Goal: Task Accomplishment & Management: Complete application form

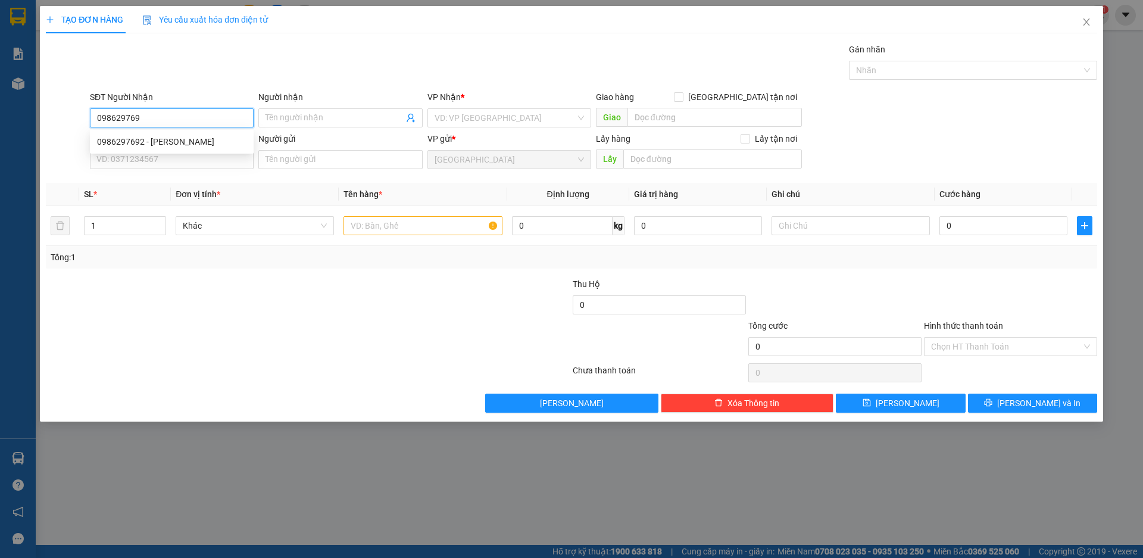
type input "0986297692"
click at [119, 142] on div "0986297692 - [PERSON_NAME]" at bounding box center [171, 141] width 149 height 13
type input "[PERSON_NAME]"
click at [248, 222] on span "Khác" at bounding box center [255, 226] width 144 height 18
type input "0986297692"
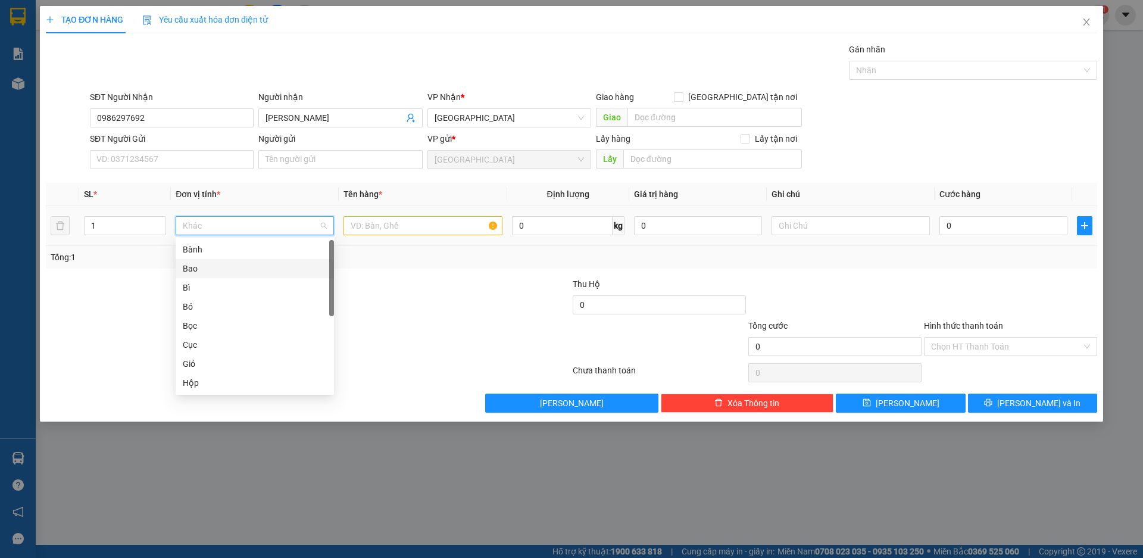
click at [208, 271] on div "Bao" at bounding box center [255, 268] width 144 height 13
click at [405, 223] on input "text" at bounding box center [423, 225] width 158 height 19
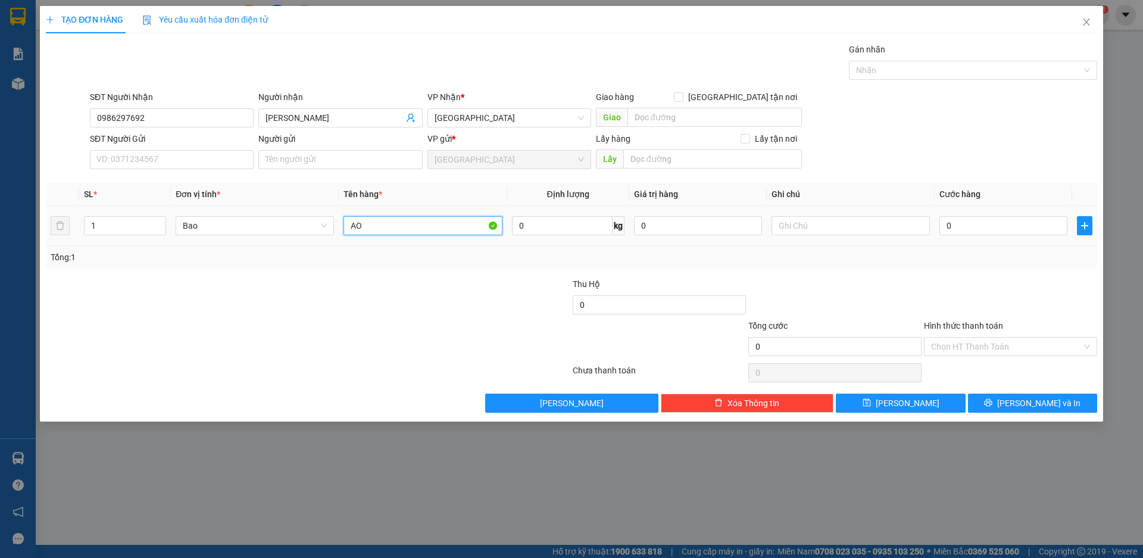
type input "A"
type input "ÁO QUẦN"
click at [982, 229] on input "0" at bounding box center [1004, 225] width 128 height 19
type input "1"
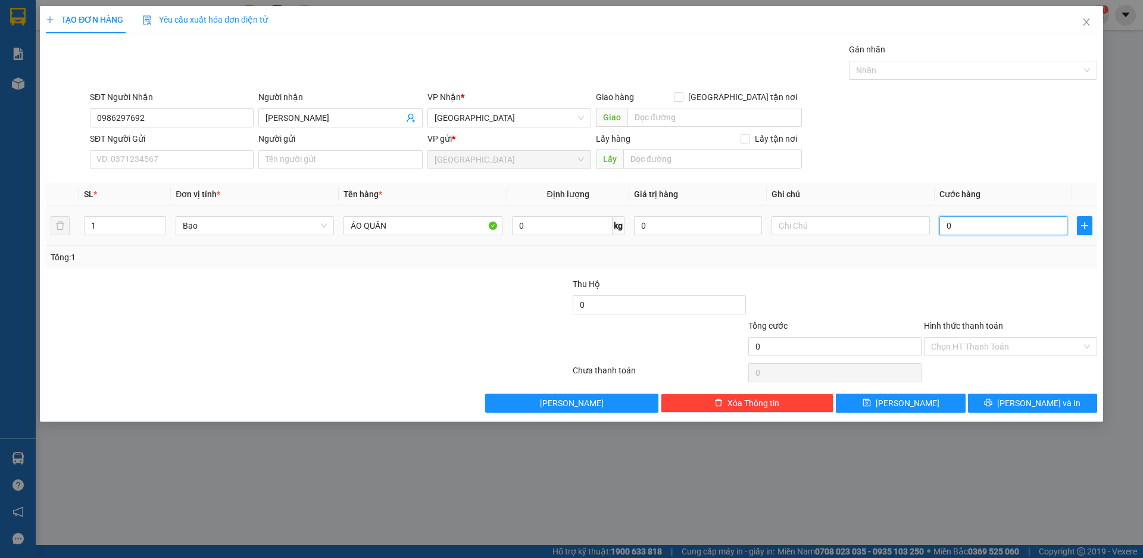
type input "1"
type input "10"
type input "100"
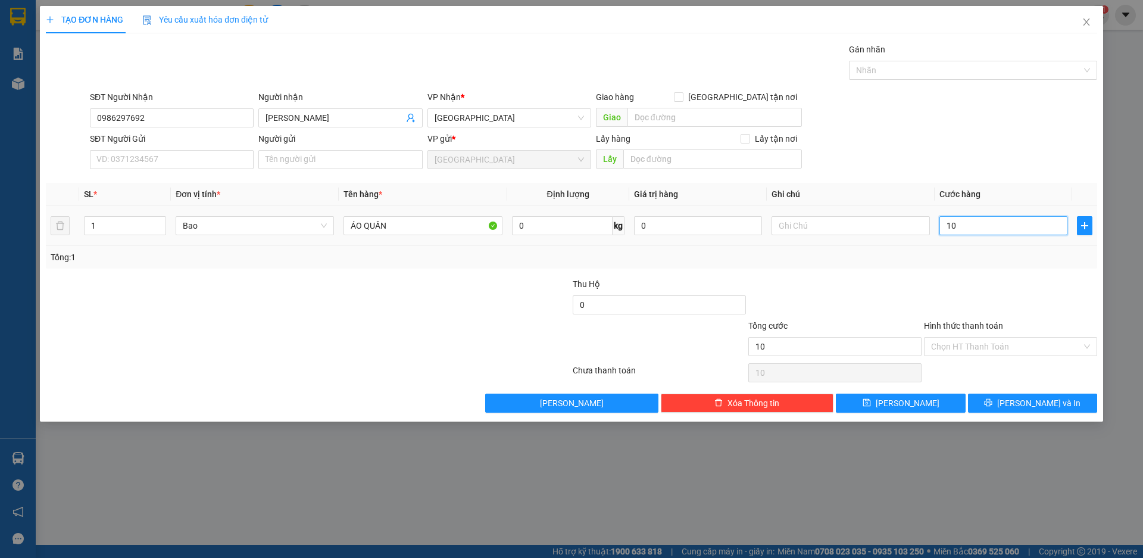
type input "100"
type input "1.000"
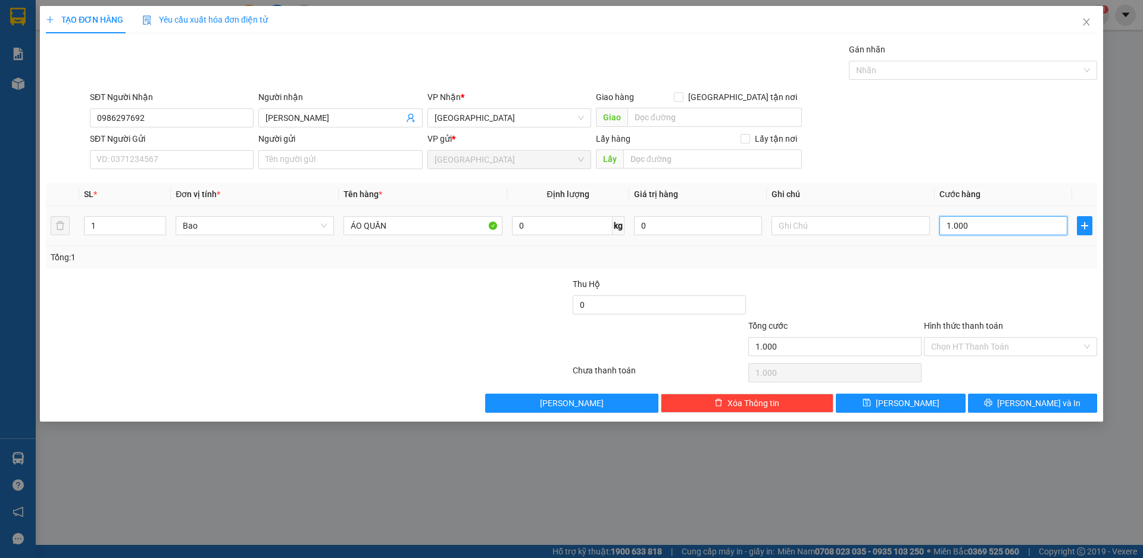
type input "10.000"
type input "100.000"
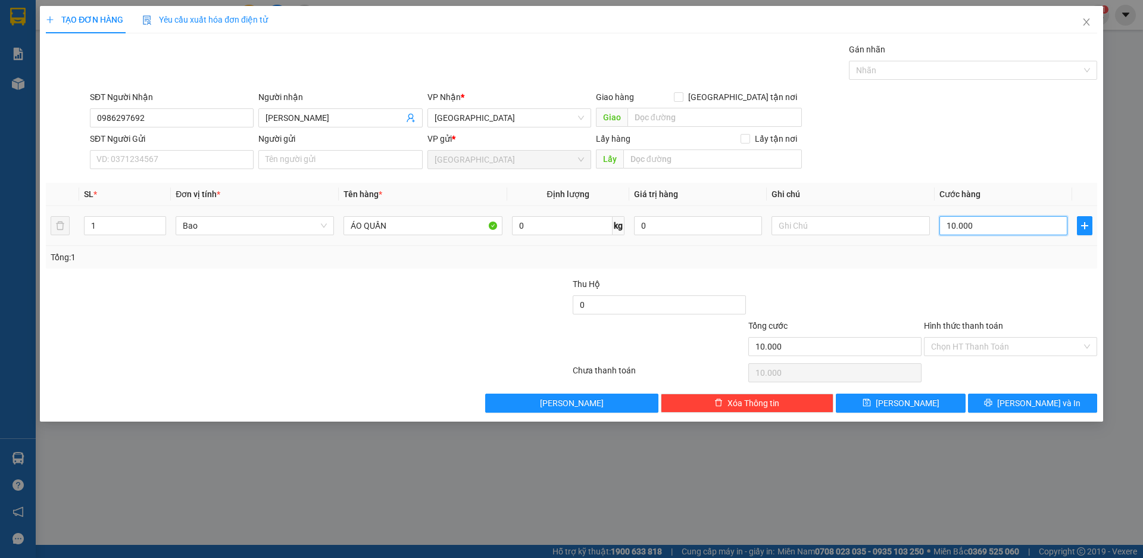
type input "100.000"
click at [1025, 402] on span "[PERSON_NAME] và In" at bounding box center [1038, 403] width 83 height 13
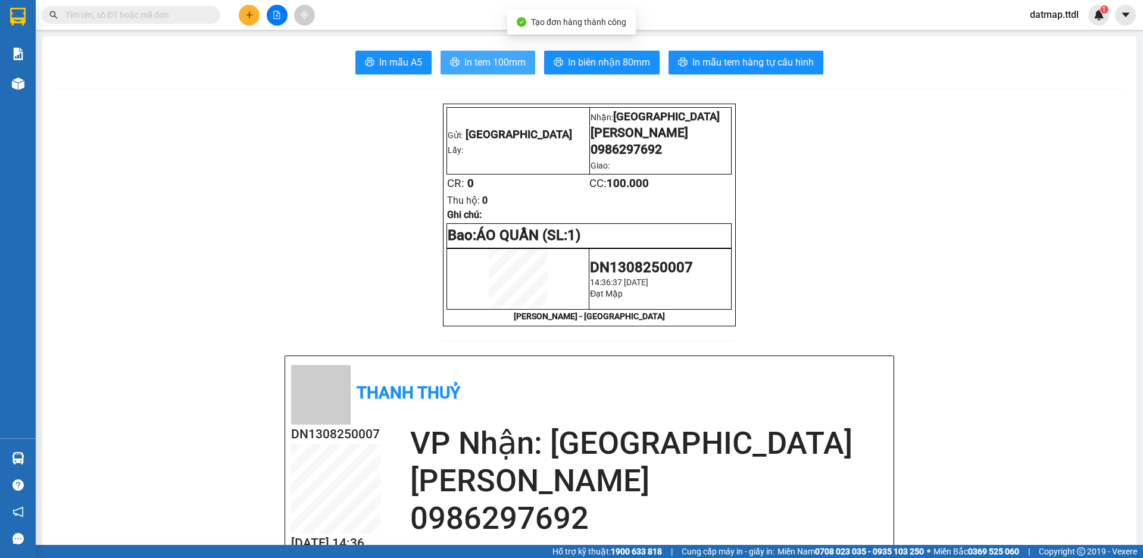
click at [508, 61] on span "In tem 100mm" at bounding box center [494, 62] width 61 height 15
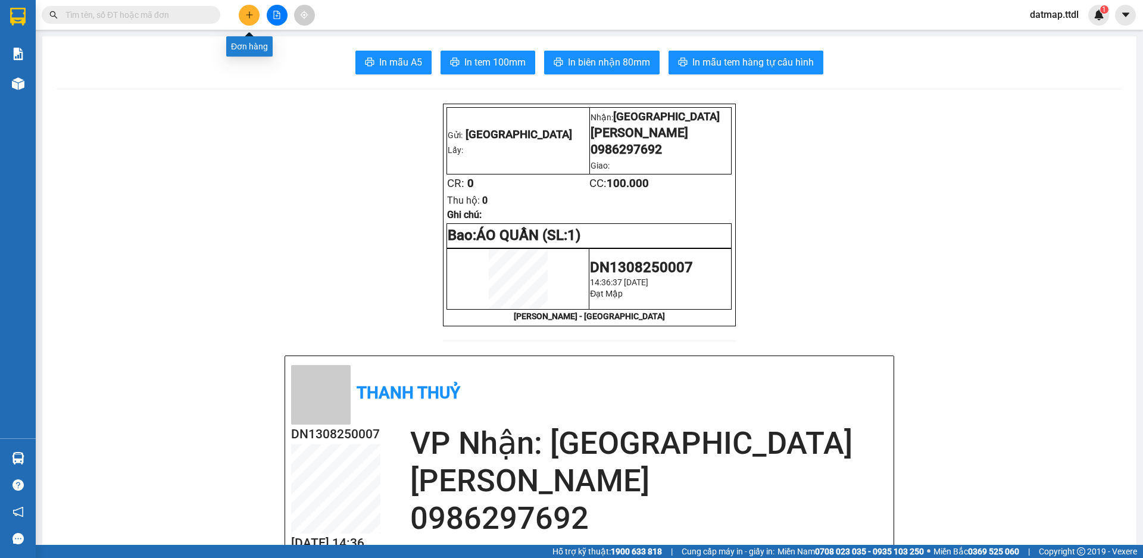
click at [248, 13] on icon "plus" at bounding box center [249, 15] width 8 height 8
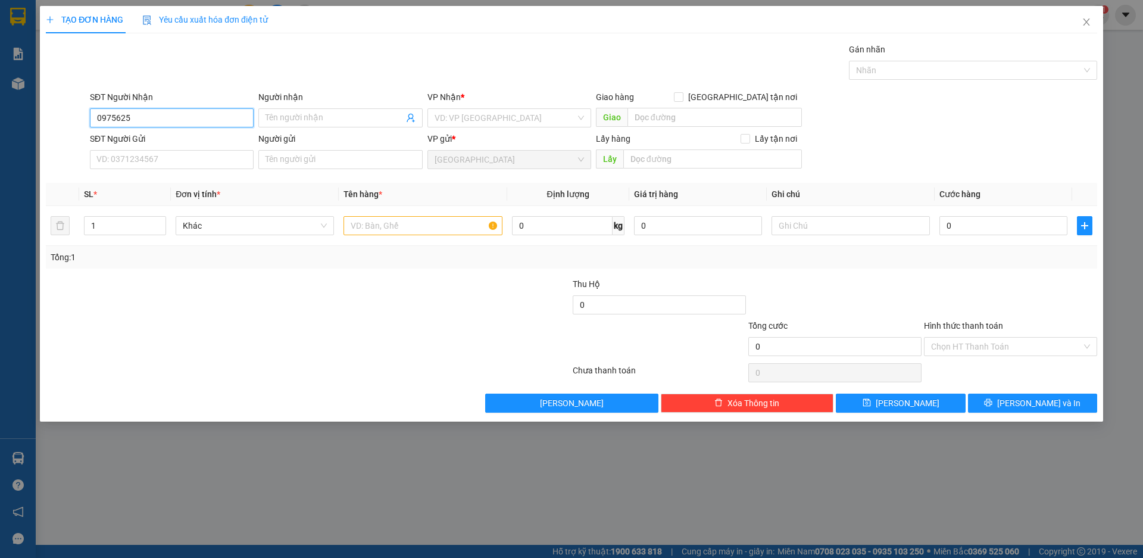
click at [162, 117] on input "0975625" at bounding box center [172, 117] width 164 height 19
type input "0975625835"
click at [126, 145] on div "0975625835 - CÔ THỦY" at bounding box center [171, 141] width 149 height 13
type input "CÔ THỦY"
type input "0975625835"
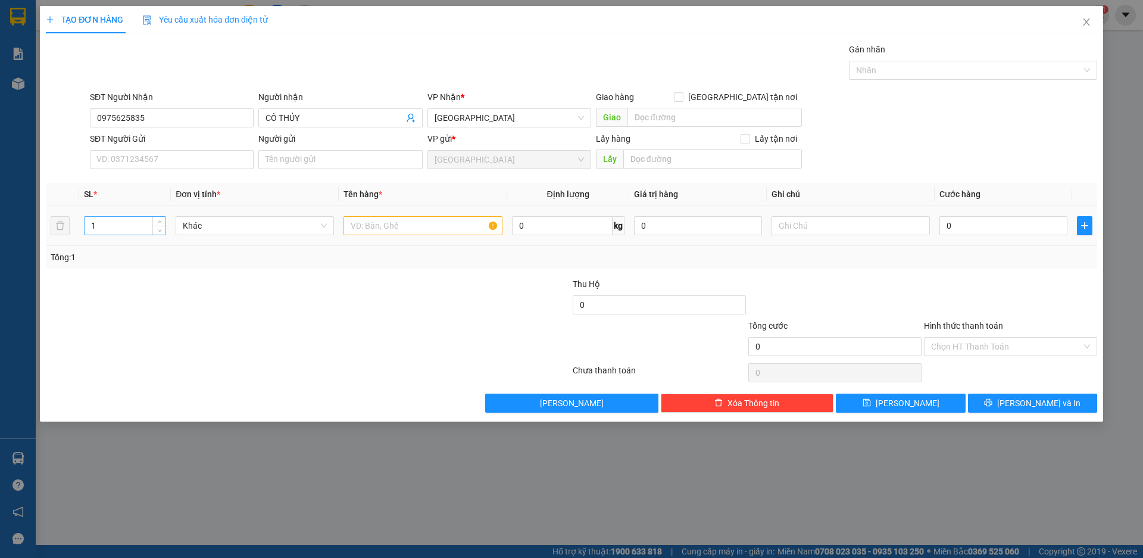
click at [116, 226] on input "1" at bounding box center [125, 226] width 81 height 18
click at [236, 226] on span "Khác" at bounding box center [255, 226] width 144 height 18
type input "11"
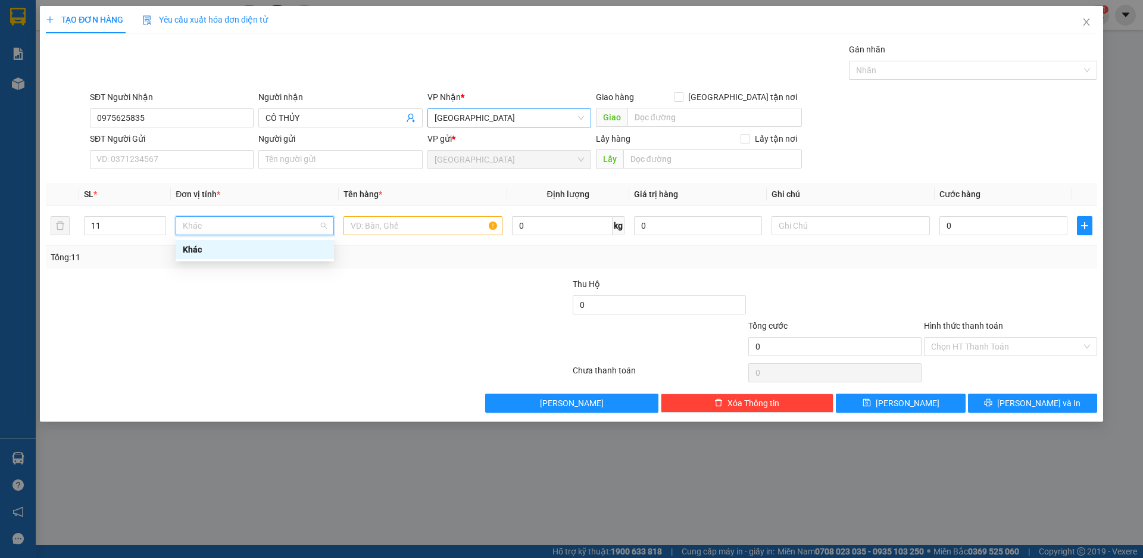
click at [469, 122] on span "[GEOGRAPHIC_DATA]" at bounding box center [509, 118] width 149 height 18
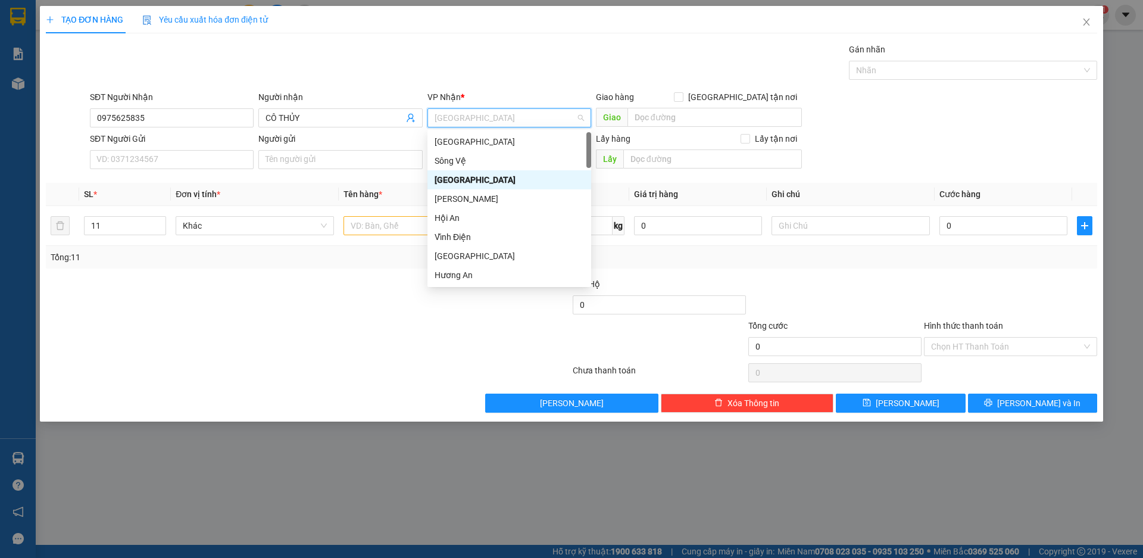
click at [469, 122] on span "[GEOGRAPHIC_DATA]" at bounding box center [509, 118] width 149 height 18
click at [461, 143] on div "[GEOGRAPHIC_DATA]" at bounding box center [509, 141] width 149 height 13
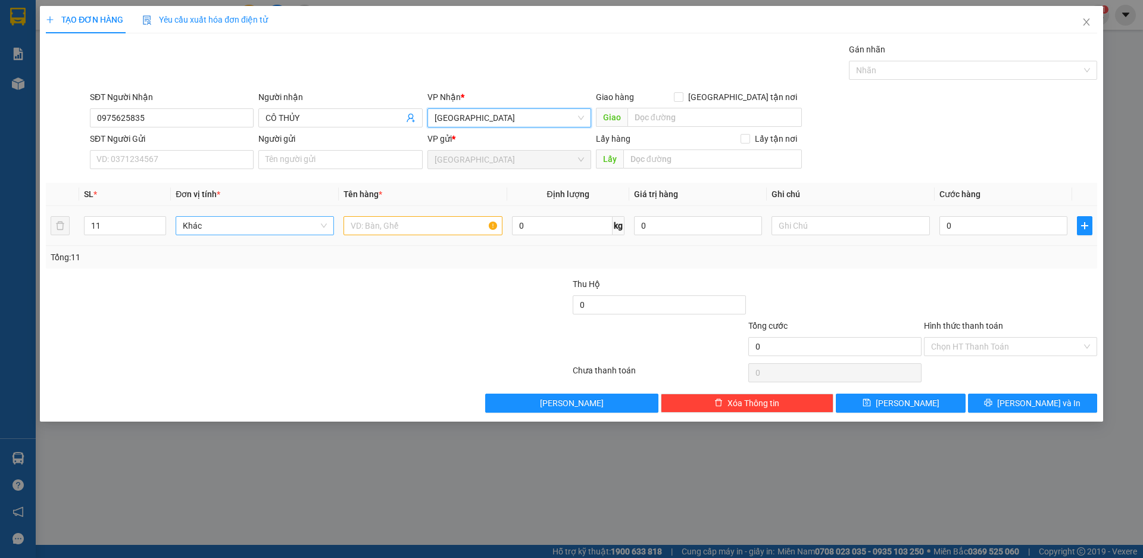
click at [232, 229] on span "Khác" at bounding box center [255, 226] width 144 height 18
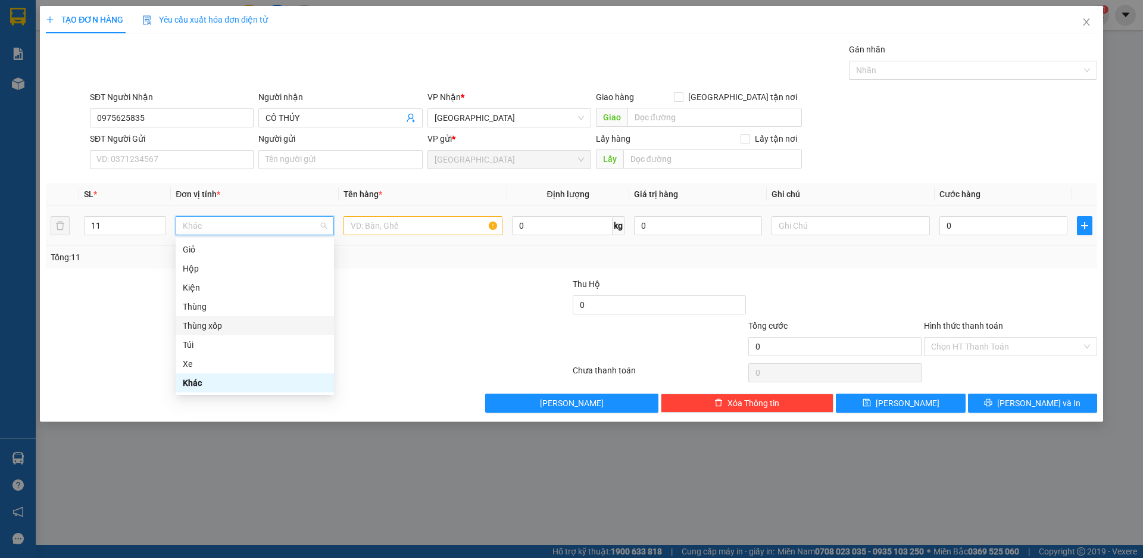
drag, startPoint x: 230, startPoint y: 324, endPoint x: 241, endPoint y: 311, distance: 16.5
click at [230, 324] on div "Thùng xốp" at bounding box center [255, 325] width 144 height 13
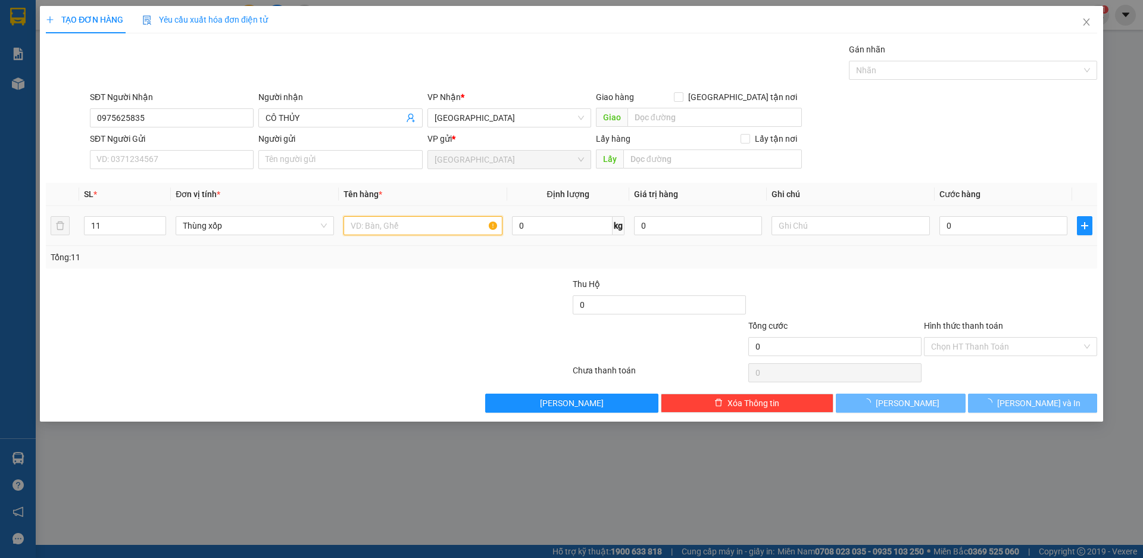
click at [429, 223] on input "text" at bounding box center [423, 225] width 158 height 19
type input "D"
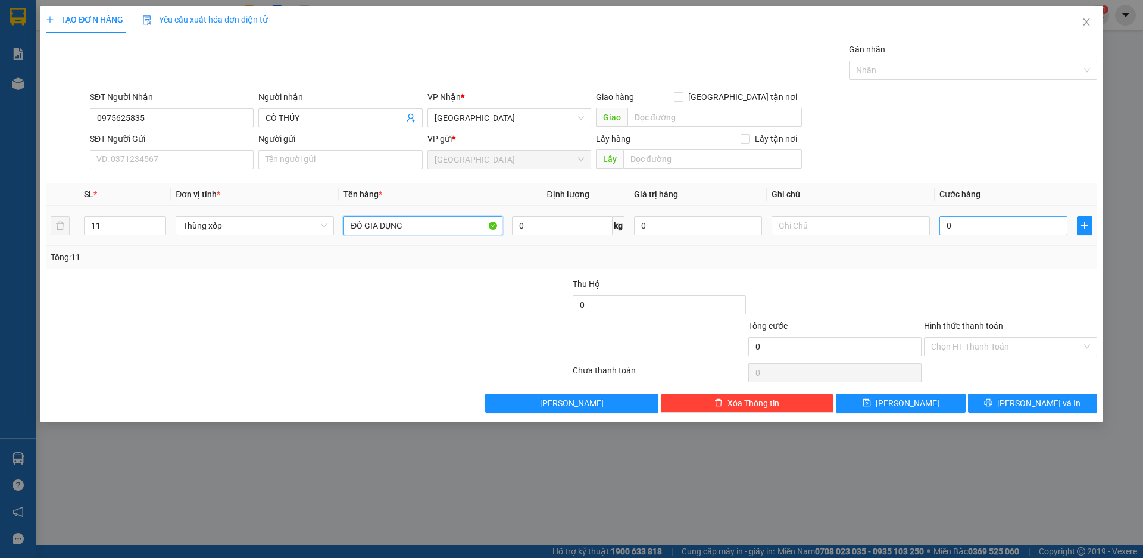
type input "ĐỒ GIA DỤNG"
click at [1014, 232] on input "0" at bounding box center [1004, 225] width 128 height 19
type input "7"
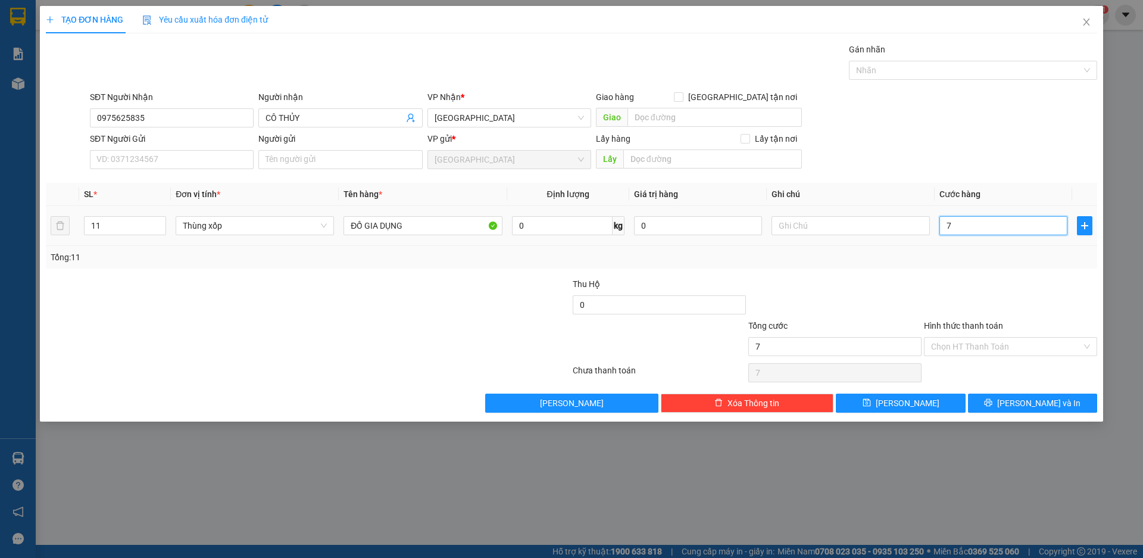
type input "70"
type input "700"
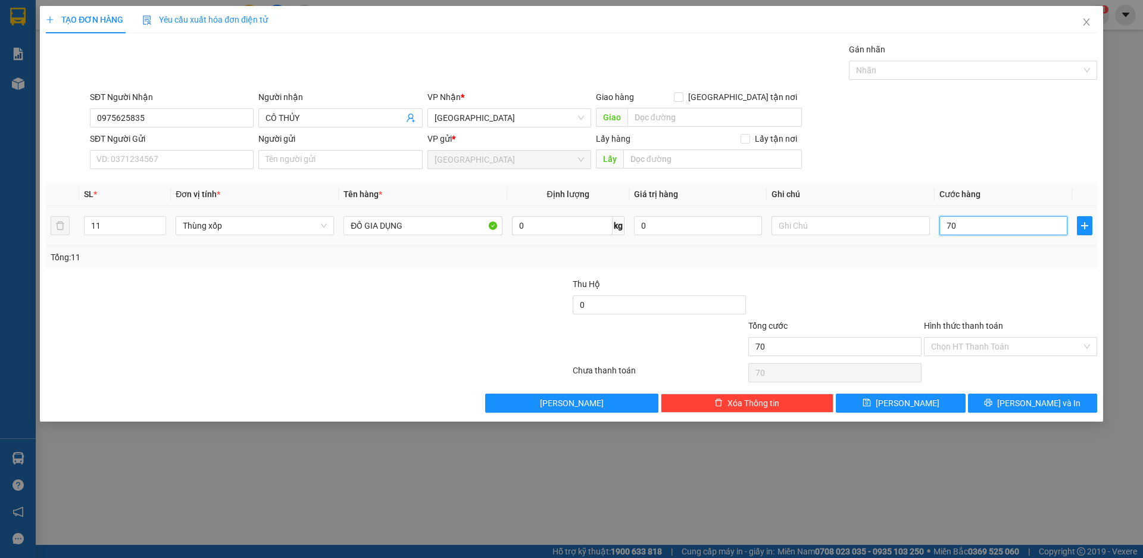
type input "700"
type input "7.000"
type input "70.000"
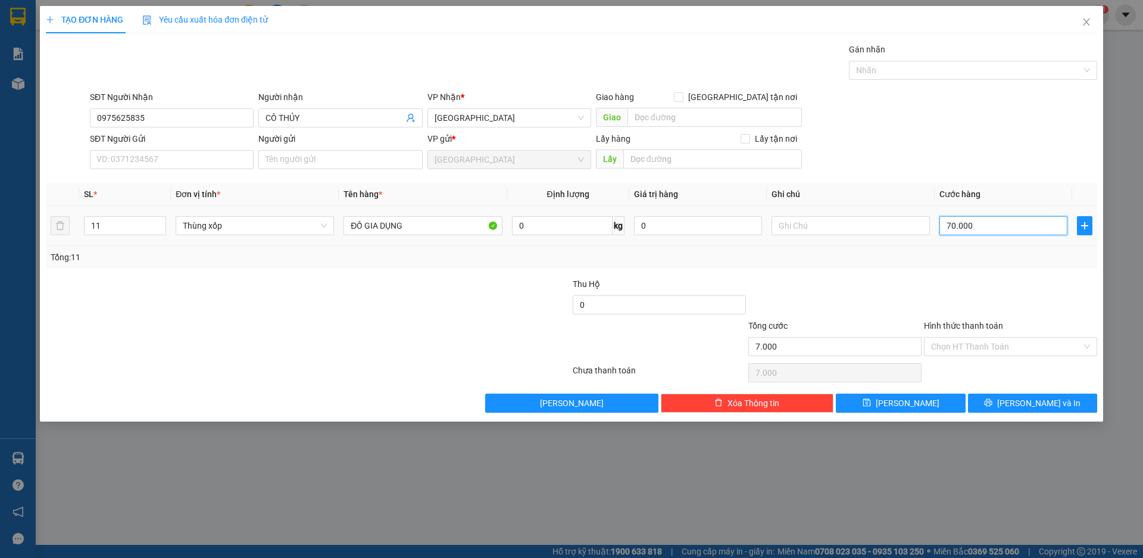
type input "70.000"
type input "700.000"
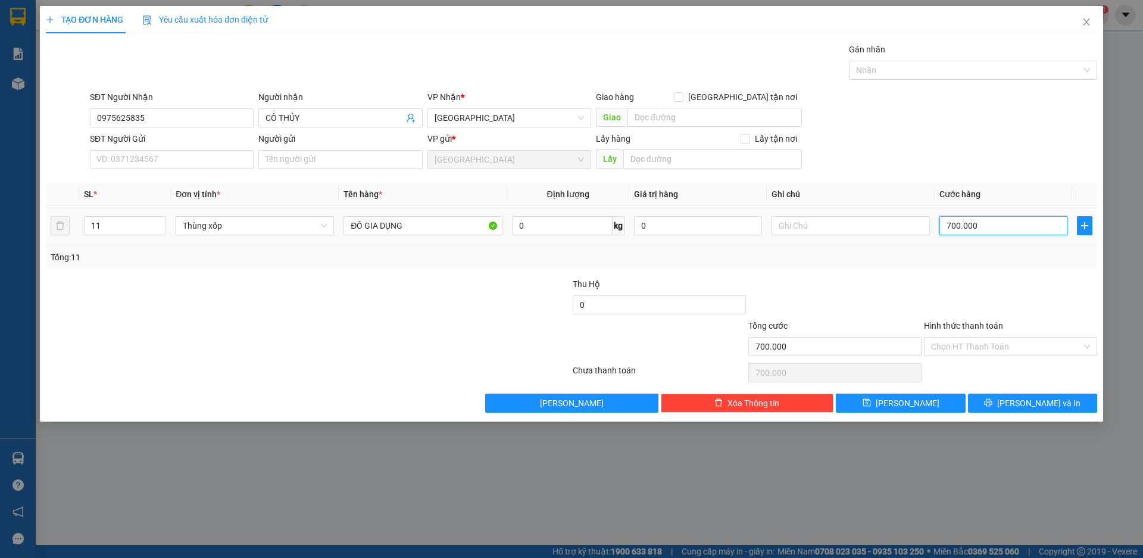
type input "7.000.000"
type input "700.000"
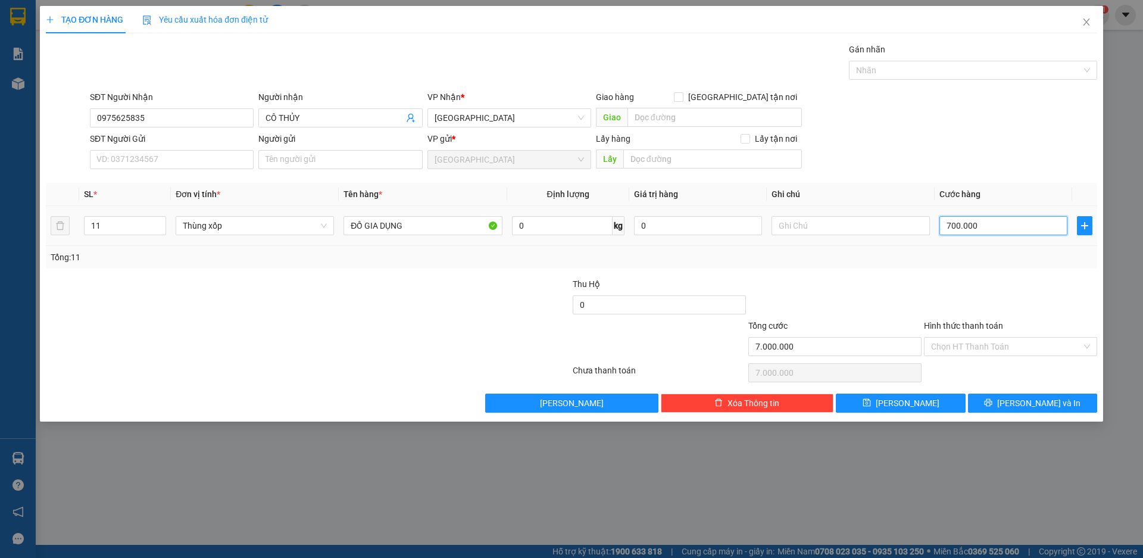
type input "700.000"
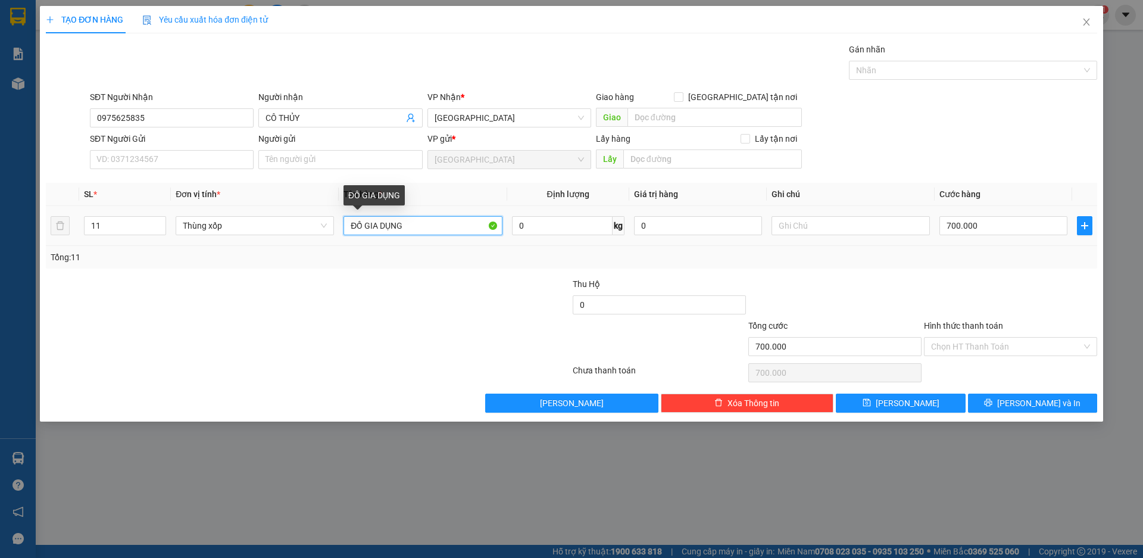
click at [440, 226] on input "ĐỒ GIA DỤNG" at bounding box center [423, 225] width 158 height 19
type input "ĐỒ GIA DỤNG CŨ"
drag, startPoint x: 872, startPoint y: 297, endPoint x: 900, endPoint y: 310, distance: 30.9
click at [872, 297] on div at bounding box center [835, 298] width 176 height 42
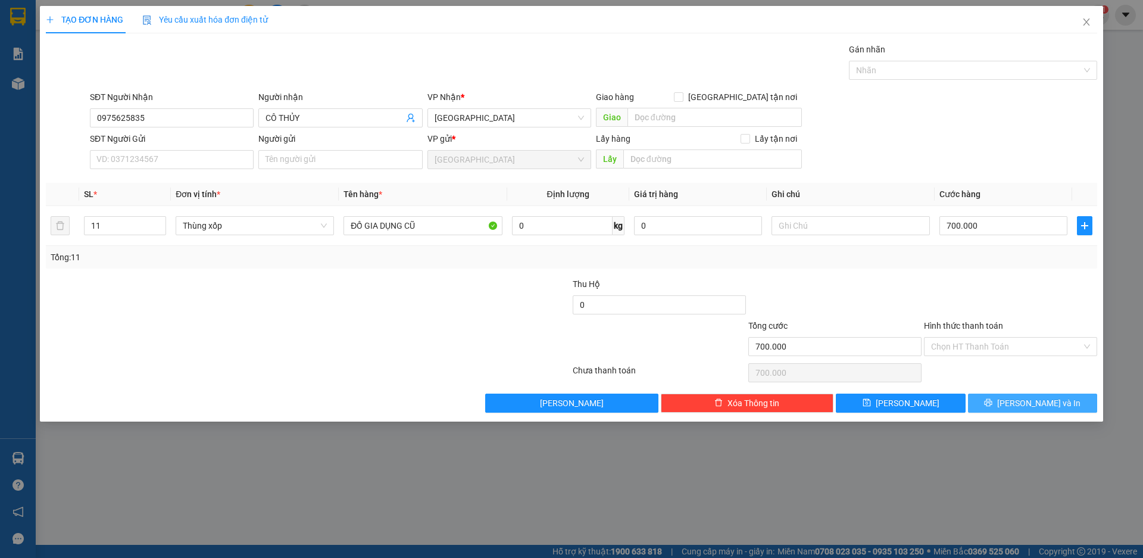
click at [1021, 400] on button "[PERSON_NAME] và In" at bounding box center [1032, 403] width 129 height 19
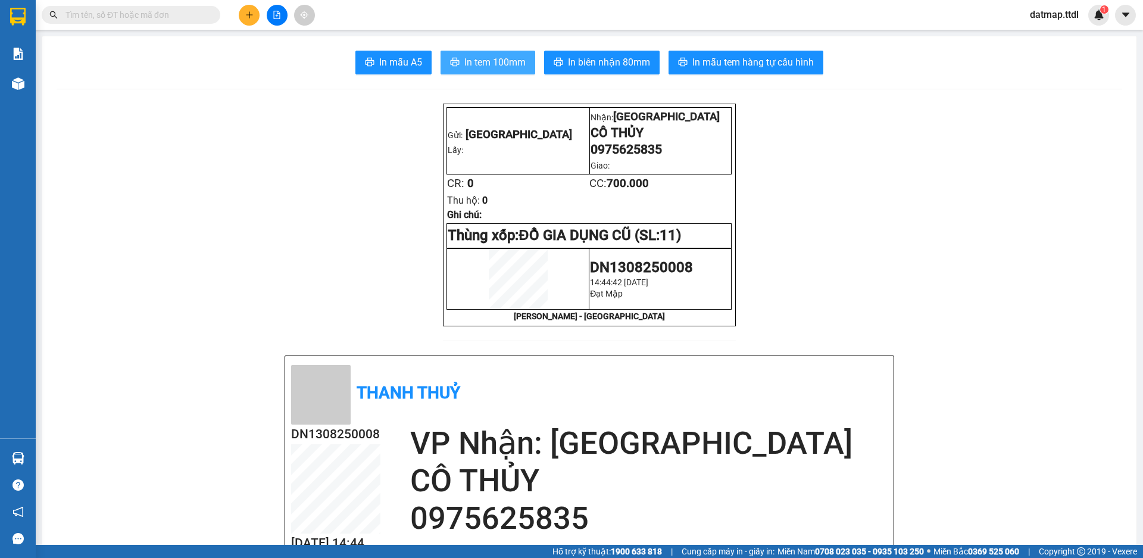
click at [506, 64] on span "In tem 100mm" at bounding box center [494, 62] width 61 height 15
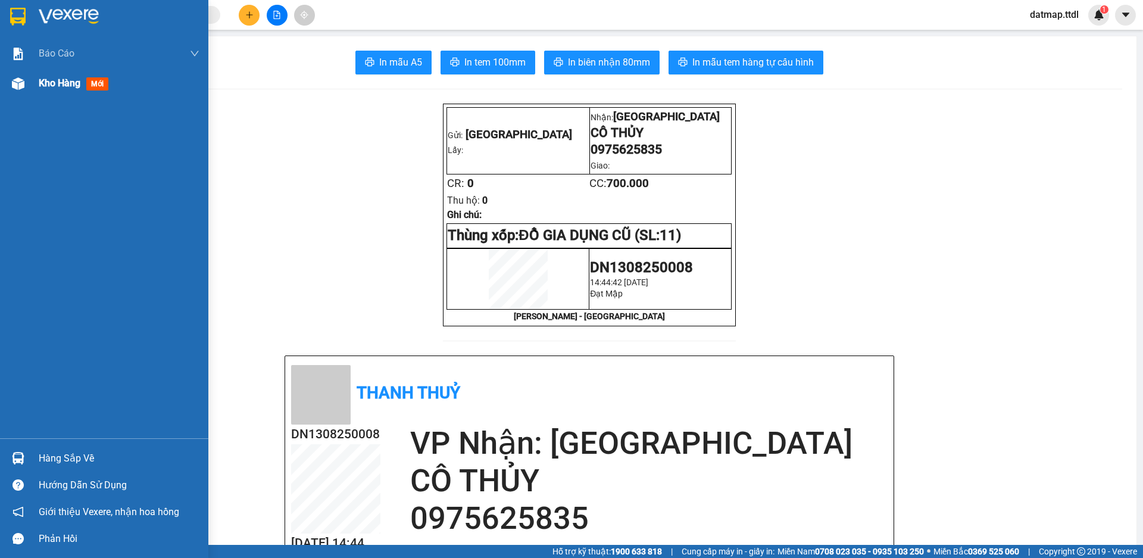
click at [36, 88] on div "Kho hàng mới" at bounding box center [104, 83] width 208 height 30
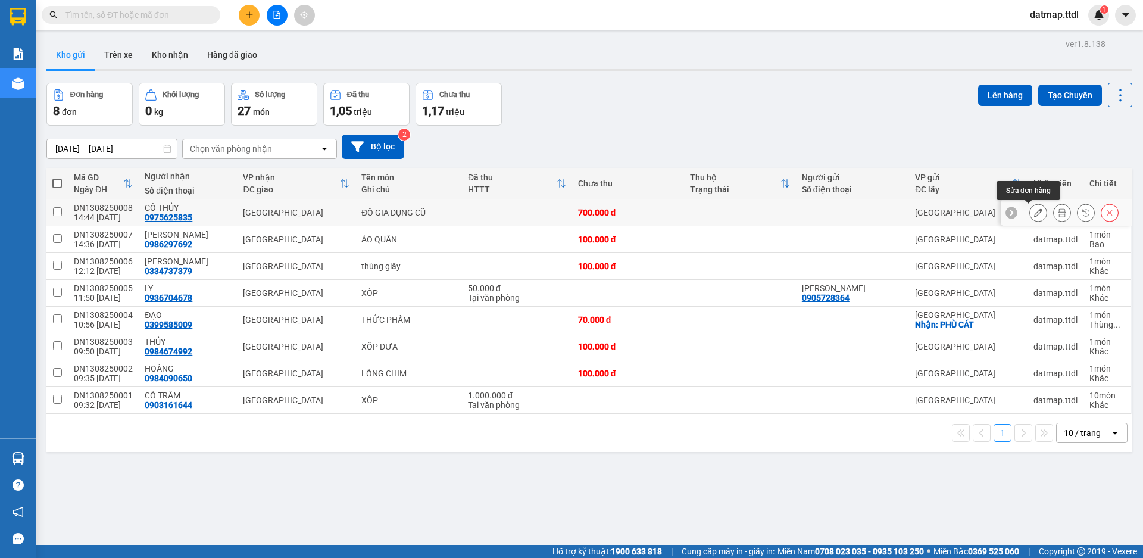
click at [1034, 211] on icon at bounding box center [1038, 212] width 8 height 8
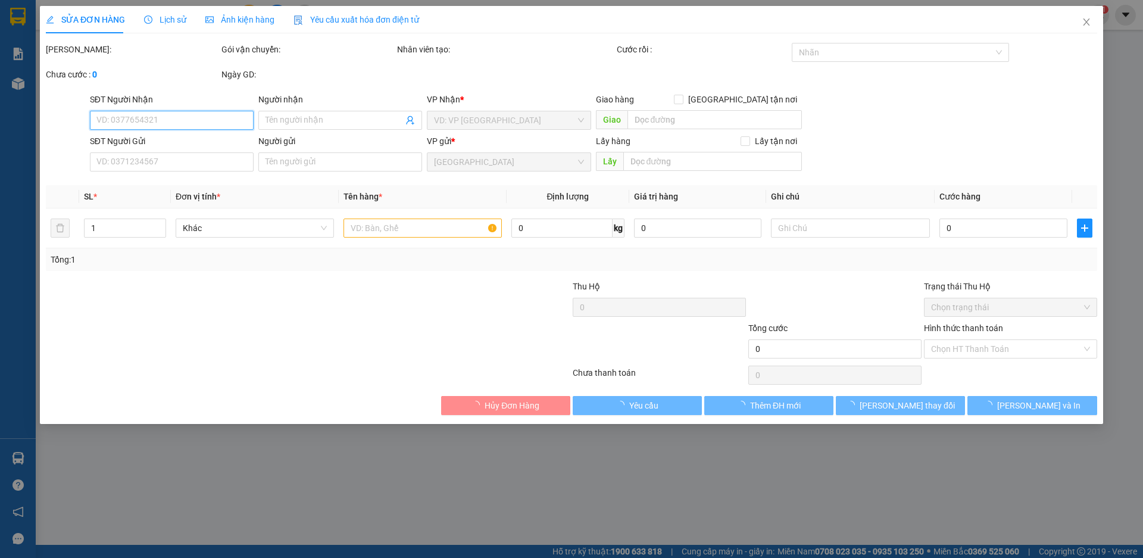
type input "0975625835"
type input "CÔ THỦY"
type input "700.000"
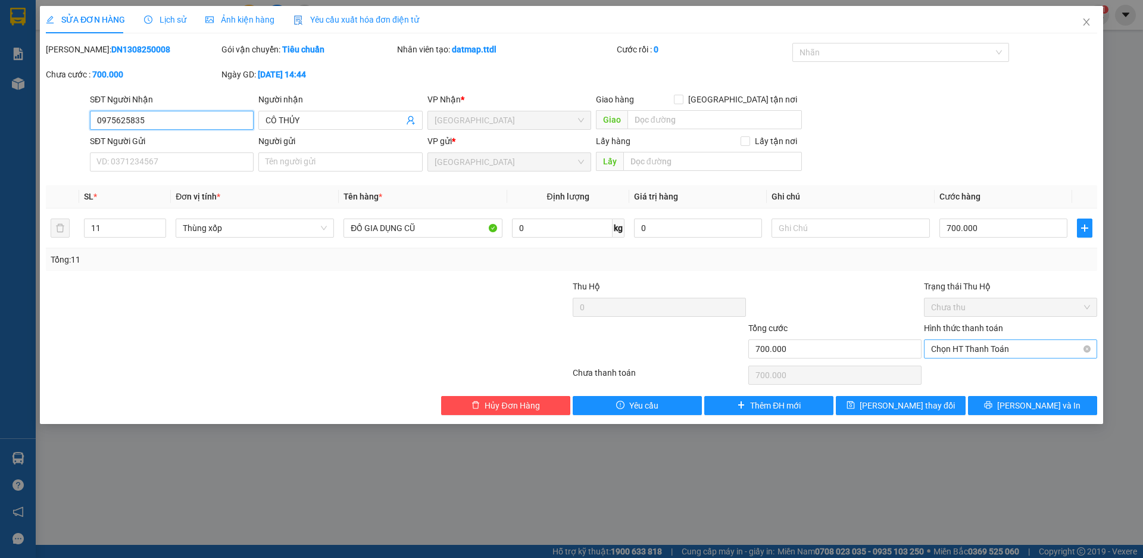
click at [965, 346] on span "Chọn HT Thanh Toán" at bounding box center [1010, 349] width 159 height 18
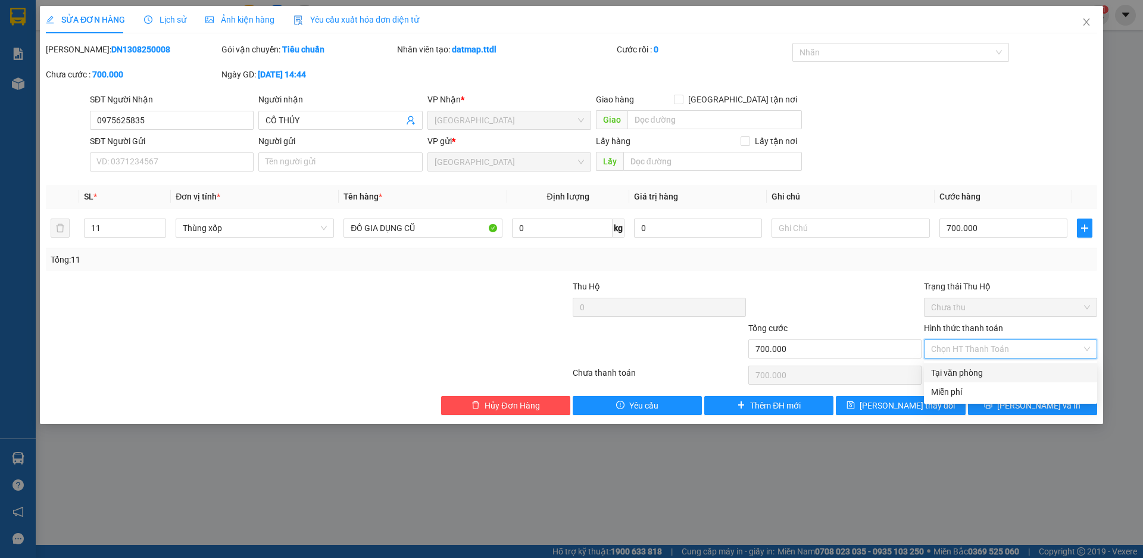
click at [955, 373] on div "Tại văn phòng" at bounding box center [1010, 372] width 159 height 13
type input "0"
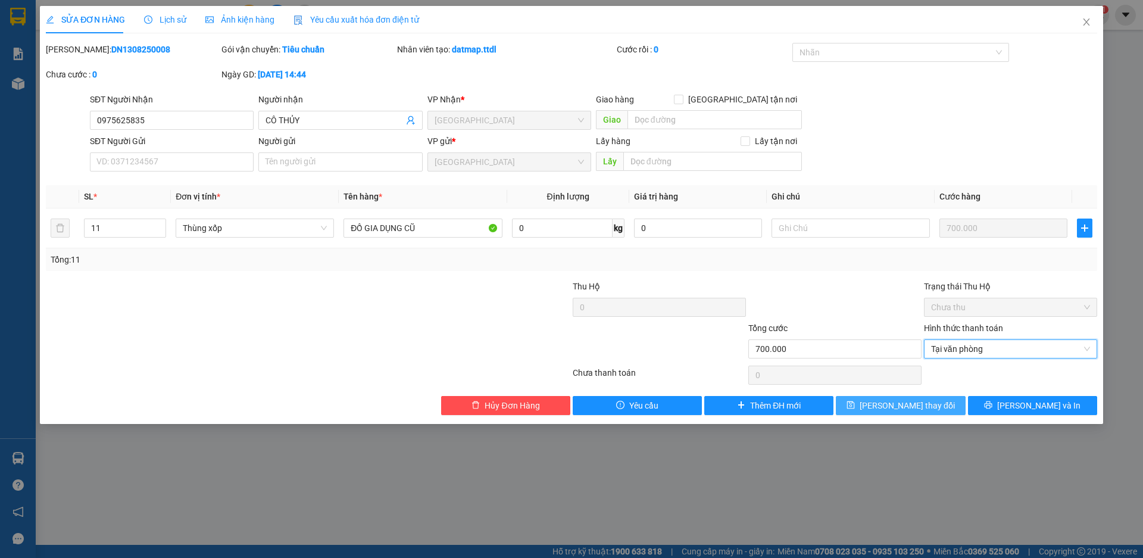
click at [919, 409] on span "[PERSON_NAME] thay đổi" at bounding box center [907, 405] width 95 height 13
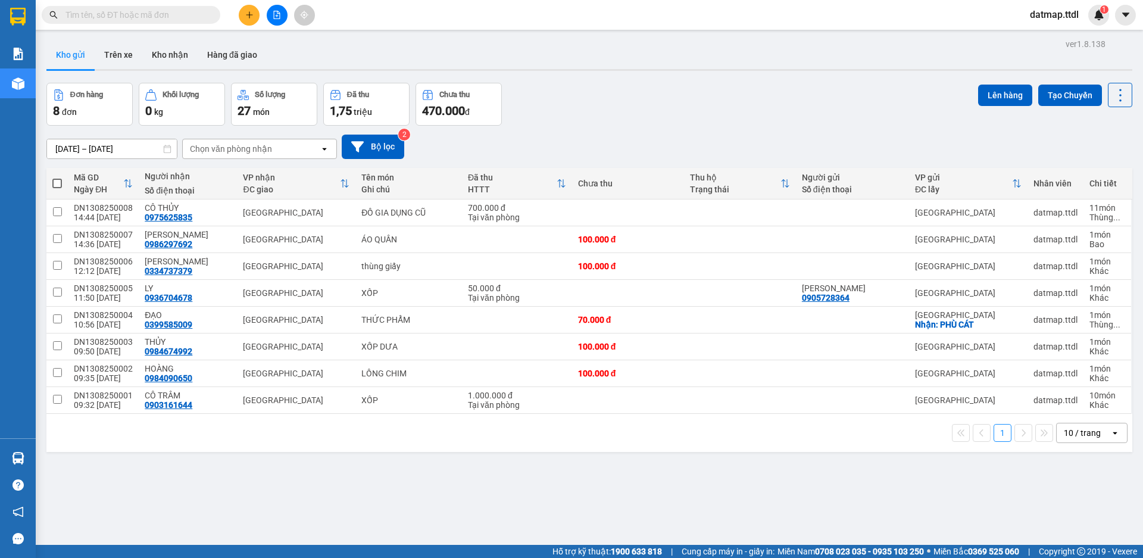
click at [244, 14] on button at bounding box center [249, 15] width 21 height 21
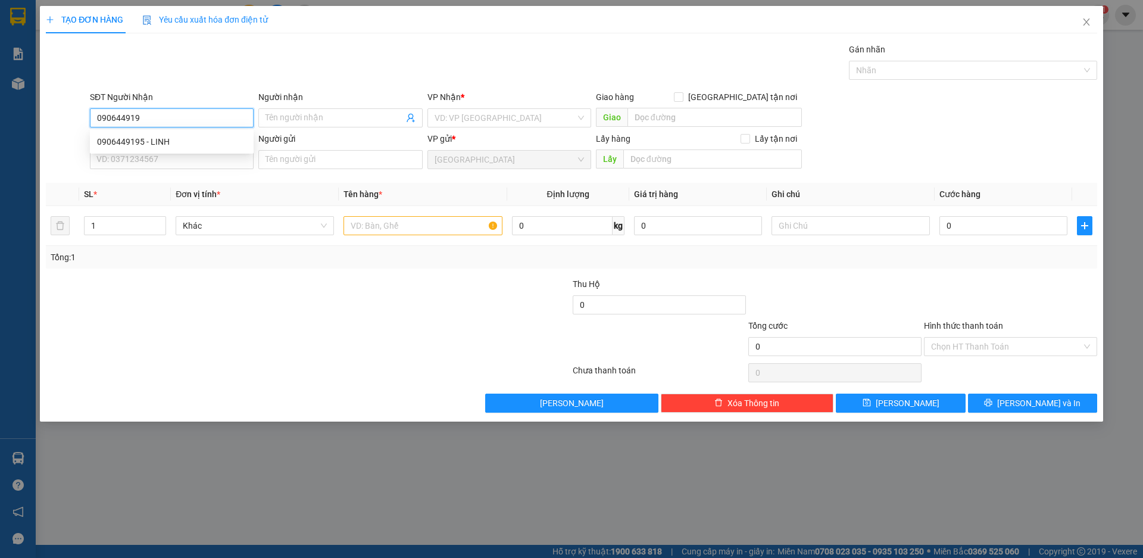
type input "0906449195"
click at [114, 141] on div "0906449195 - LINH" at bounding box center [171, 141] width 149 height 13
type input "LINH"
type input "0906449195"
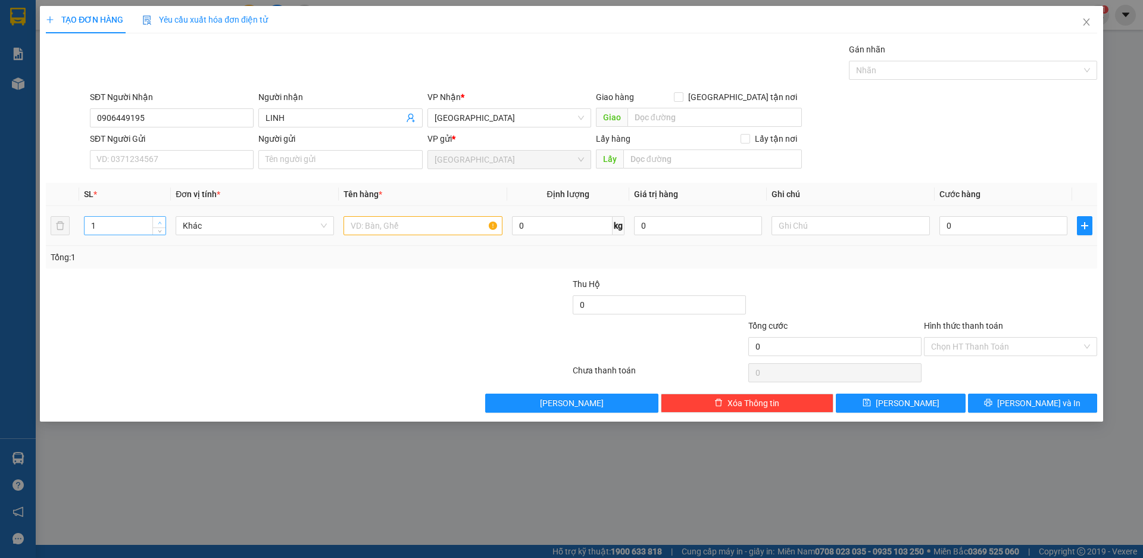
type input "2"
click at [161, 219] on span "up" at bounding box center [159, 222] width 7 height 7
click at [205, 225] on span "Khác" at bounding box center [255, 226] width 144 height 18
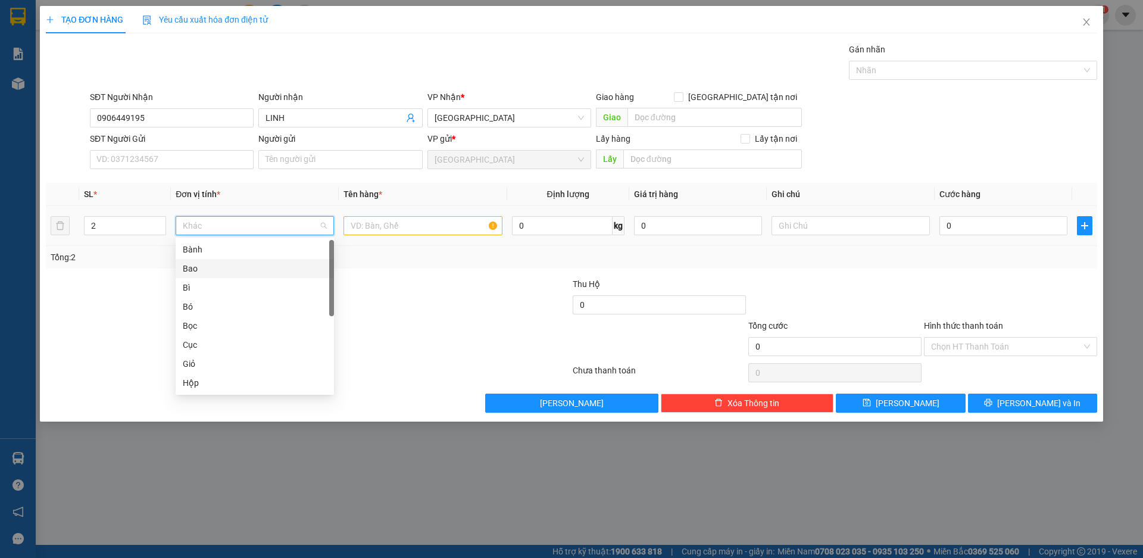
click at [191, 272] on div "Bao" at bounding box center [255, 268] width 144 height 13
click at [369, 226] on input "text" at bounding box center [423, 225] width 158 height 19
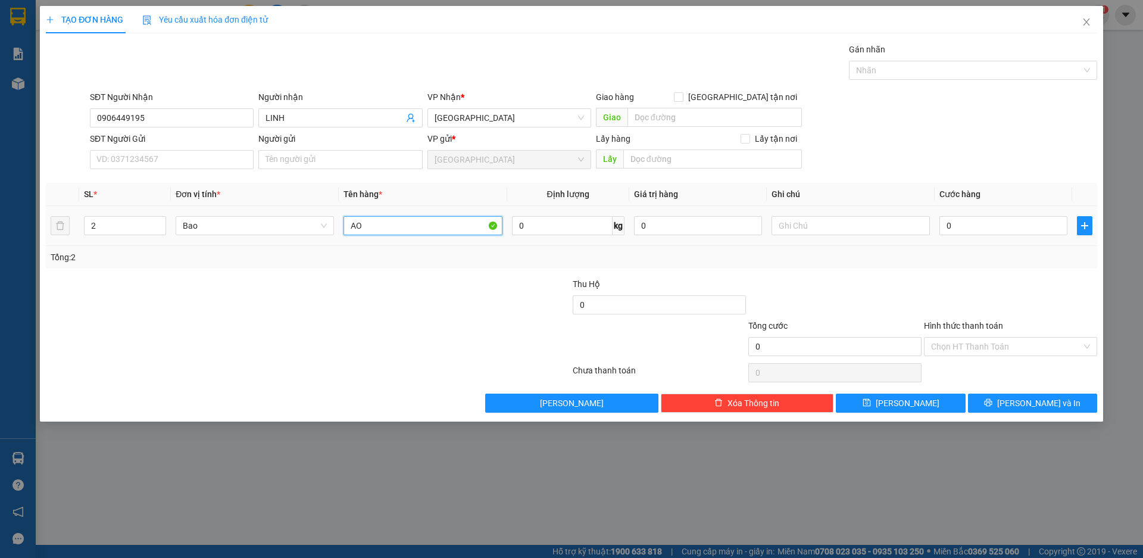
type input "A"
type input "ÁO QUẦN + THỰC PHẨM"
click at [976, 226] on input "0" at bounding box center [1004, 225] width 128 height 19
type input "1"
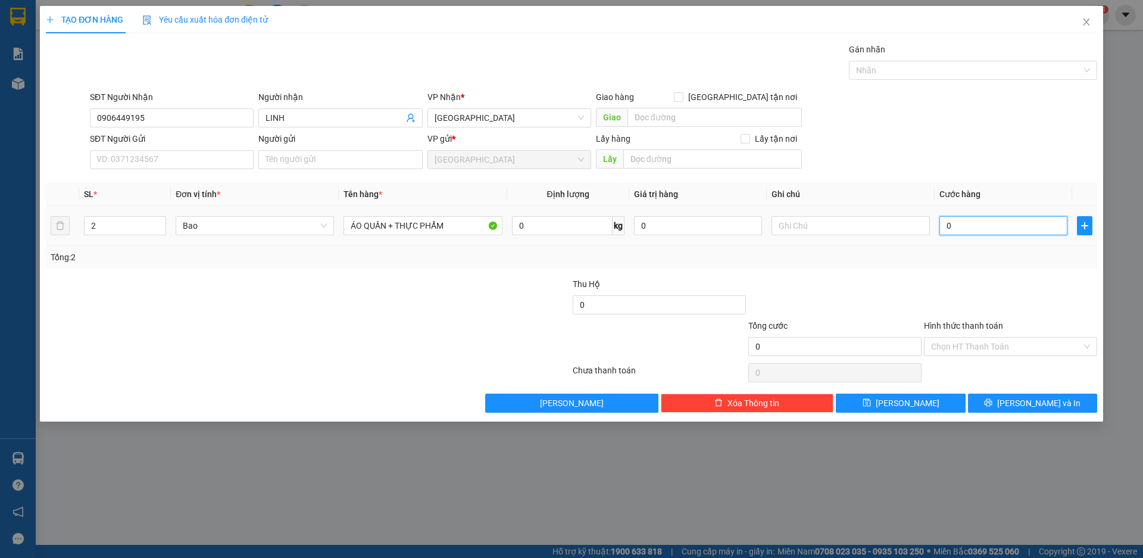
type input "1"
type input "10"
type input "100"
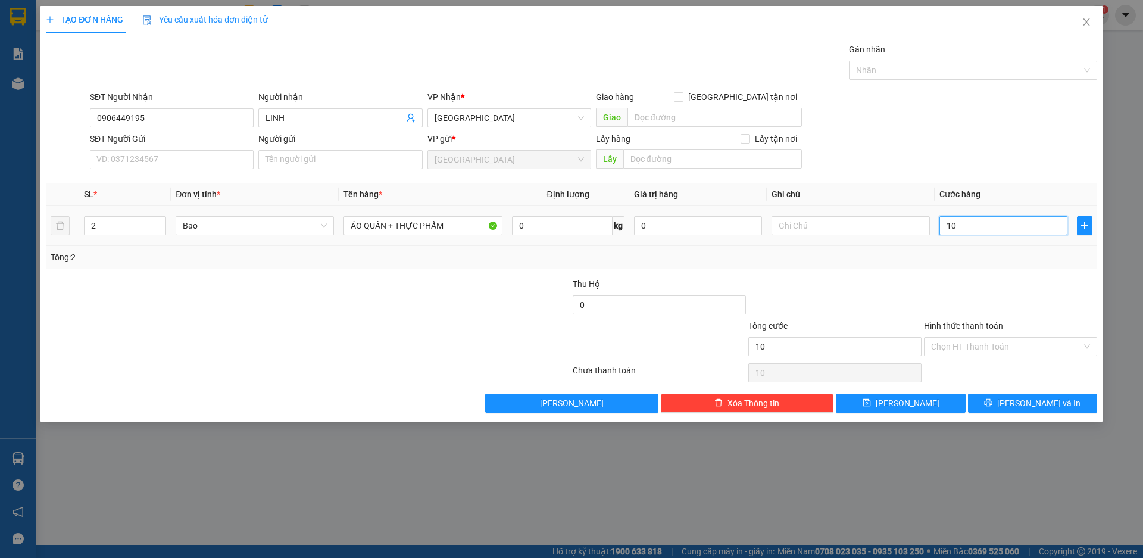
type input "100"
type input "1.000"
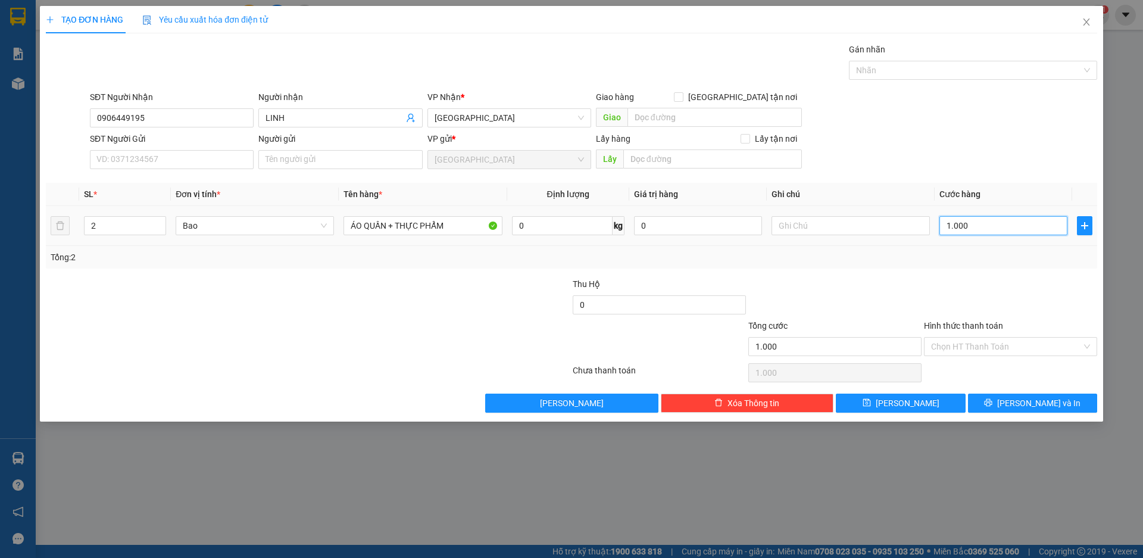
type input "10.000"
type input "100.000"
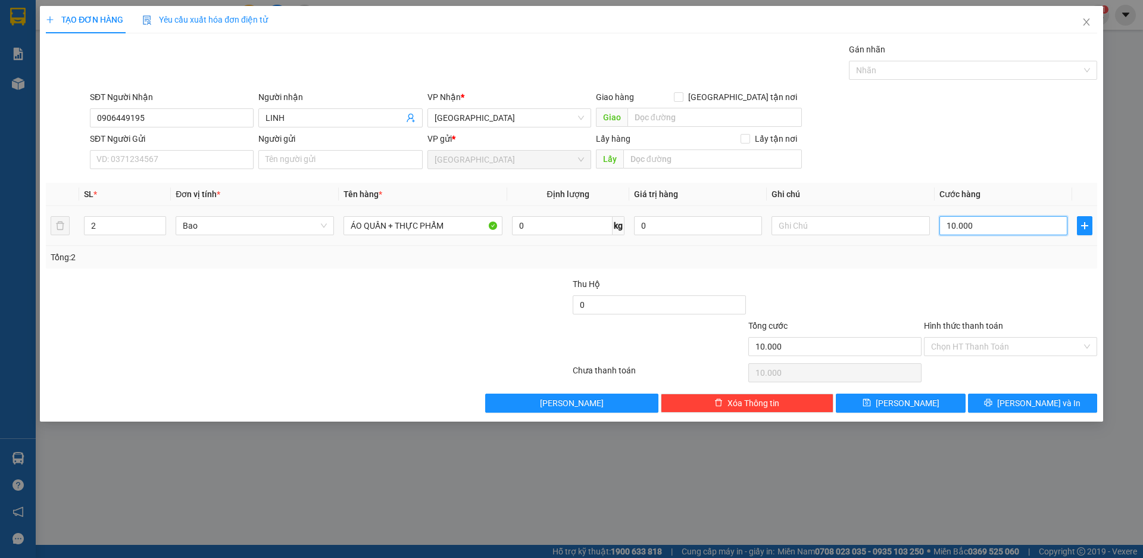
type input "100.000"
click at [978, 341] on input "Hình thức thanh toán" at bounding box center [1006, 347] width 151 height 18
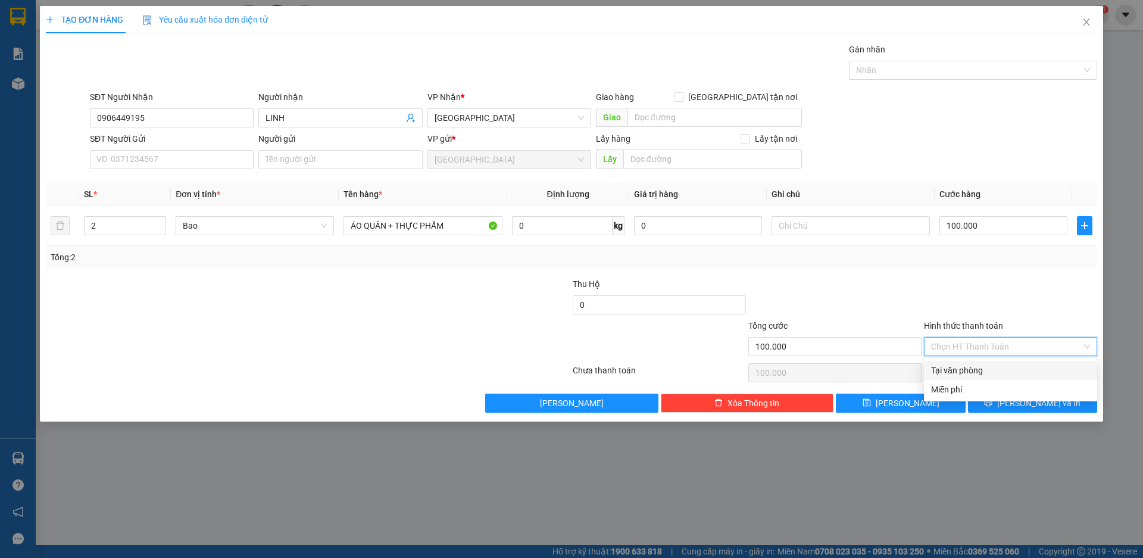
click at [965, 369] on div "Tại văn phòng" at bounding box center [1010, 370] width 159 height 13
type input "0"
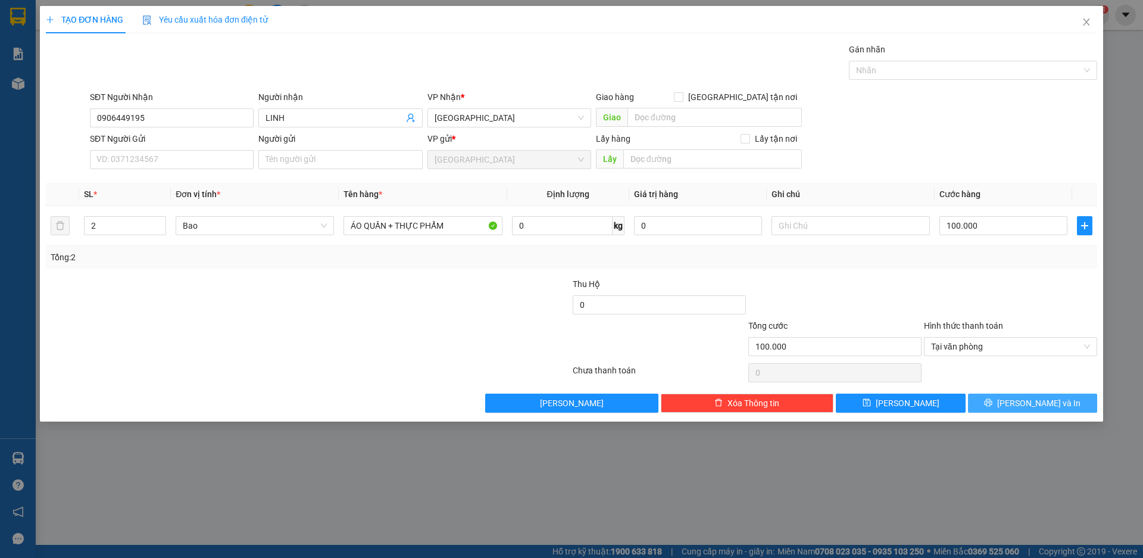
click at [1034, 404] on span "[PERSON_NAME] và In" at bounding box center [1038, 403] width 83 height 13
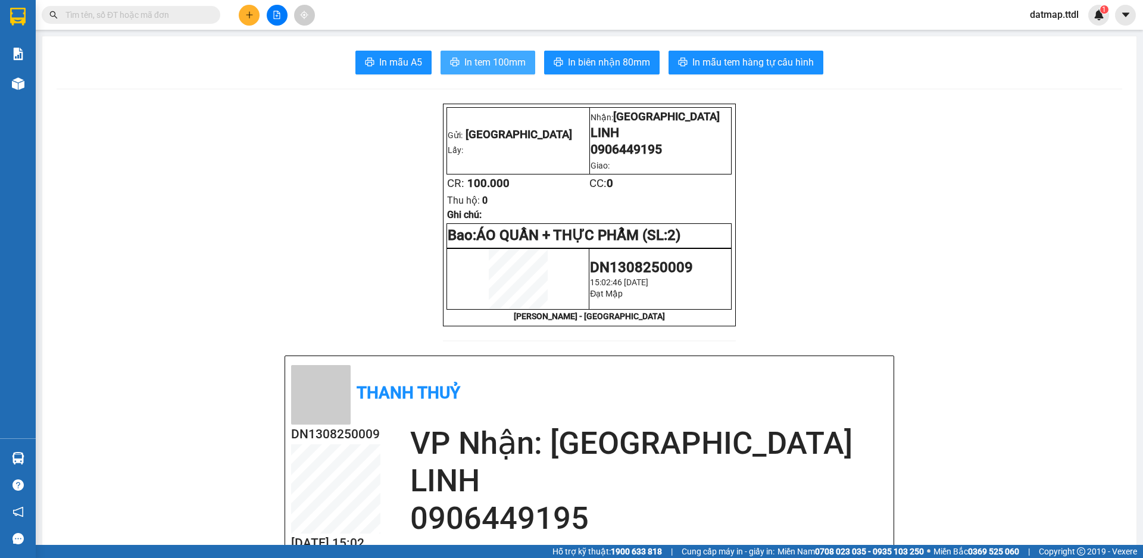
click at [486, 54] on button "In tem 100mm" at bounding box center [488, 63] width 95 height 24
click at [272, 15] on button at bounding box center [277, 15] width 21 height 21
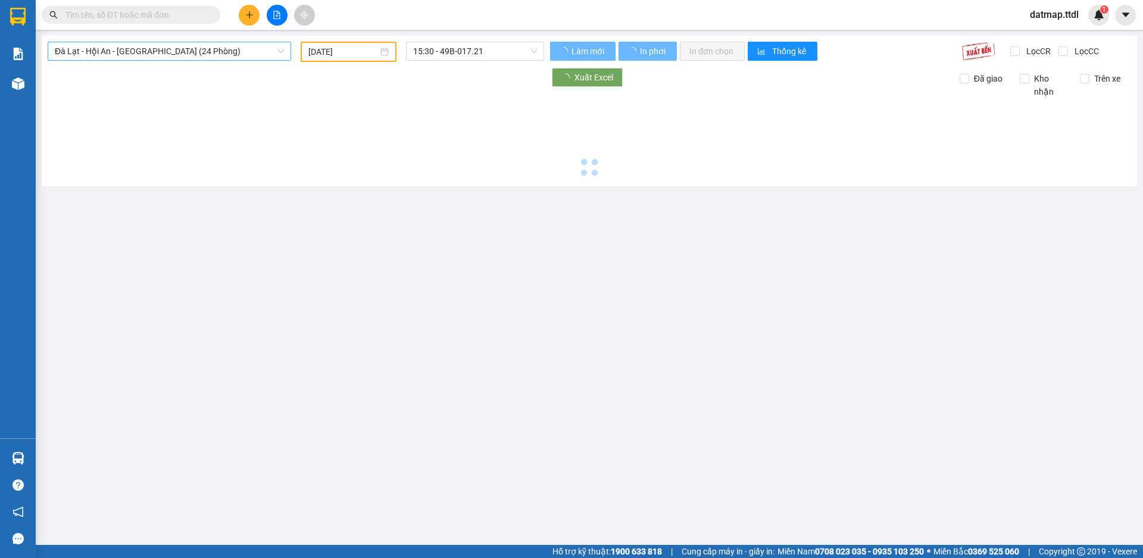
type input "[DATE]"
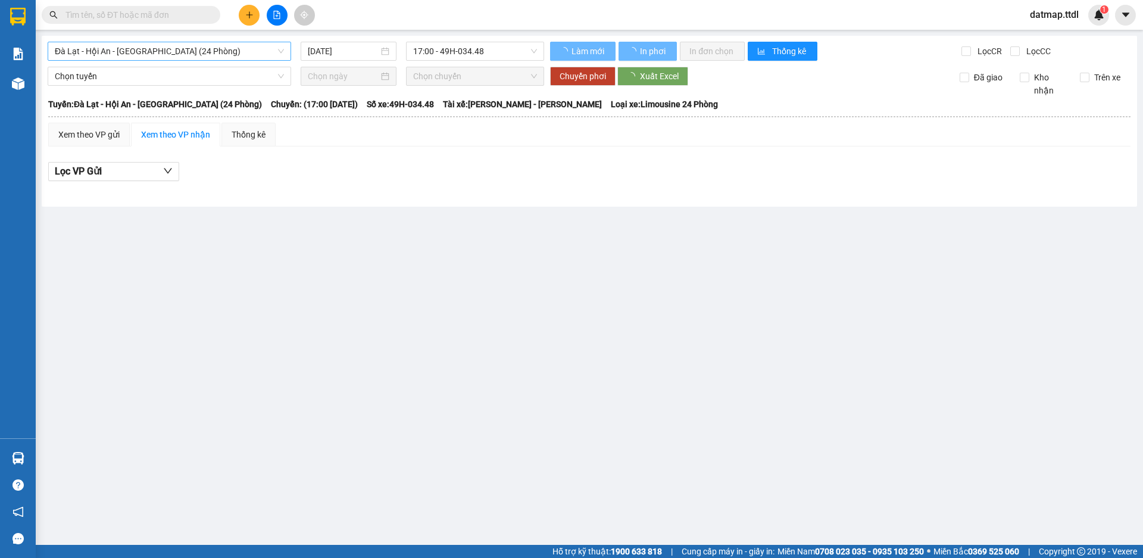
click at [158, 50] on span "Đà Lạt - Hội An - [GEOGRAPHIC_DATA] (24 Phòng)" at bounding box center [169, 51] width 229 height 18
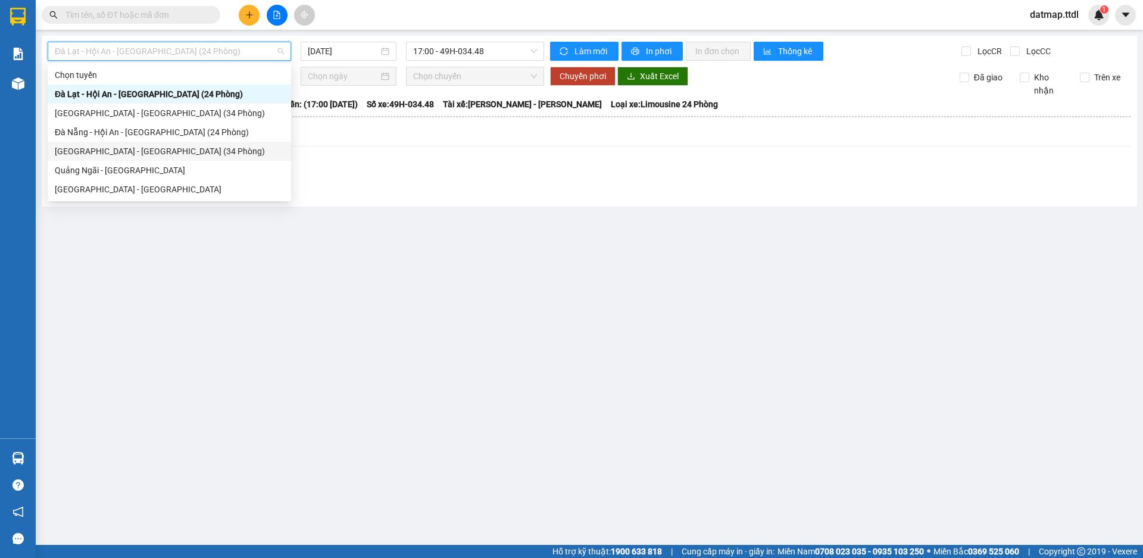
click at [106, 151] on div "[GEOGRAPHIC_DATA] - [GEOGRAPHIC_DATA] (34 Phòng)" at bounding box center [169, 151] width 229 height 13
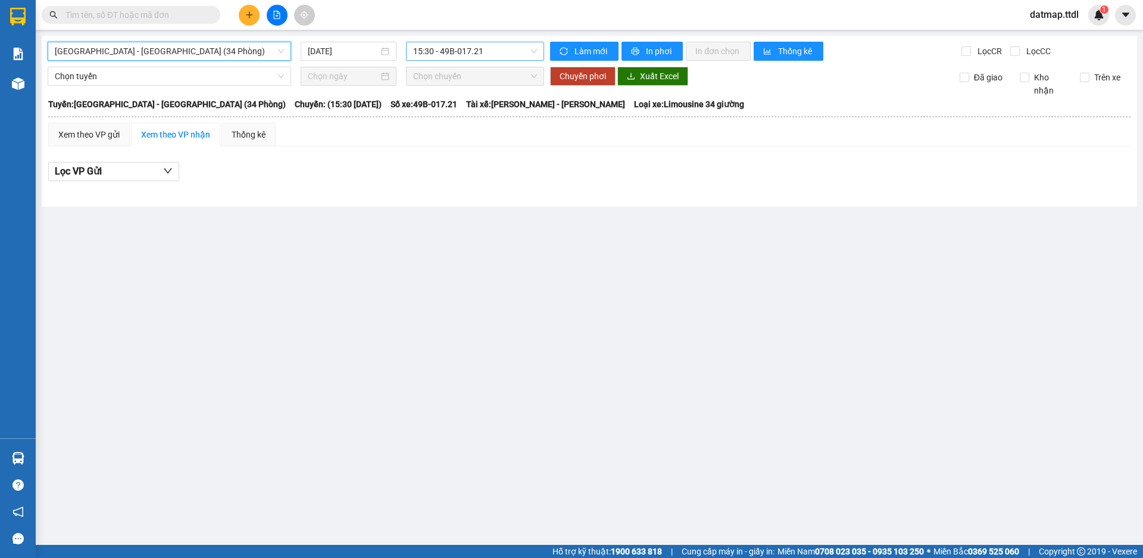
click at [472, 54] on span "15:30 - 49B-017.21" at bounding box center [475, 51] width 124 height 18
click at [340, 51] on input "[DATE]" at bounding box center [343, 51] width 71 height 13
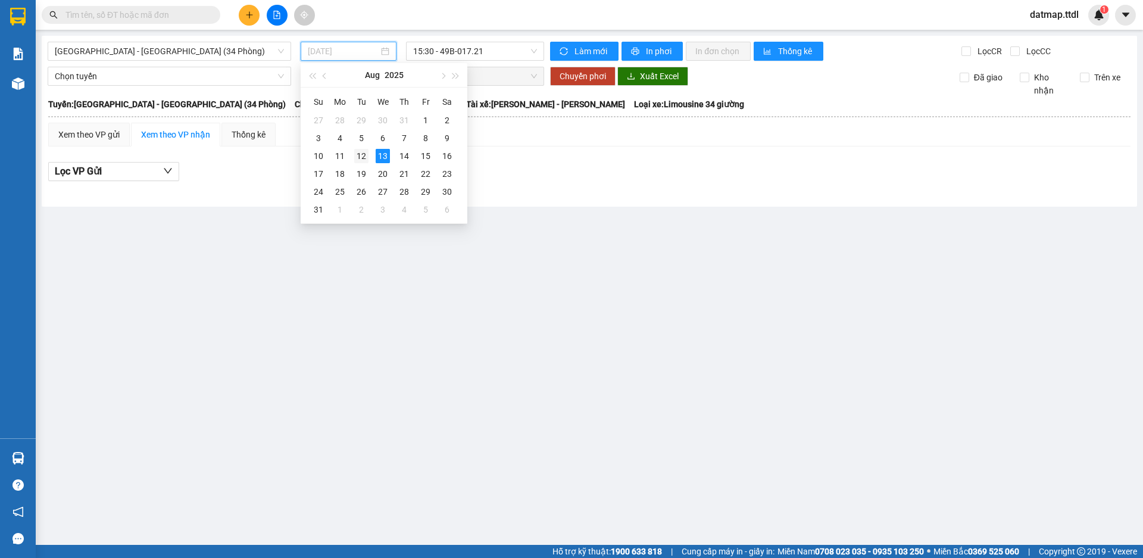
click at [361, 156] on div "12" at bounding box center [361, 156] width 14 height 14
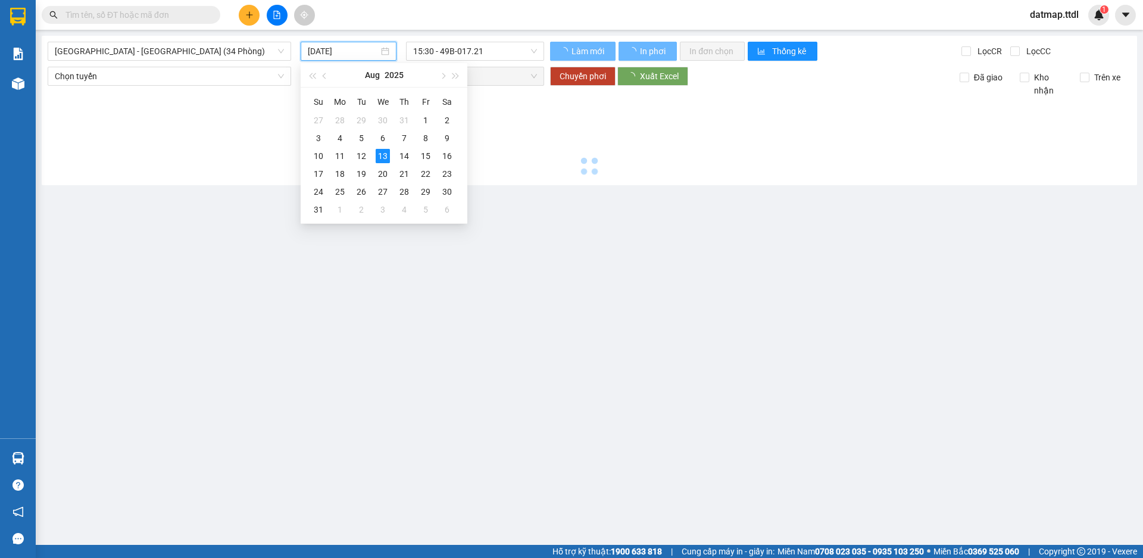
type input "[DATE]"
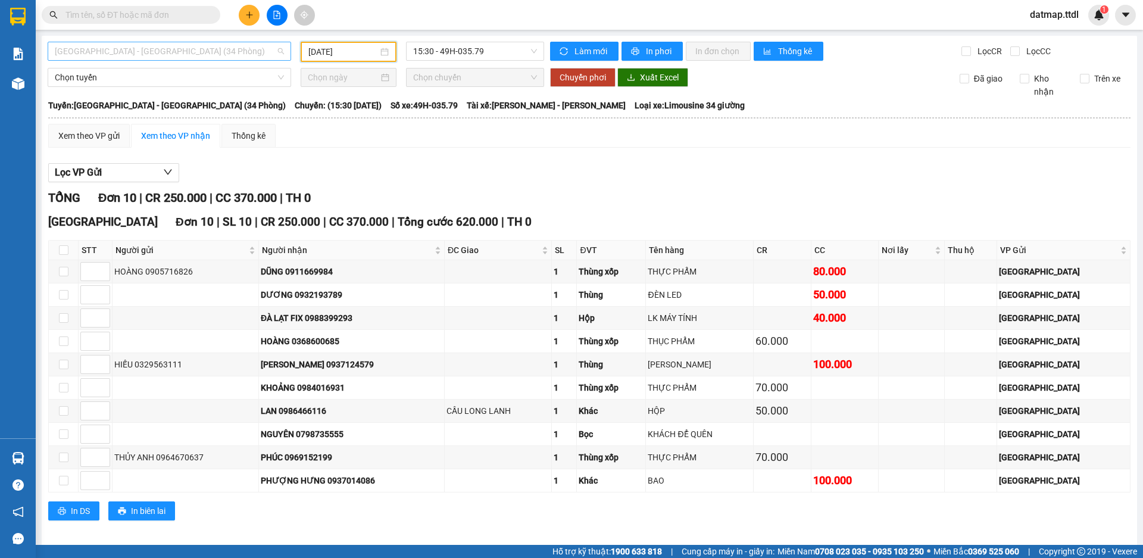
click at [179, 49] on span "[GEOGRAPHIC_DATA] - [GEOGRAPHIC_DATA] (34 Phòng)" at bounding box center [169, 51] width 229 height 18
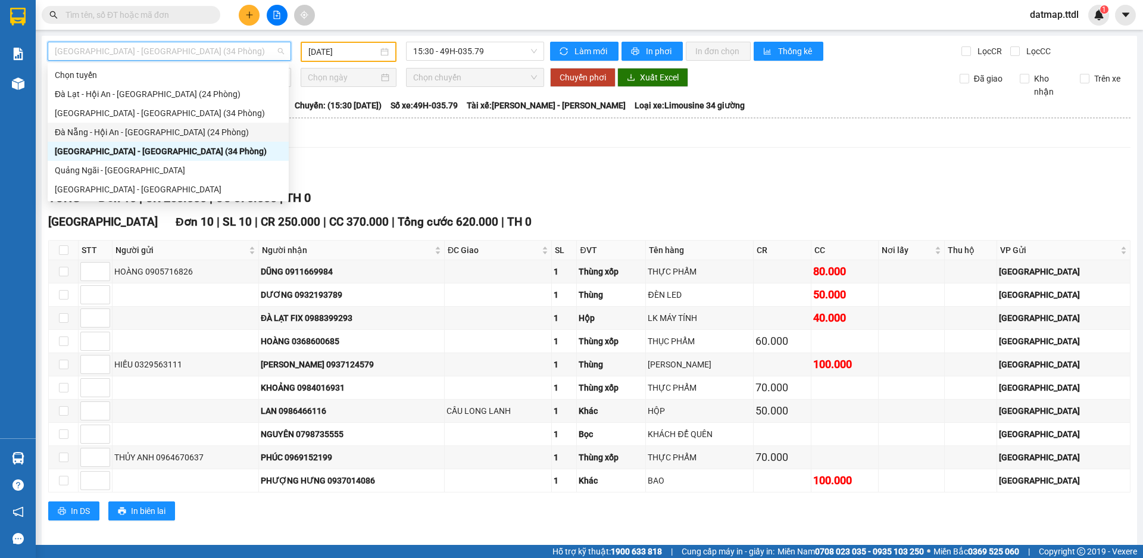
click at [147, 130] on div "Đà Nẵng - Hội An - [GEOGRAPHIC_DATA] (24 Phòng)" at bounding box center [168, 132] width 227 height 13
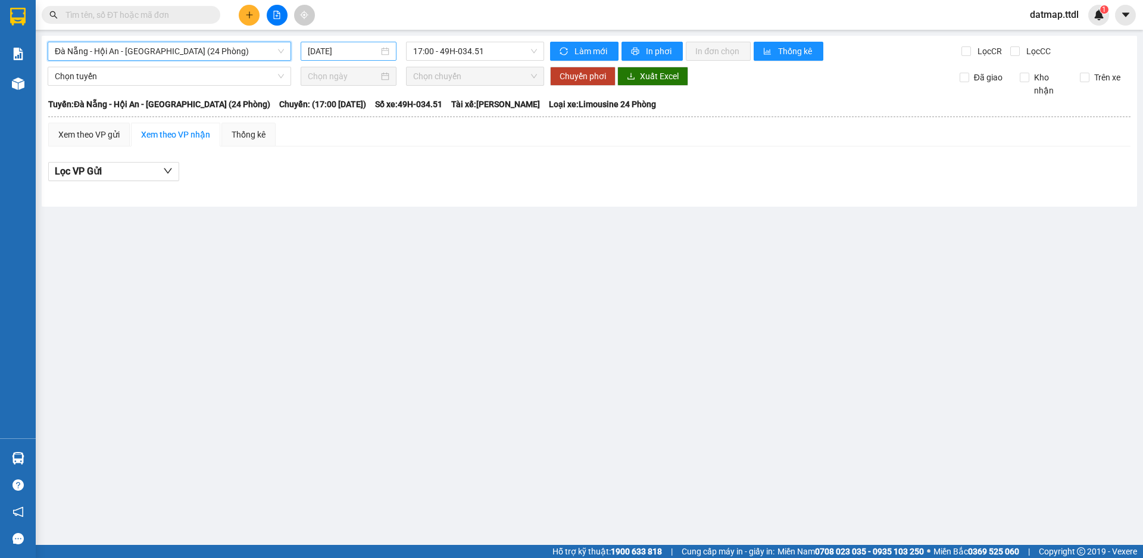
drag, startPoint x: 388, startPoint y: 50, endPoint x: 363, endPoint y: 51, distance: 25.6
click at [380, 51] on div "[DATE]" at bounding box center [349, 51] width 82 height 13
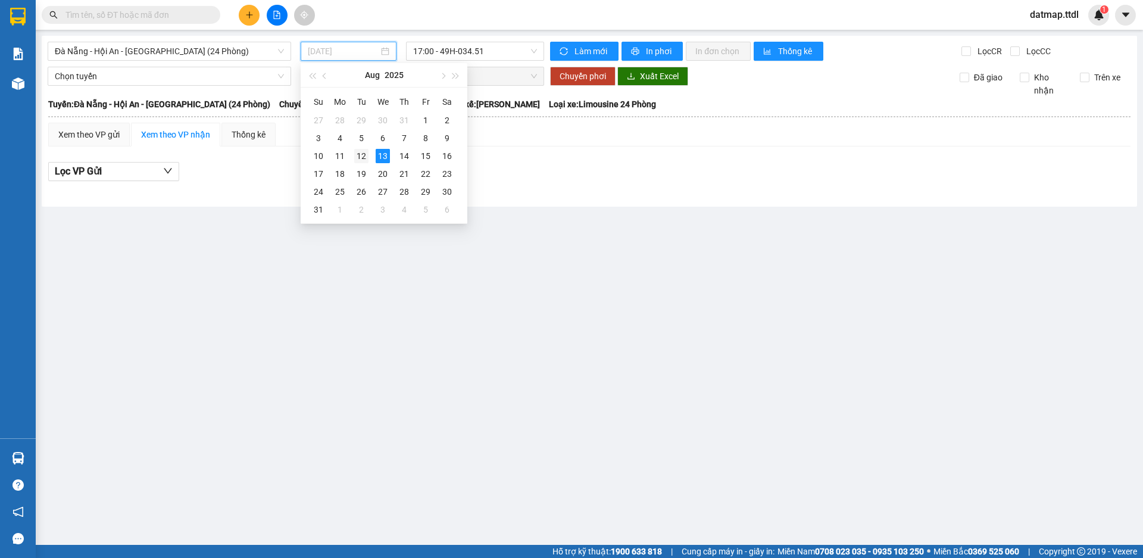
click at [359, 160] on div "12" at bounding box center [361, 156] width 14 height 14
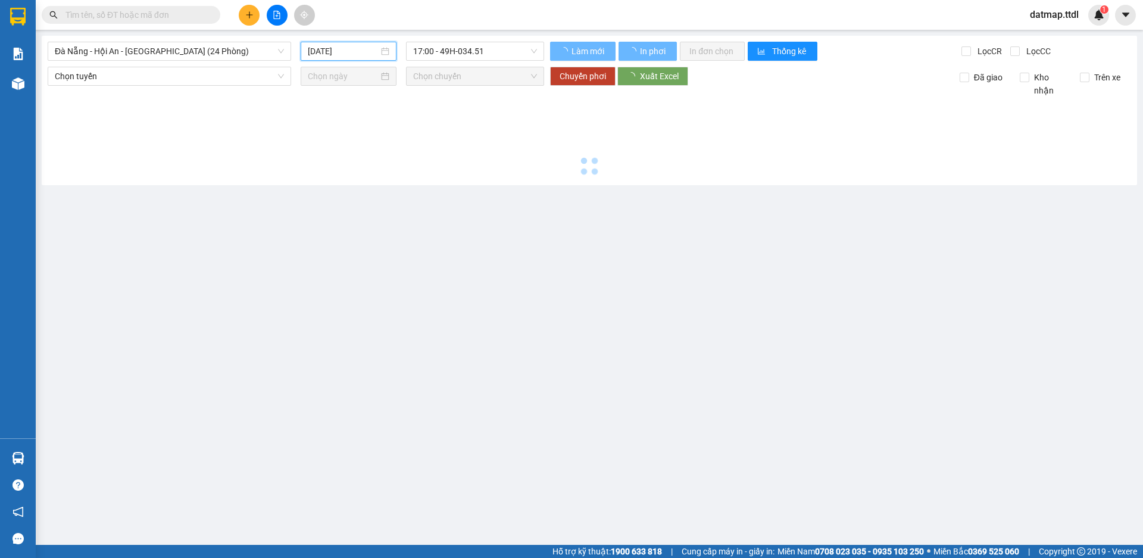
type input "[DATE]"
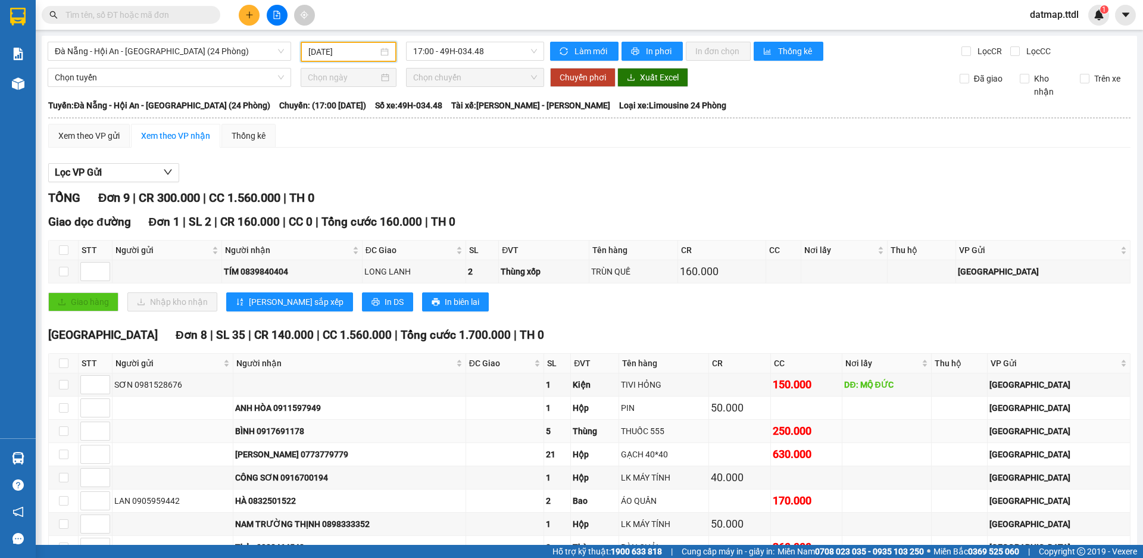
scroll to position [76, 0]
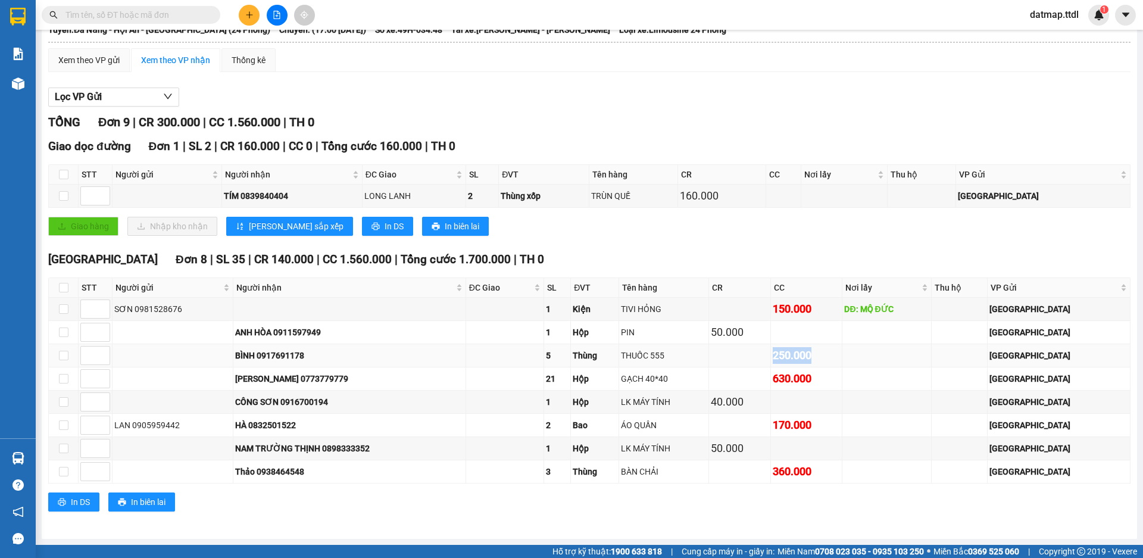
drag, startPoint x: 865, startPoint y: 353, endPoint x: 803, endPoint y: 358, distance: 62.1
click at [803, 358] on tr "BÌNH 0917691178 5 Thùng THUỐC 555 250.000 [GEOGRAPHIC_DATA]" at bounding box center [590, 355] width 1082 height 23
click at [862, 253] on div "[GEOGRAPHIC_DATA] 8 | SL 35 | CR 140.000 | CC 1.560.000 | Tổng cước 1.700.000 |…" at bounding box center [589, 260] width 1082 height 18
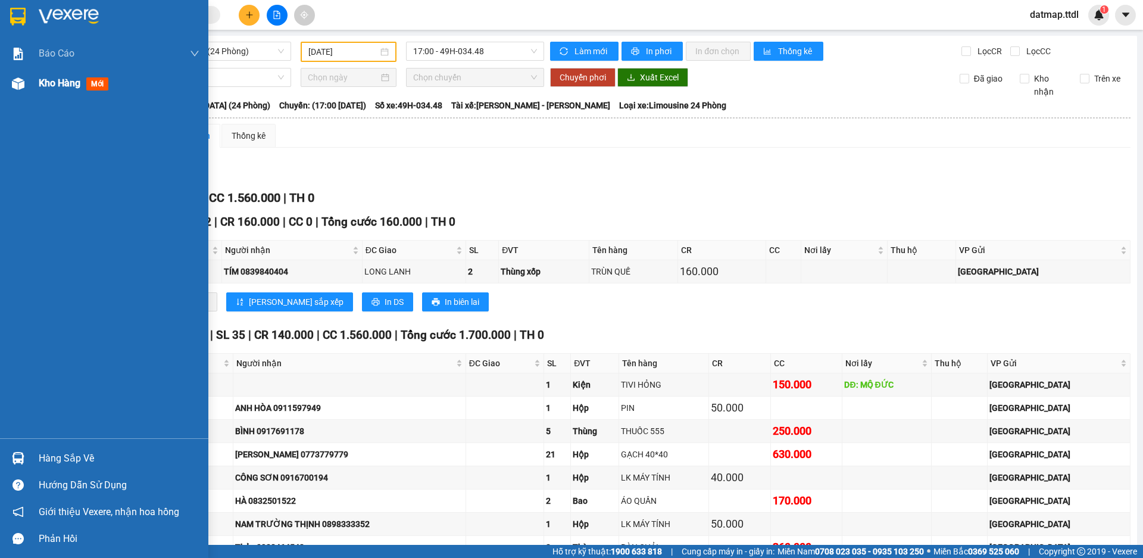
click at [60, 86] on span "Kho hàng" at bounding box center [60, 82] width 42 height 11
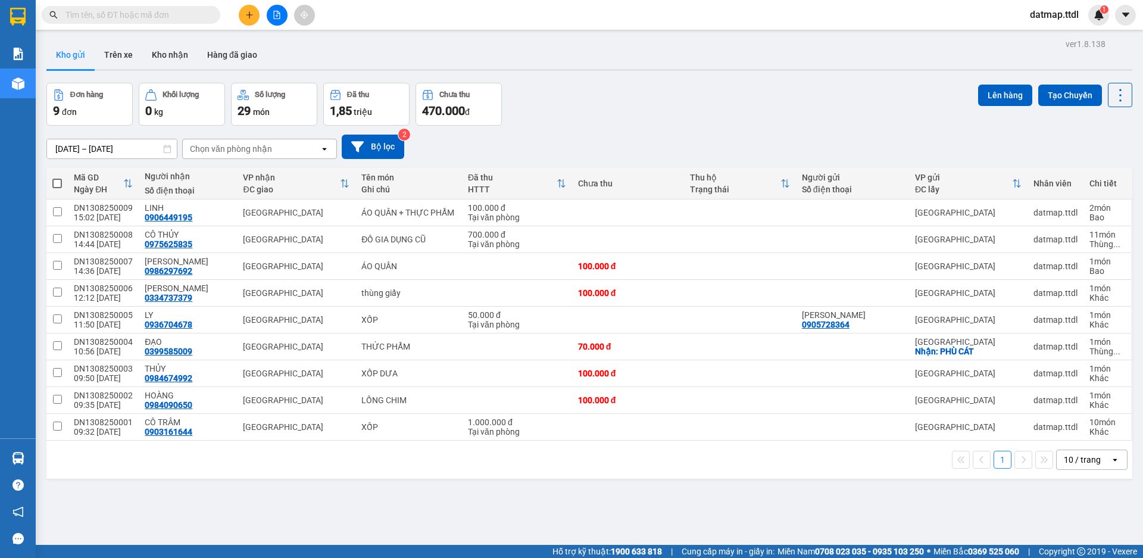
drag, startPoint x: 56, startPoint y: 184, endPoint x: 160, endPoint y: 185, distance: 103.6
click at [55, 184] on span at bounding box center [57, 184] width 10 height 10
click at [57, 177] on input "checkbox" at bounding box center [57, 177] width 0 height 0
checkbox input "true"
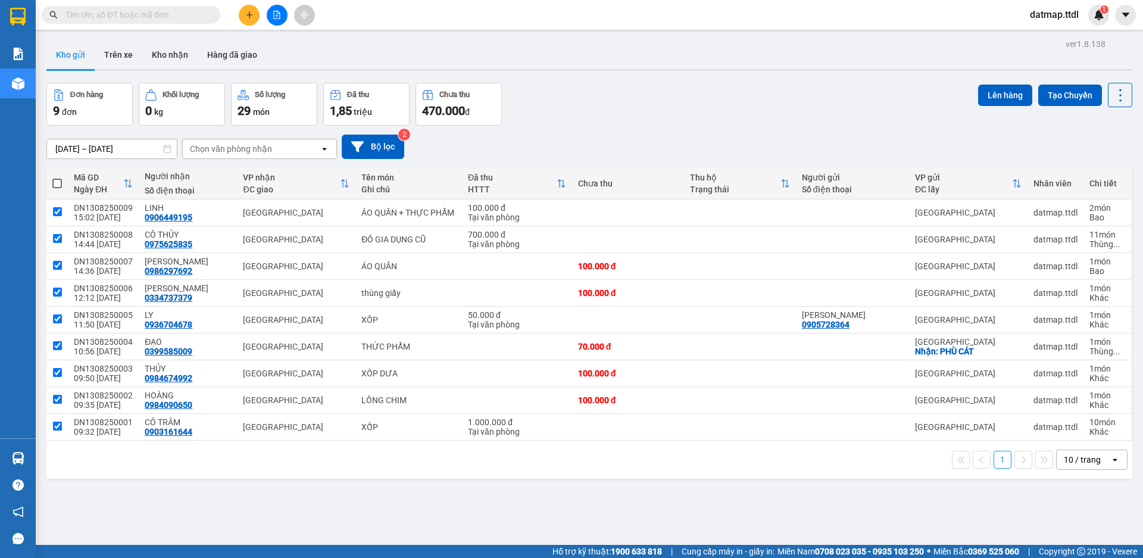
checkbox input "true"
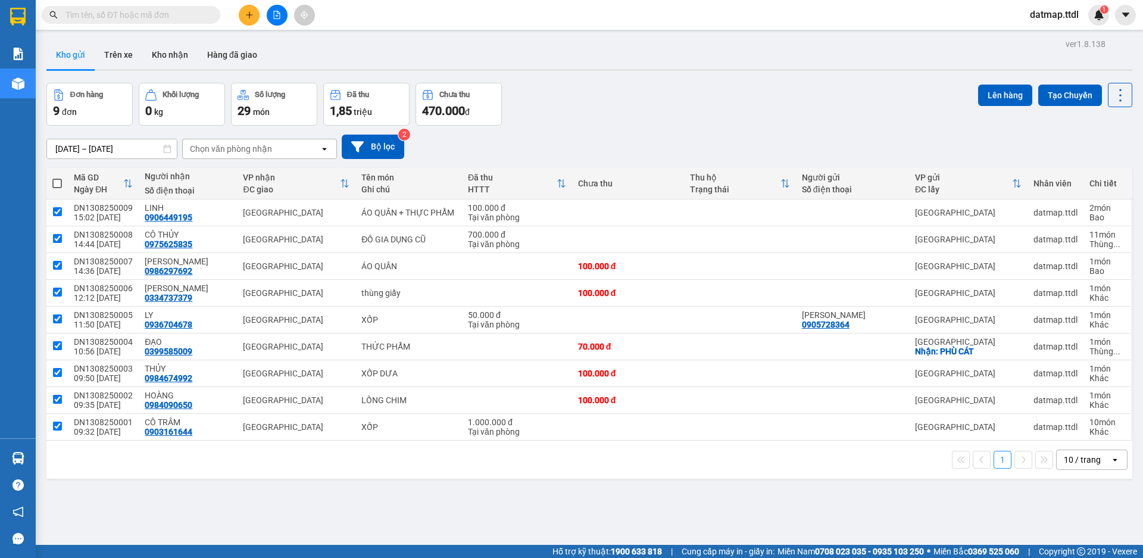
checkbox input "true"
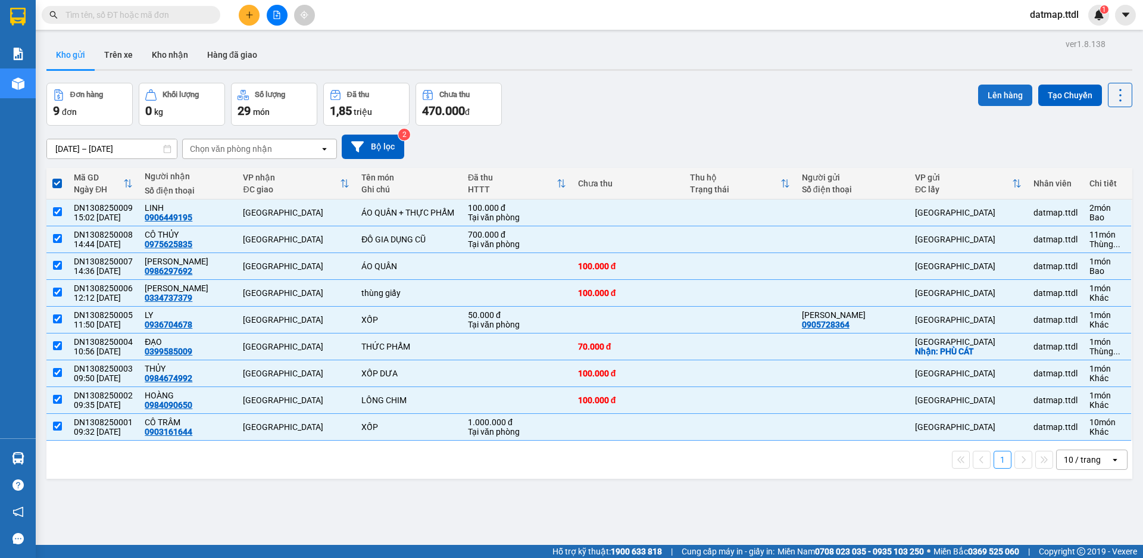
click at [991, 92] on button "Lên hàng" at bounding box center [1005, 95] width 54 height 21
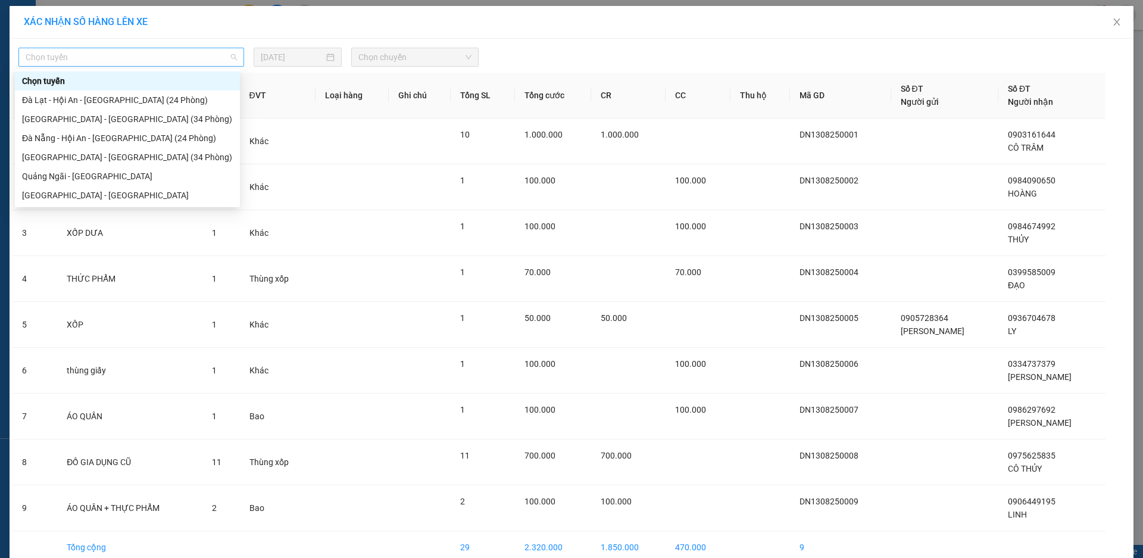
click at [185, 52] on span "Chọn tuyến" at bounding box center [131, 57] width 211 height 18
click at [78, 155] on div "[GEOGRAPHIC_DATA] - [GEOGRAPHIC_DATA] (34 Phòng)" at bounding box center [127, 157] width 211 height 13
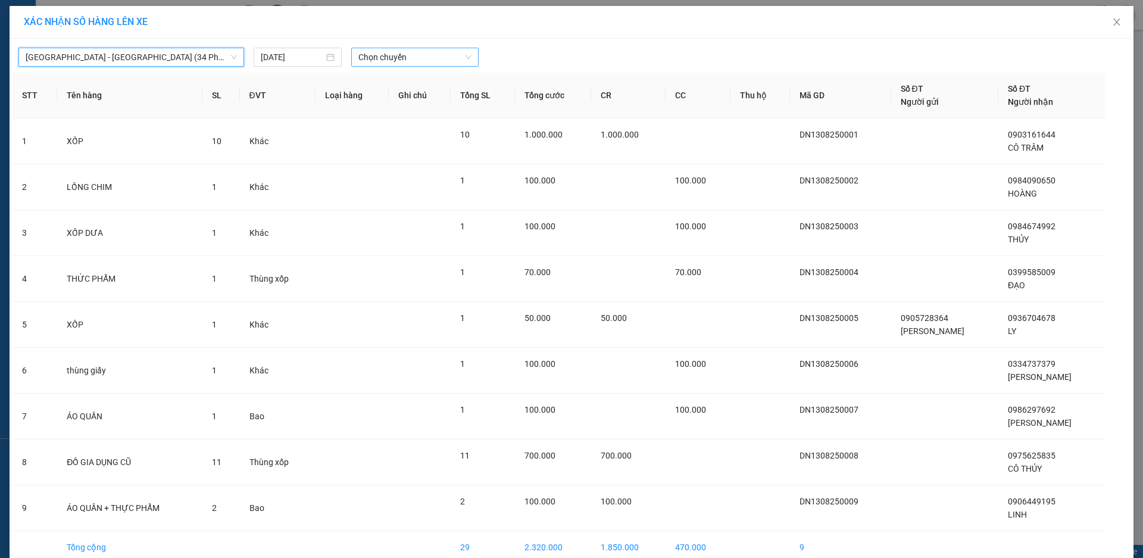
click at [424, 58] on span "Chọn chuyến" at bounding box center [414, 57] width 113 height 18
click at [391, 101] on div "15:30 - 49B-017.21" at bounding box center [400, 99] width 93 height 13
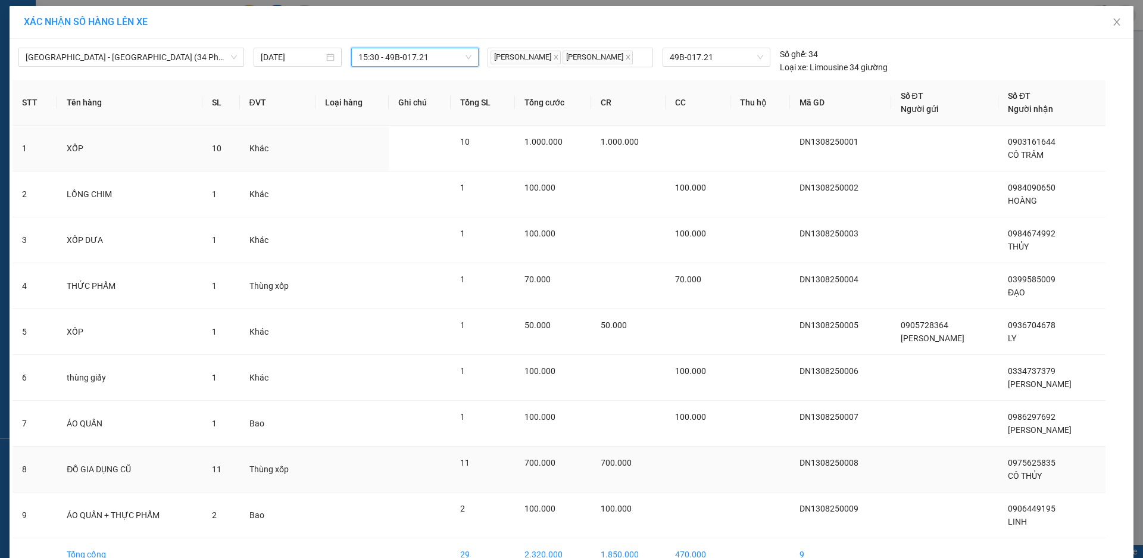
scroll to position [67, 0]
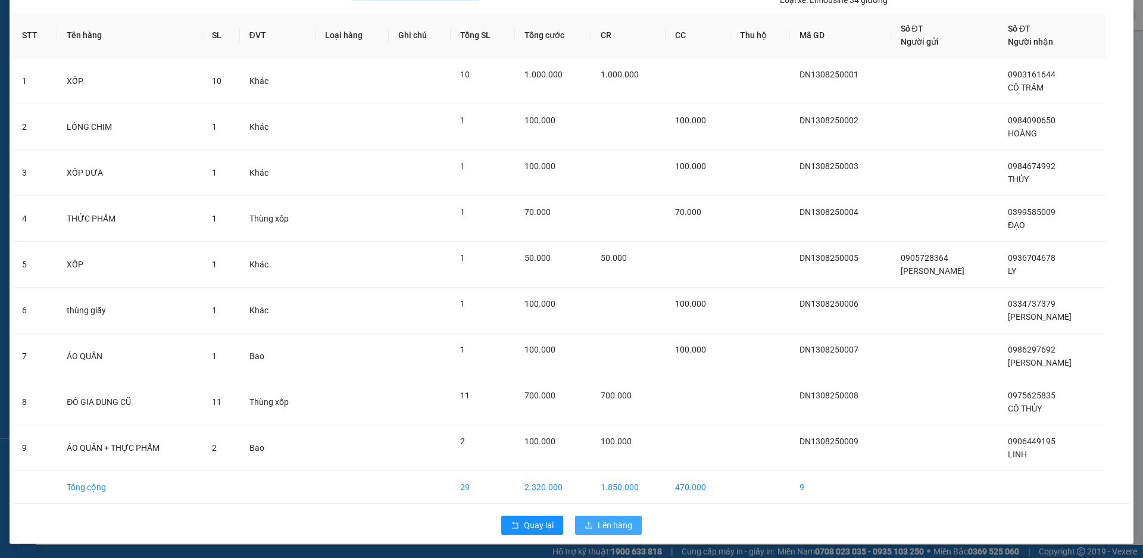
click at [611, 523] on span "Lên hàng" at bounding box center [615, 525] width 35 height 13
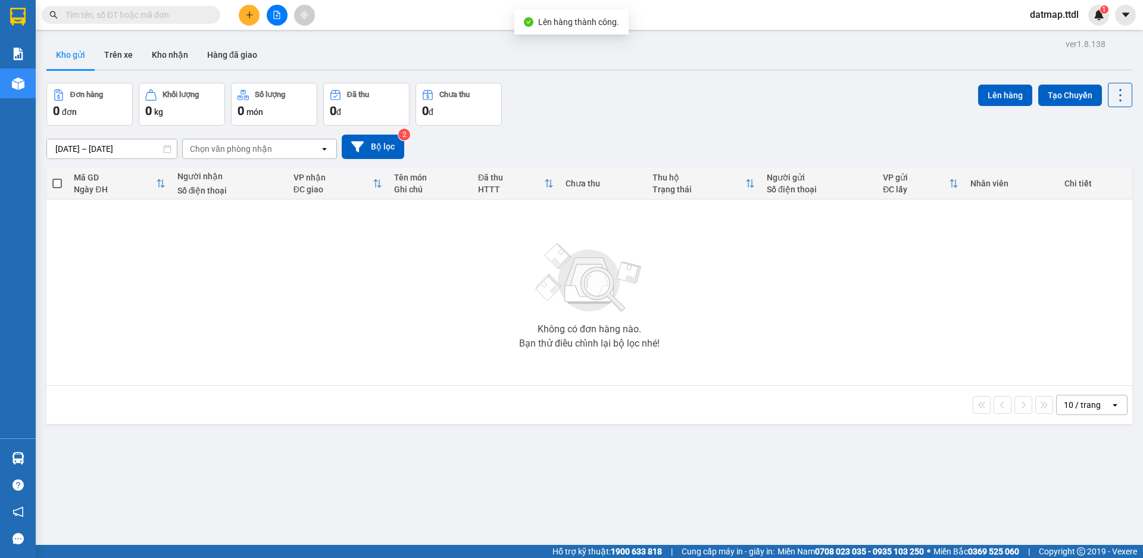
click at [274, 13] on icon "file-add" at bounding box center [277, 15] width 8 height 8
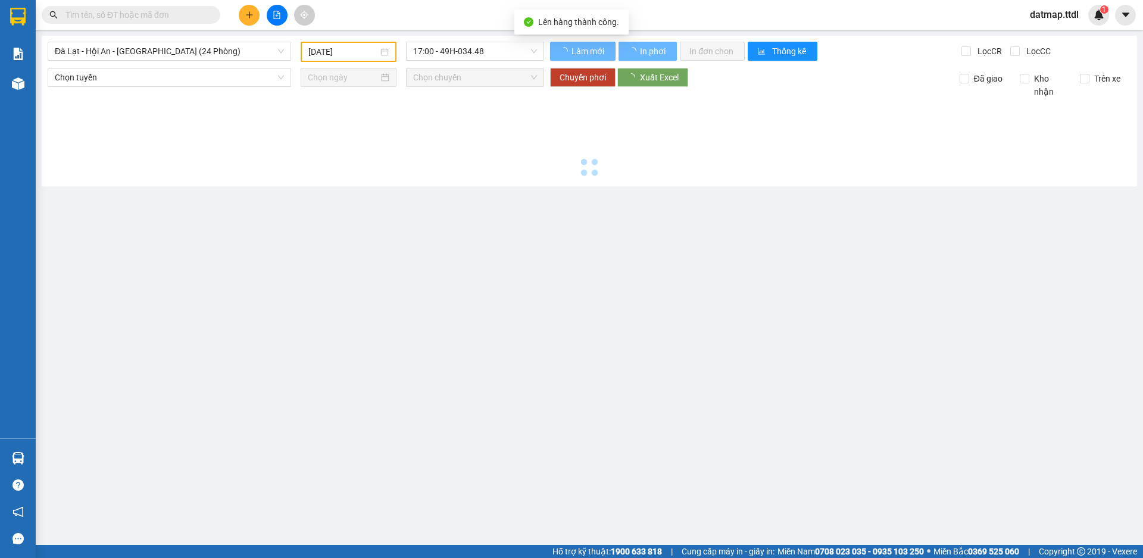
type input "[DATE]"
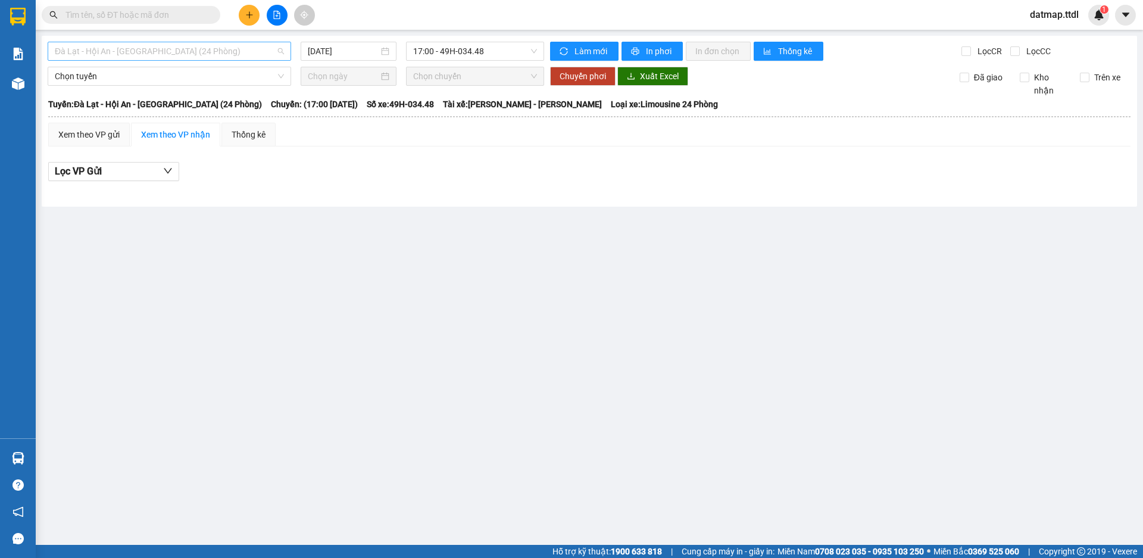
click at [173, 50] on span "Đà Lạt - Hội An - [GEOGRAPHIC_DATA] (24 Phòng)" at bounding box center [169, 51] width 229 height 18
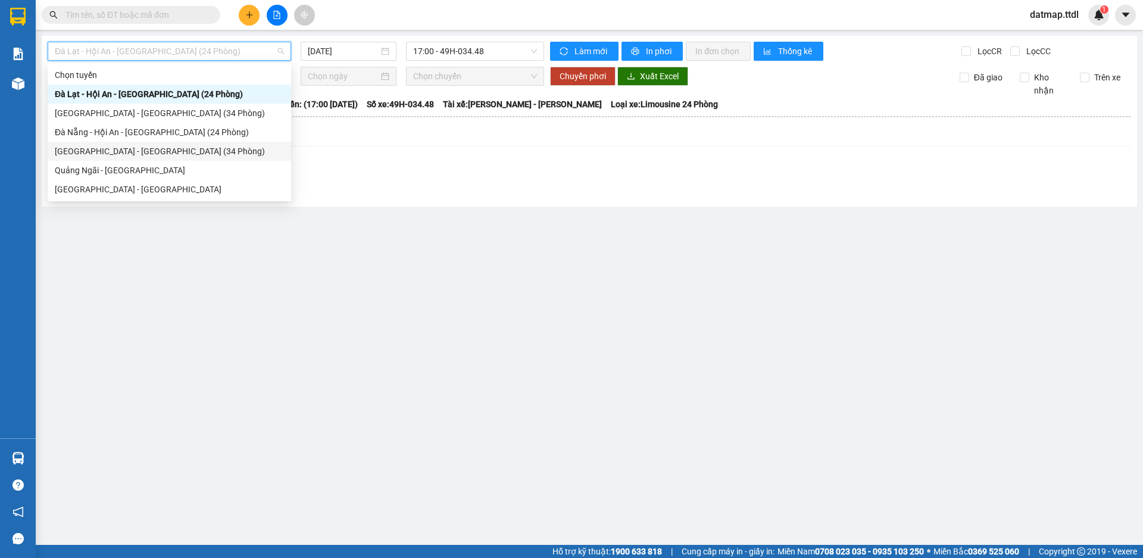
click at [102, 154] on div "[GEOGRAPHIC_DATA] - [GEOGRAPHIC_DATA] (34 Phòng)" at bounding box center [169, 151] width 229 height 13
type input "[DATE]"
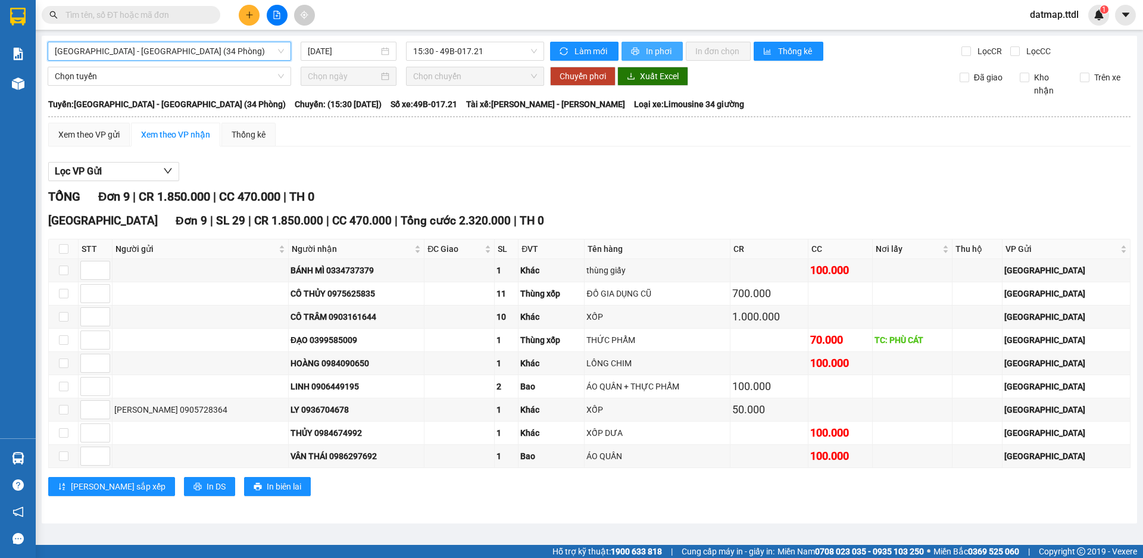
click at [654, 52] on span "In phơi" at bounding box center [659, 51] width 27 height 13
click at [183, 55] on span "[GEOGRAPHIC_DATA] - [GEOGRAPHIC_DATA] (34 Phòng)" at bounding box center [169, 51] width 229 height 18
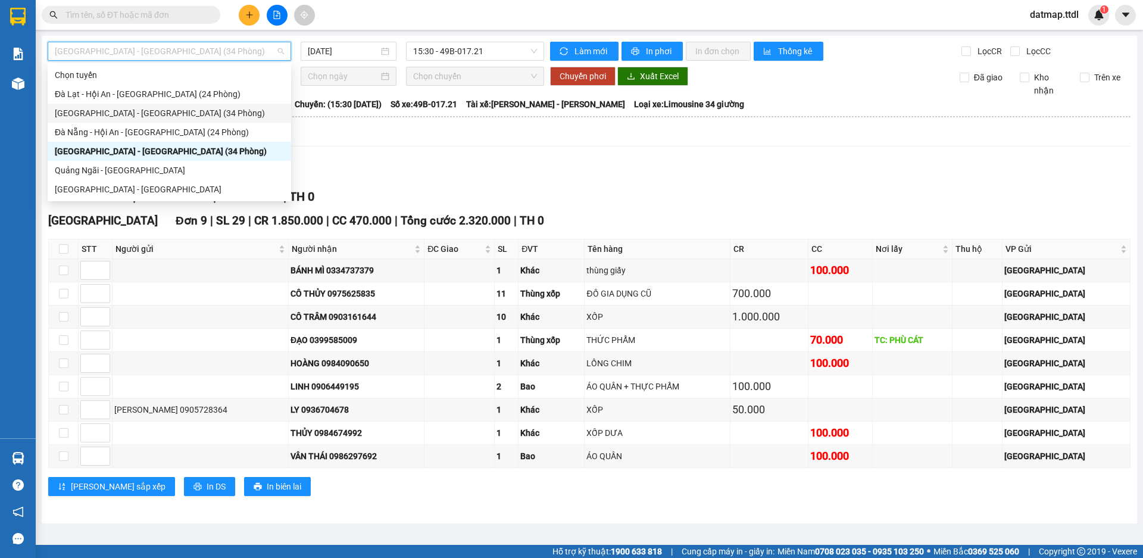
click at [95, 115] on div "[GEOGRAPHIC_DATA] - [GEOGRAPHIC_DATA] (34 Phòng)" at bounding box center [169, 113] width 229 height 13
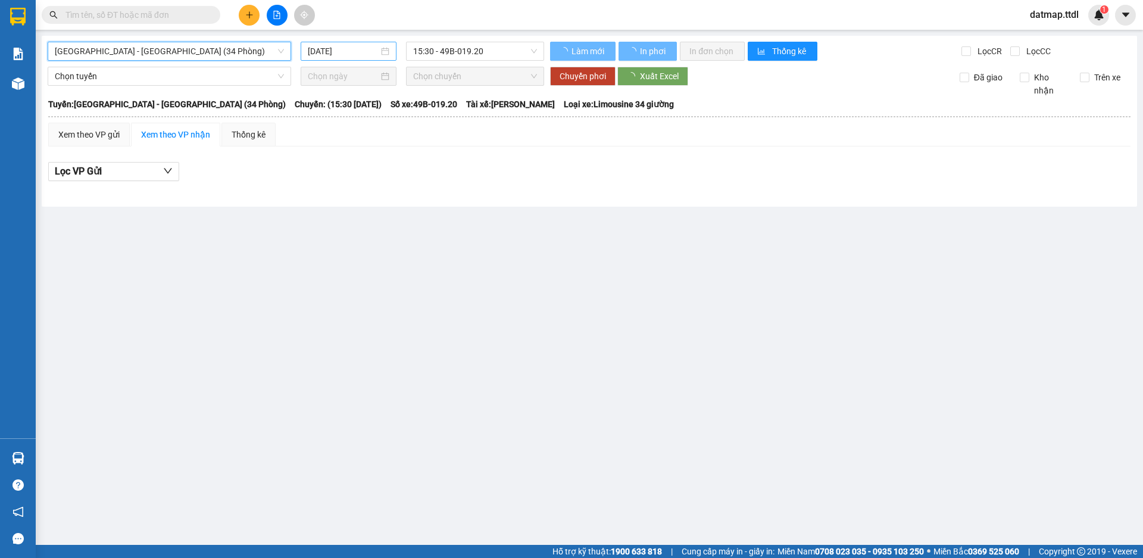
click at [358, 52] on input "[DATE]" at bounding box center [343, 51] width 71 height 13
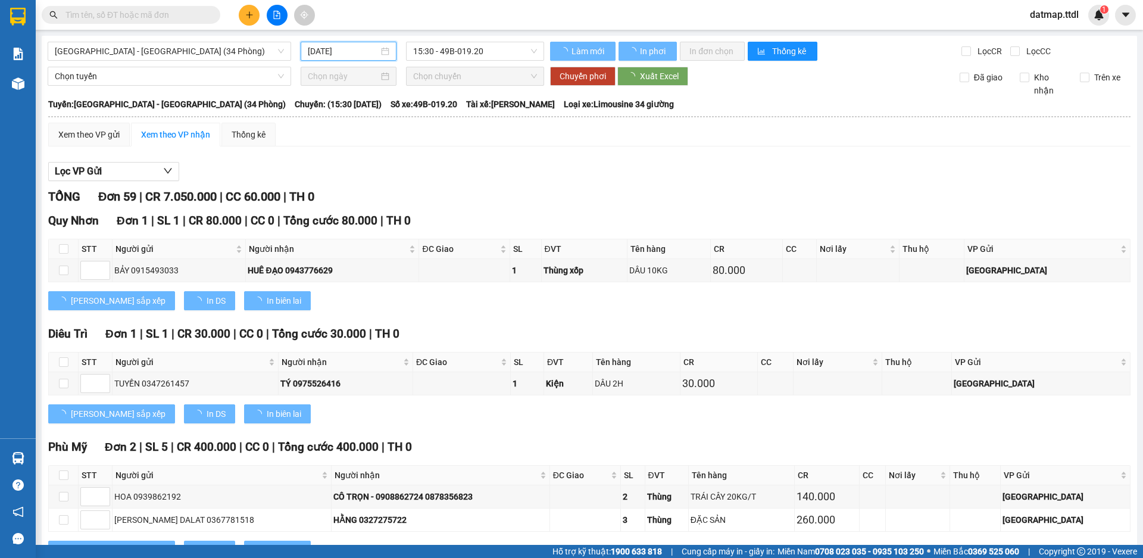
click at [360, 55] on input "[DATE]" at bounding box center [343, 51] width 71 height 13
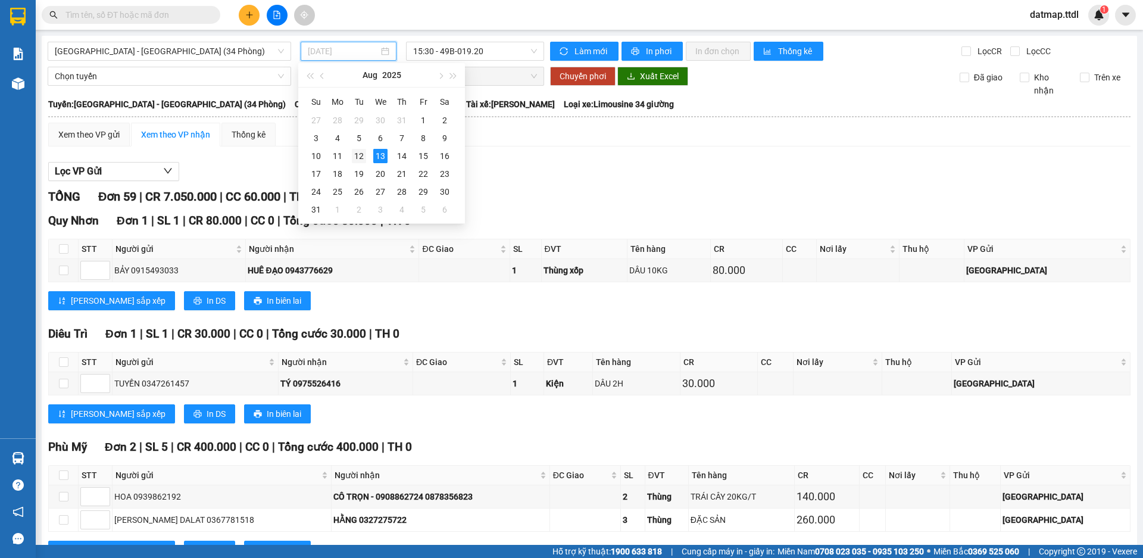
click at [364, 154] on div "12" at bounding box center [359, 156] width 14 height 14
type input "[DATE]"
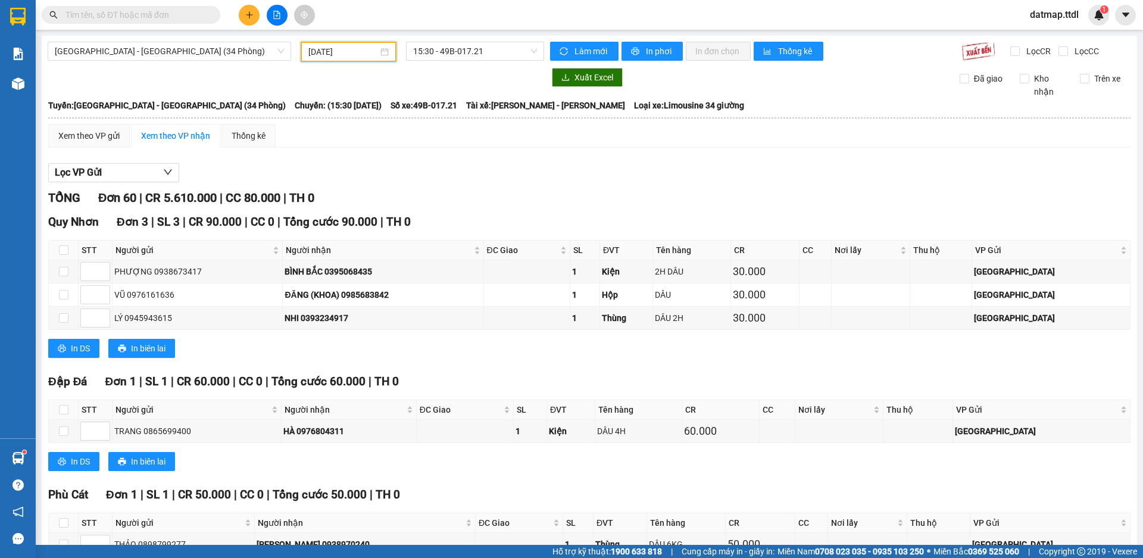
click at [249, 12] on icon "plus" at bounding box center [249, 14] width 1 height 7
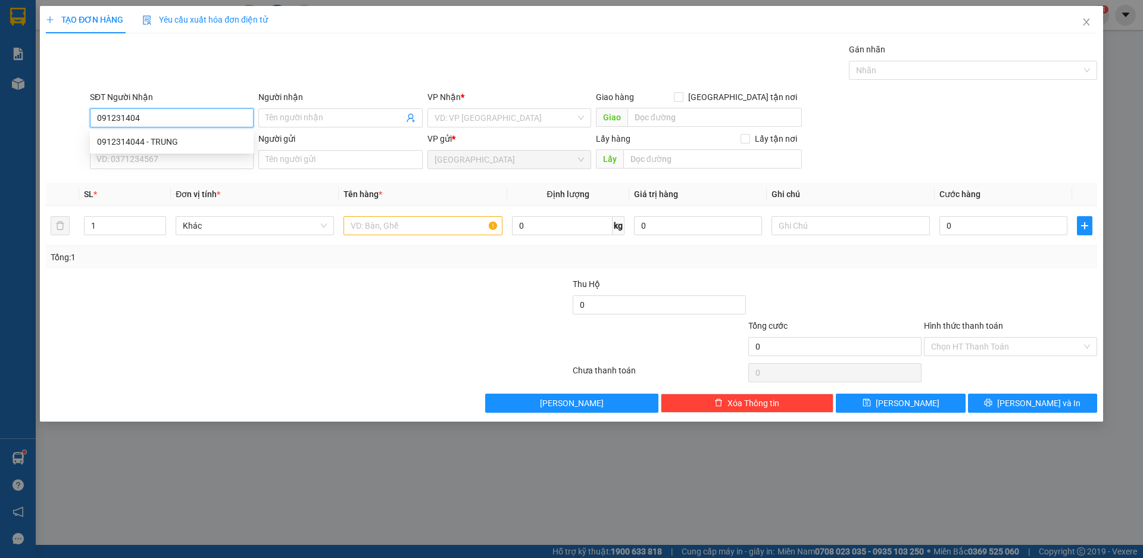
type input "0912314044"
click at [130, 143] on div "0912314044 - TRUNG" at bounding box center [171, 141] width 149 height 13
type input "TRUNG"
type input "0912314044"
click at [166, 164] on input "SĐT Người Gửi" at bounding box center [172, 159] width 164 height 19
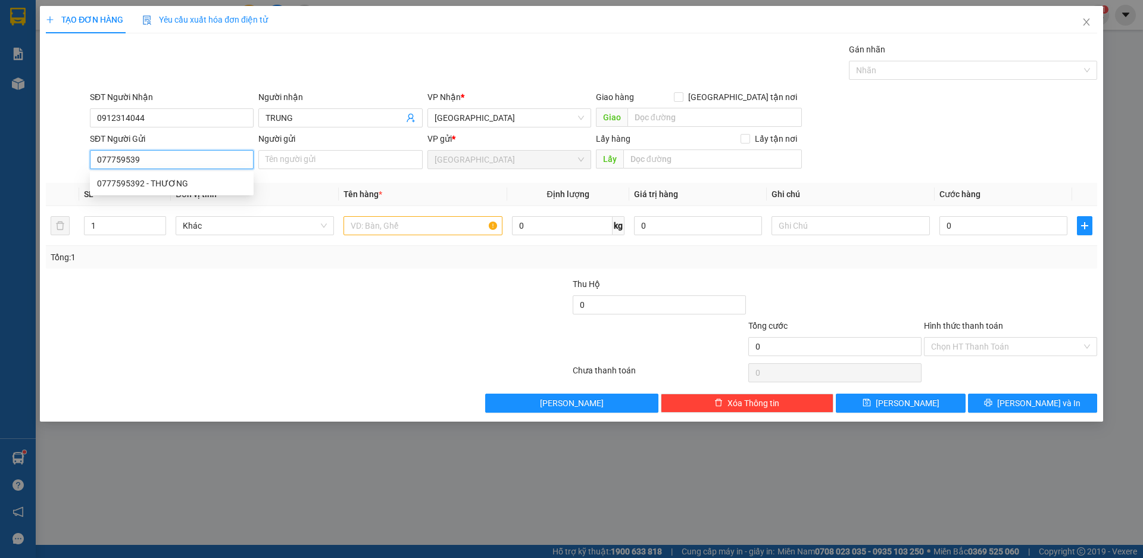
type input "0777595392"
click at [127, 184] on div "0777595392 - THƯƠNG" at bounding box center [171, 183] width 149 height 13
type input "THƯƠNG"
click at [199, 227] on span "Khác" at bounding box center [255, 226] width 144 height 18
type input "0777595392"
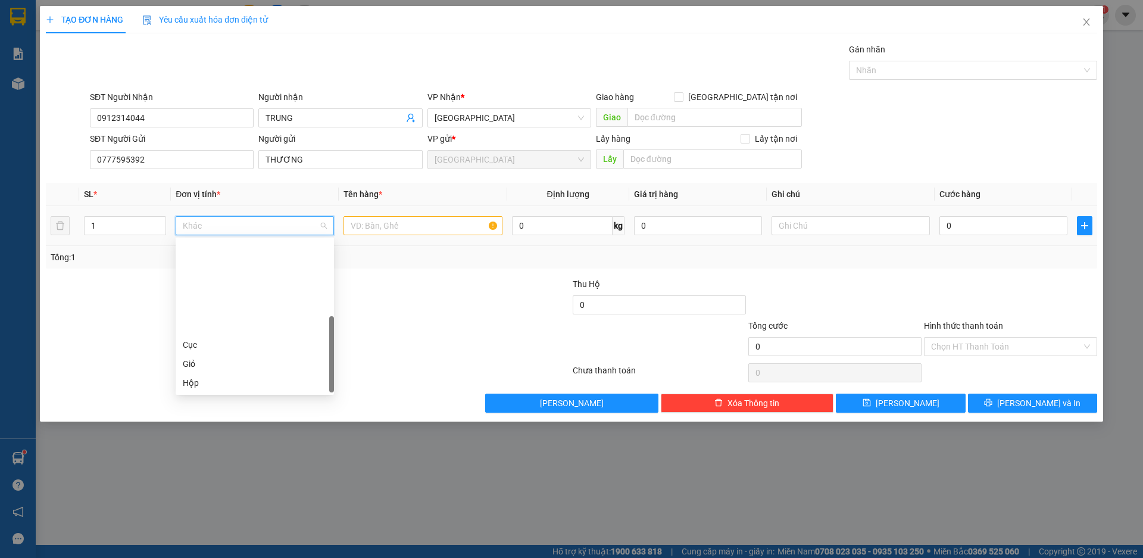
scroll to position [114, 0]
click at [211, 361] on div "Xe" at bounding box center [255, 363] width 144 height 13
click at [372, 227] on input "text" at bounding box center [423, 225] width 158 height 19
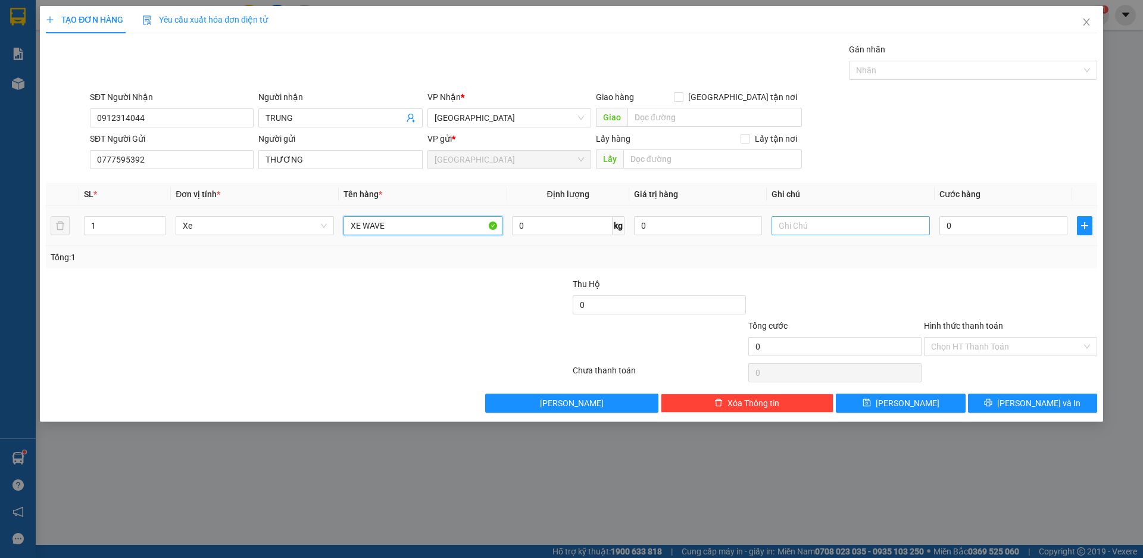
type input "XE WAVE"
click at [866, 229] on input "text" at bounding box center [851, 225] width 158 height 19
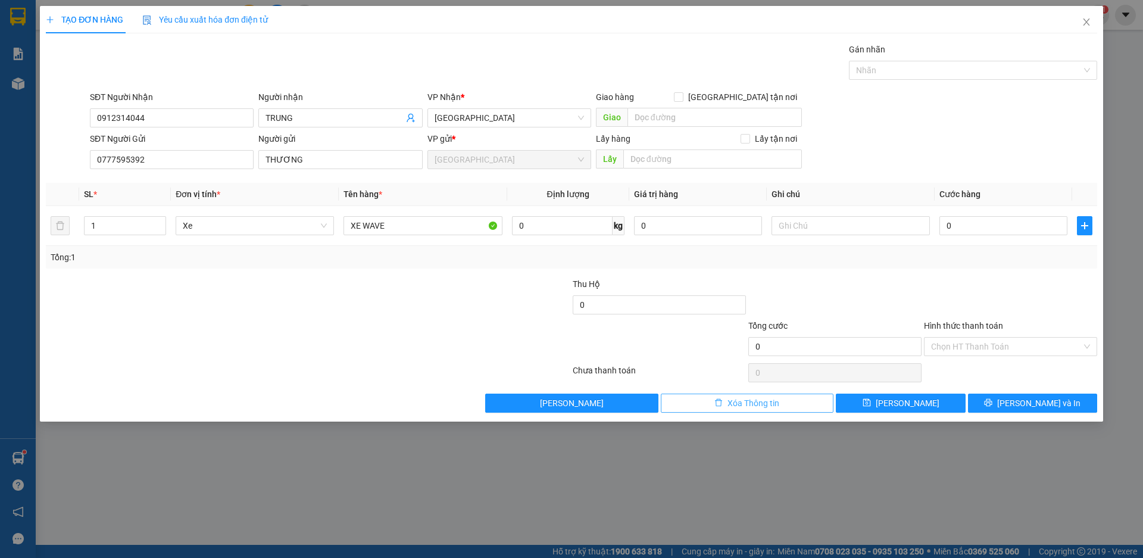
click at [773, 406] on span "Xóa Thông tin" at bounding box center [754, 403] width 52 height 13
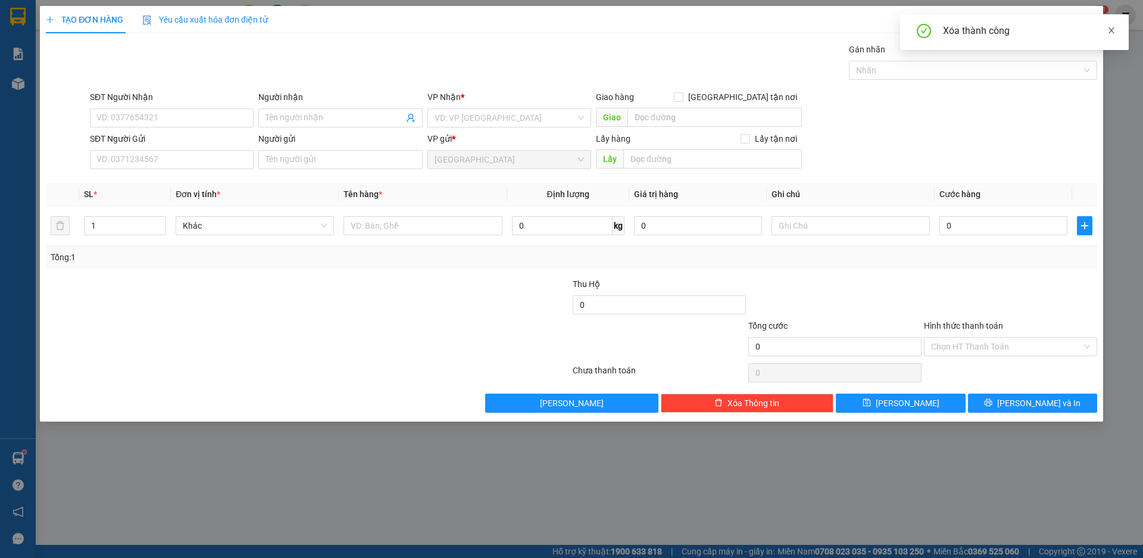
click at [1115, 29] on icon "close" at bounding box center [1111, 30] width 8 height 8
click at [1084, 22] on icon "close" at bounding box center [1087, 22] width 10 height 10
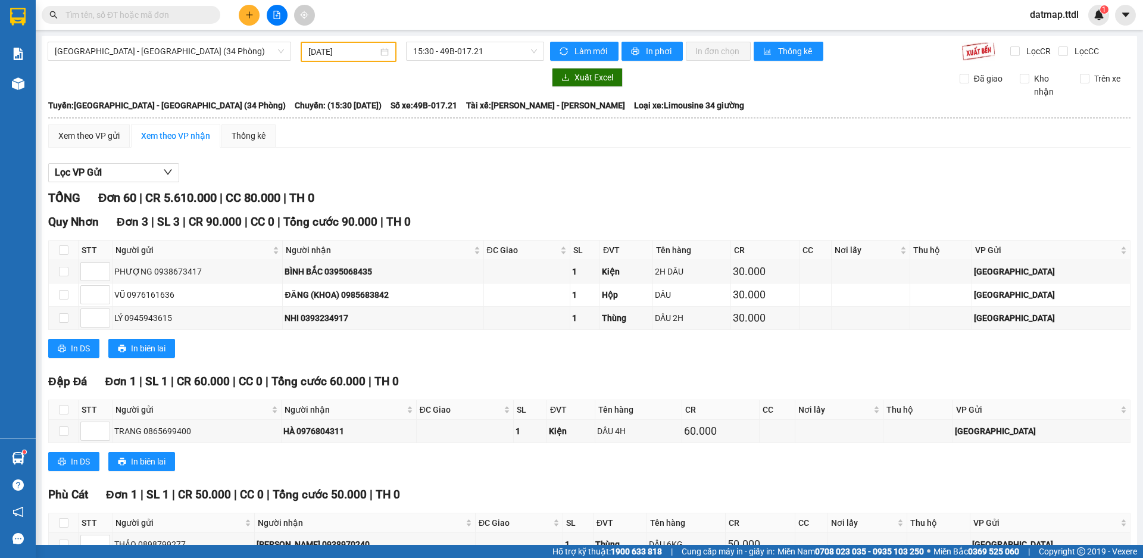
click at [252, 16] on icon "plus" at bounding box center [249, 15] width 8 height 8
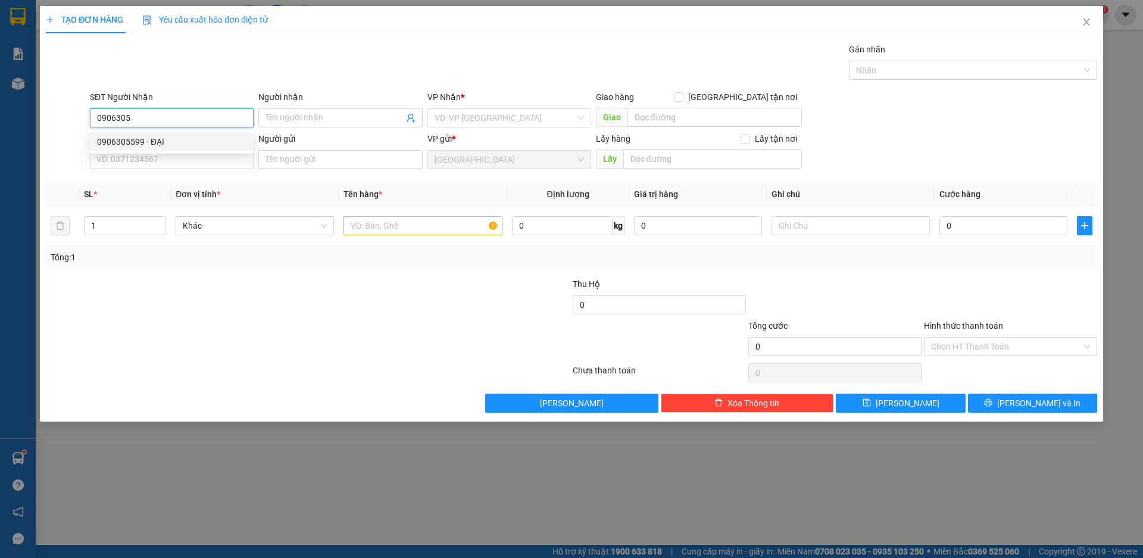
click at [118, 143] on div "0906305599 - ĐẠI" at bounding box center [171, 141] width 149 height 13
type input "0906305599"
type input "ĐẠI"
click at [207, 229] on span "Khác" at bounding box center [255, 226] width 144 height 18
type input "0906305599"
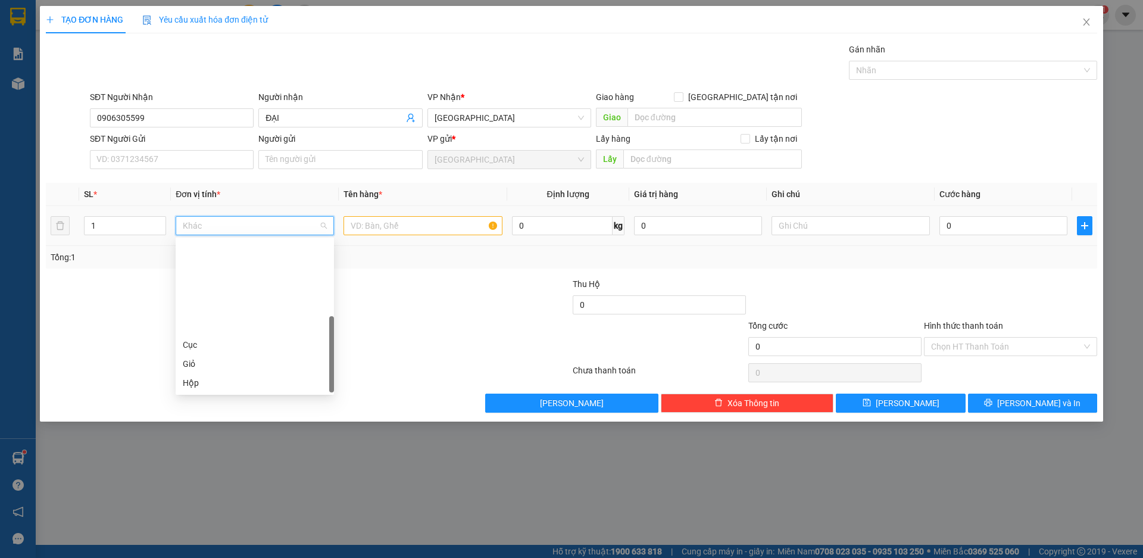
scroll to position [114, 0]
click at [227, 308] on div "Thùng" at bounding box center [255, 306] width 144 height 13
click at [364, 232] on input "text" at bounding box center [423, 225] width 158 height 19
type input "T"
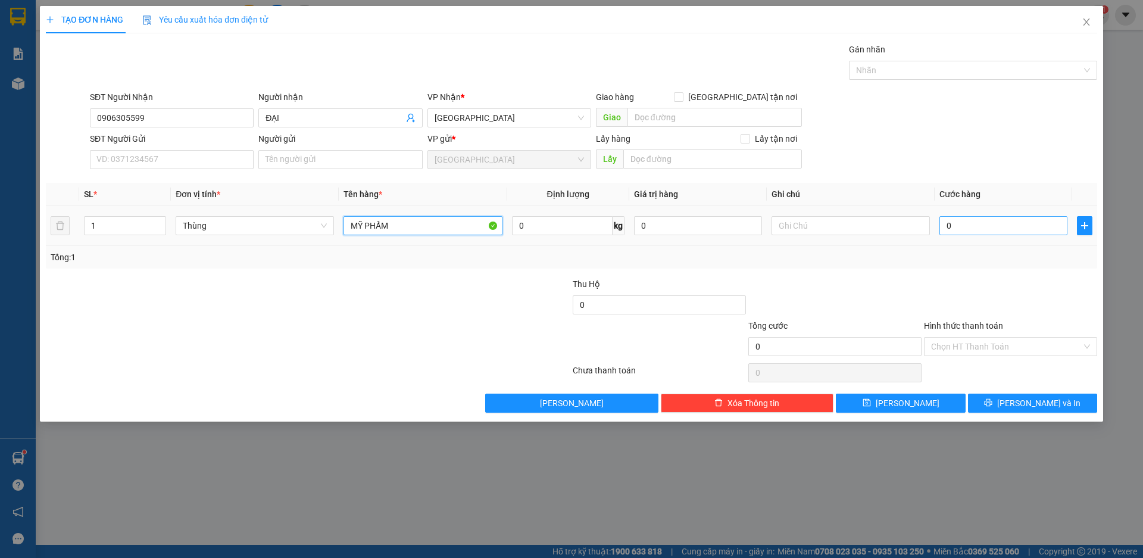
type input "MỸ PHẨM"
click at [969, 232] on input "0" at bounding box center [1004, 225] width 128 height 19
type input "7"
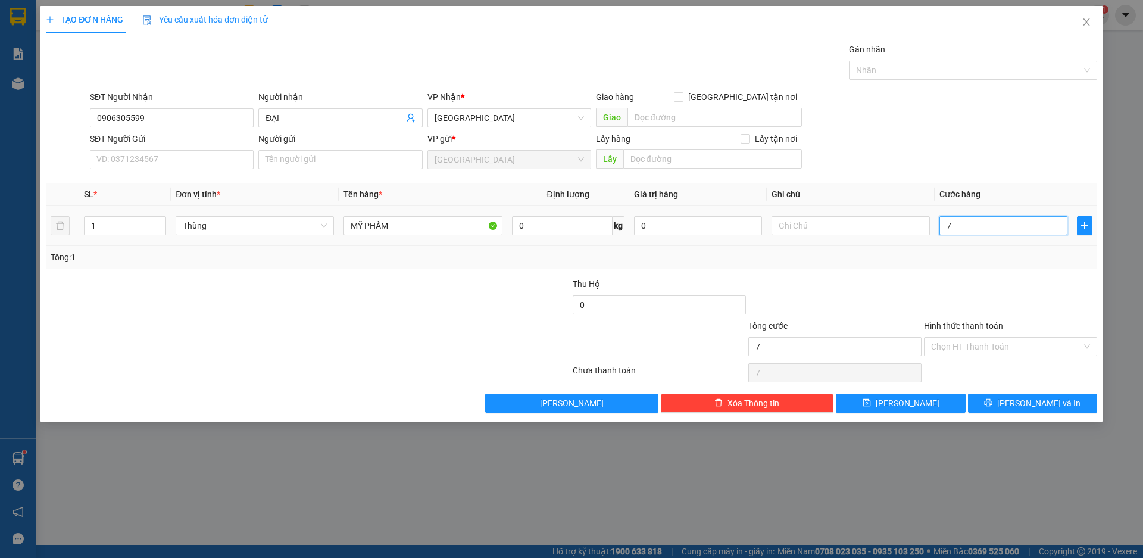
type input "70"
type input "700"
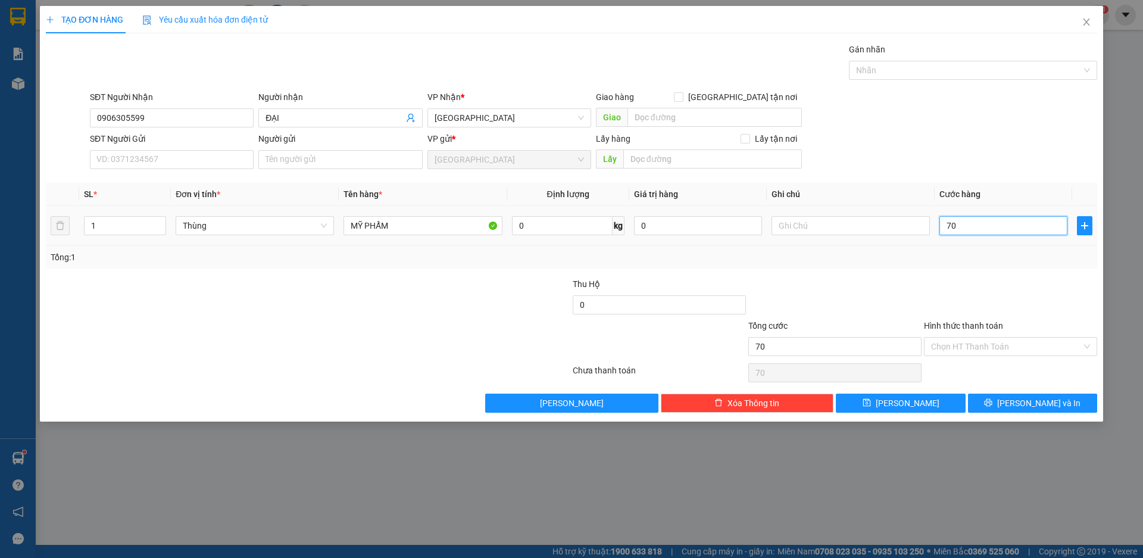
type input "700"
type input "7.000"
type input "70.000"
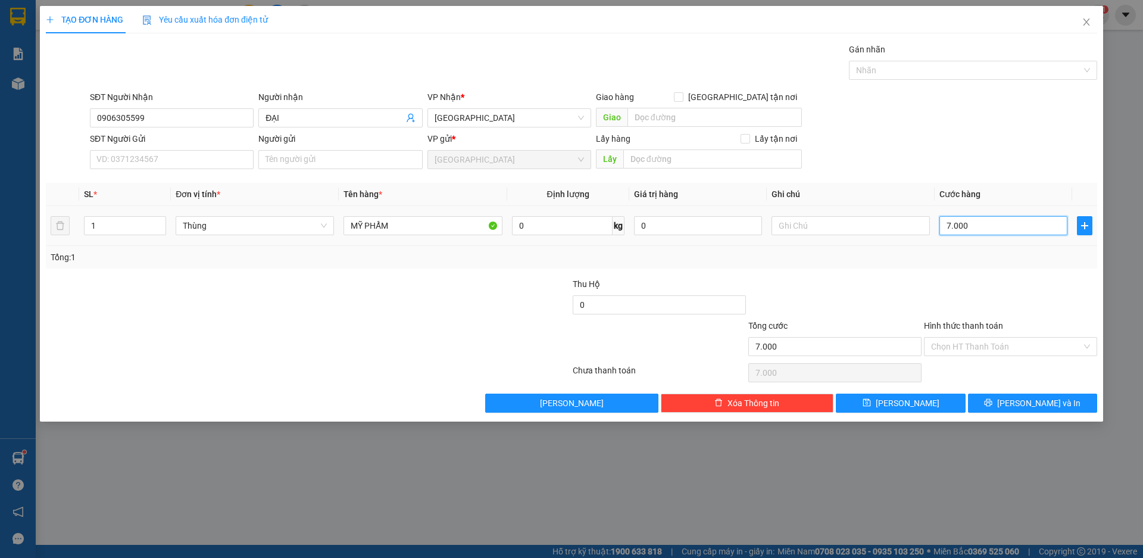
type input "70.000"
click at [1044, 406] on span "[PERSON_NAME] và In" at bounding box center [1038, 403] width 83 height 13
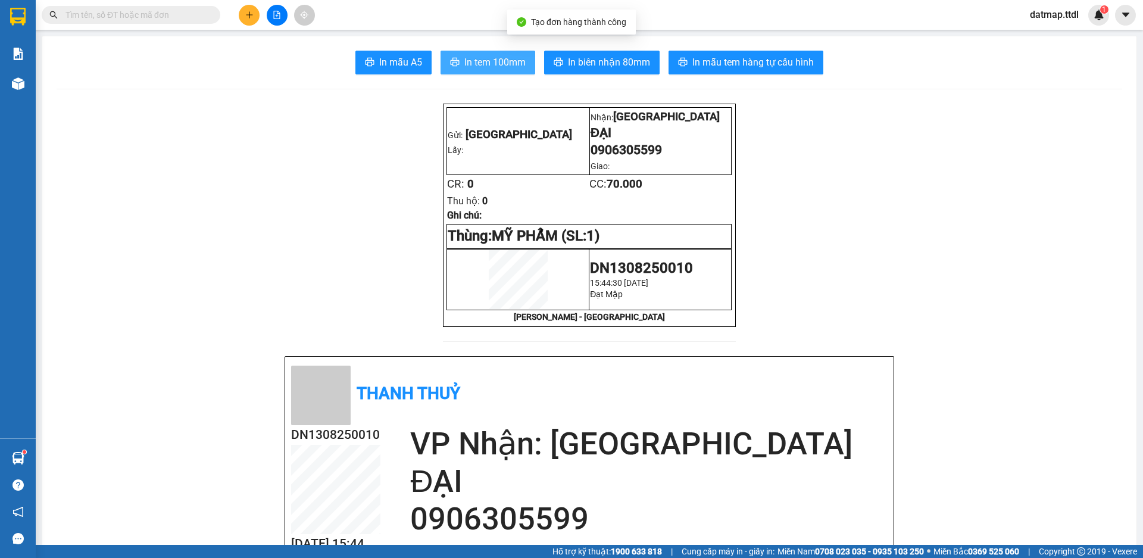
click at [497, 65] on span "In tem 100mm" at bounding box center [494, 62] width 61 height 15
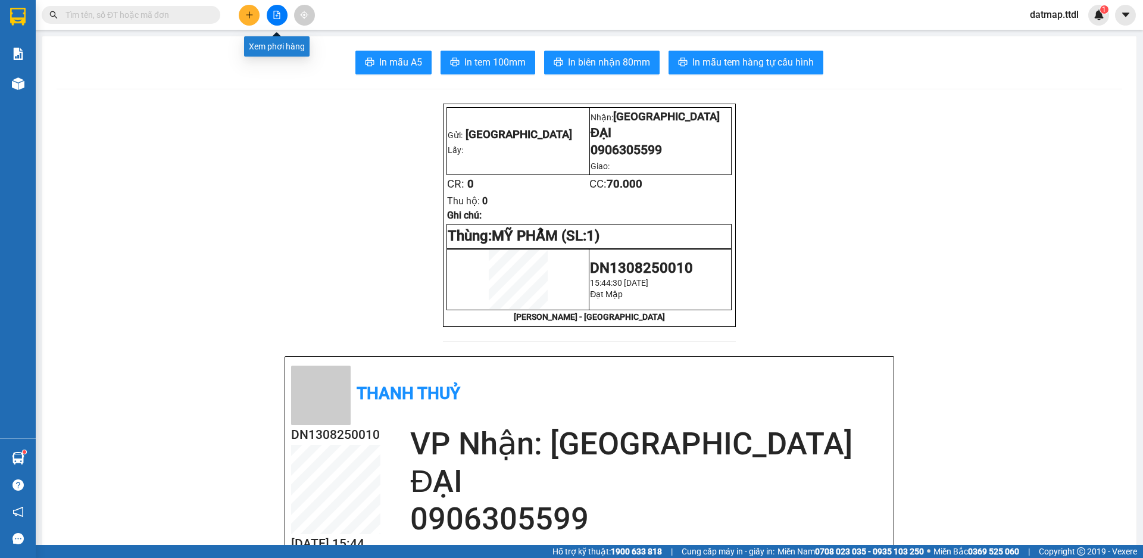
click at [279, 19] on button at bounding box center [277, 15] width 21 height 21
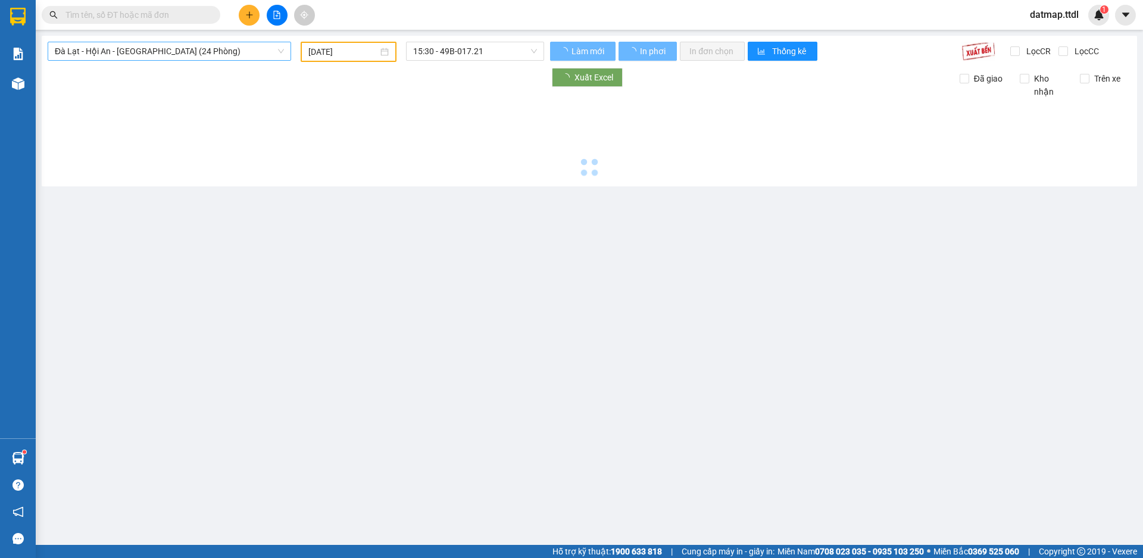
type input "[DATE]"
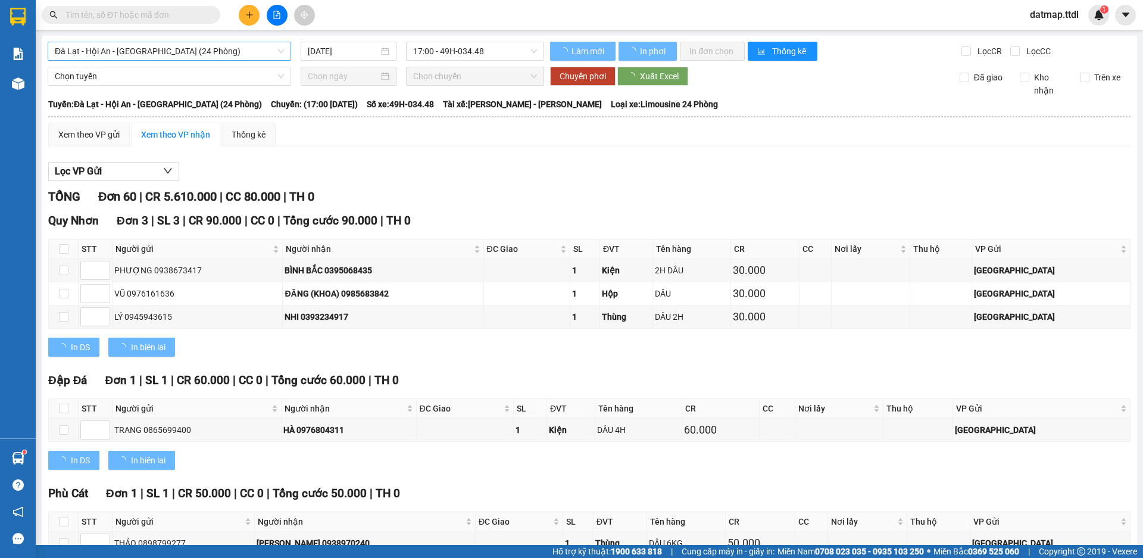
click at [191, 49] on span "Đà Lạt - Hội An - [GEOGRAPHIC_DATA] (24 Phòng)" at bounding box center [169, 51] width 229 height 18
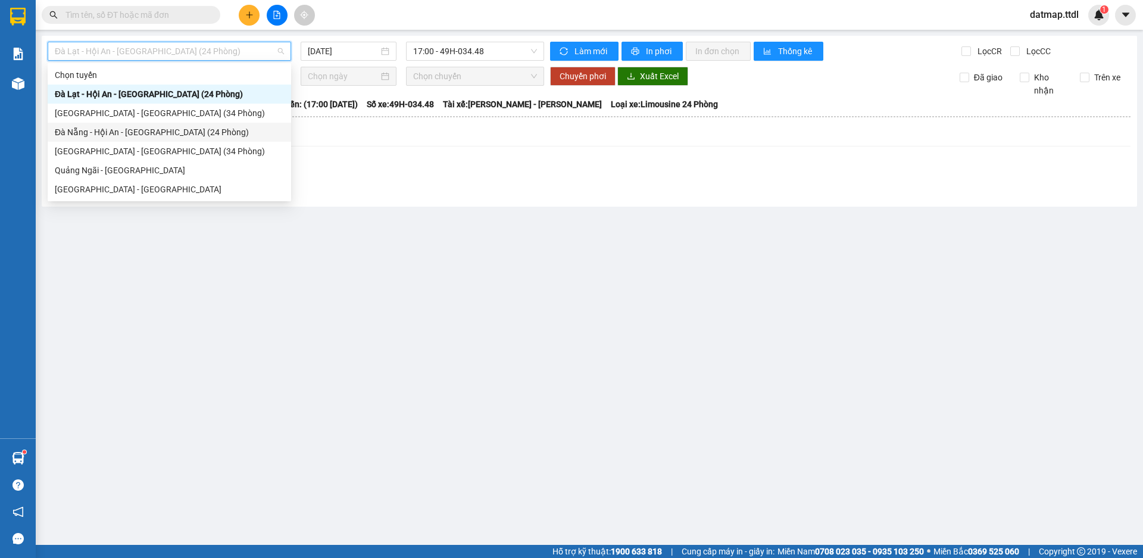
click at [110, 131] on div "Đà Nẵng - Hội An - [GEOGRAPHIC_DATA] (24 Phòng)" at bounding box center [169, 132] width 229 height 13
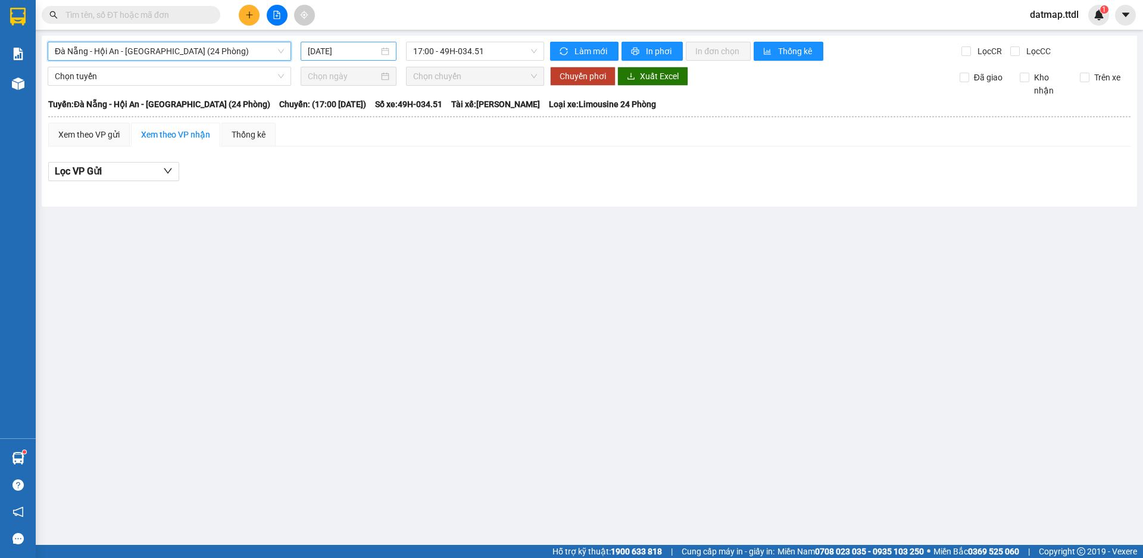
click at [346, 50] on input "[DATE]" at bounding box center [343, 51] width 71 height 13
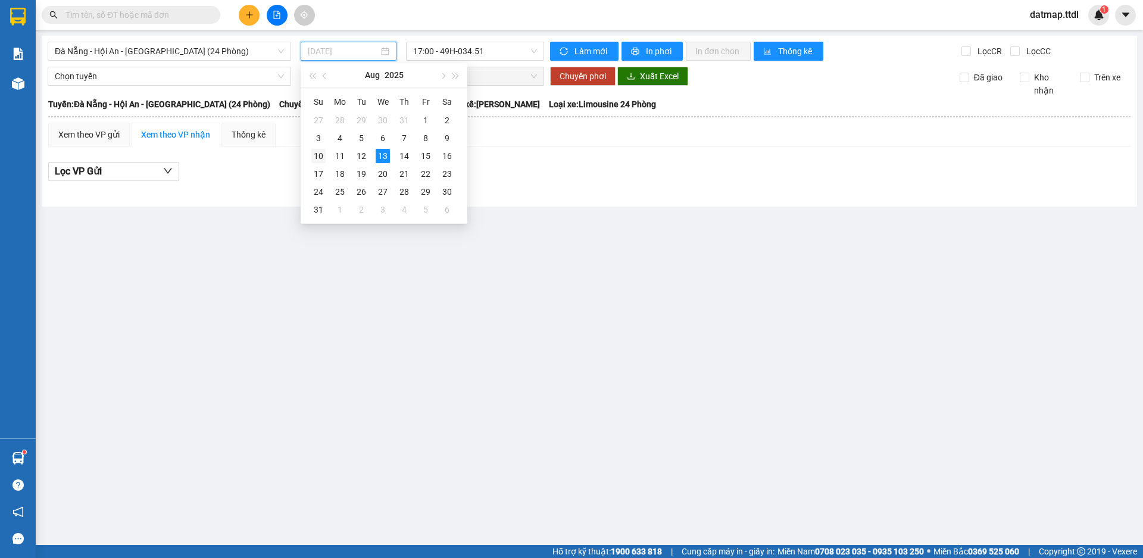
click at [317, 155] on div "10" at bounding box center [318, 156] width 14 height 14
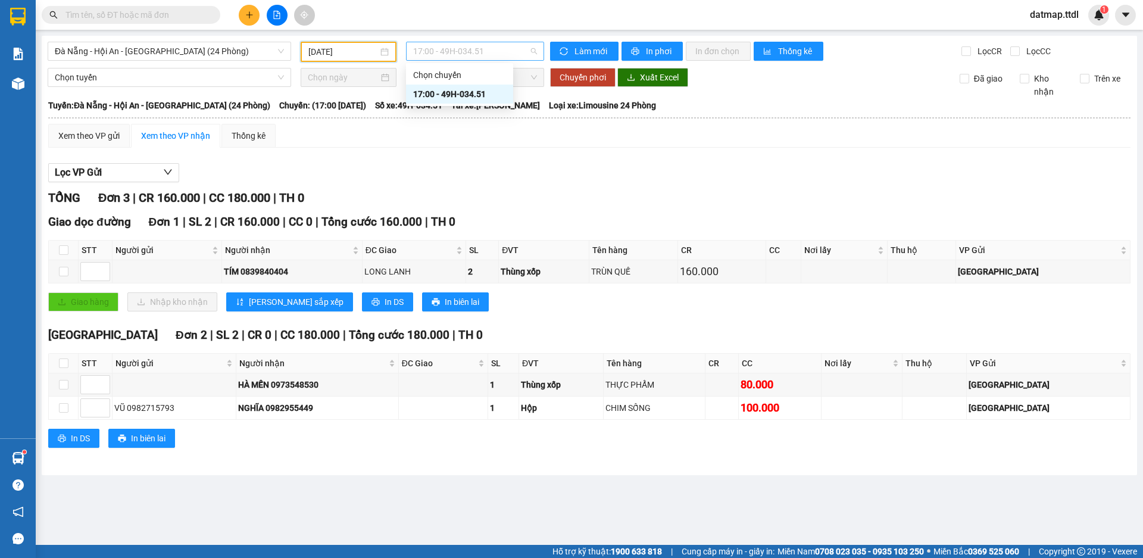
click at [505, 51] on span "17:00 - 49H-034.51" at bounding box center [475, 51] width 124 height 18
click at [347, 54] on input "[DATE]" at bounding box center [343, 51] width 70 height 13
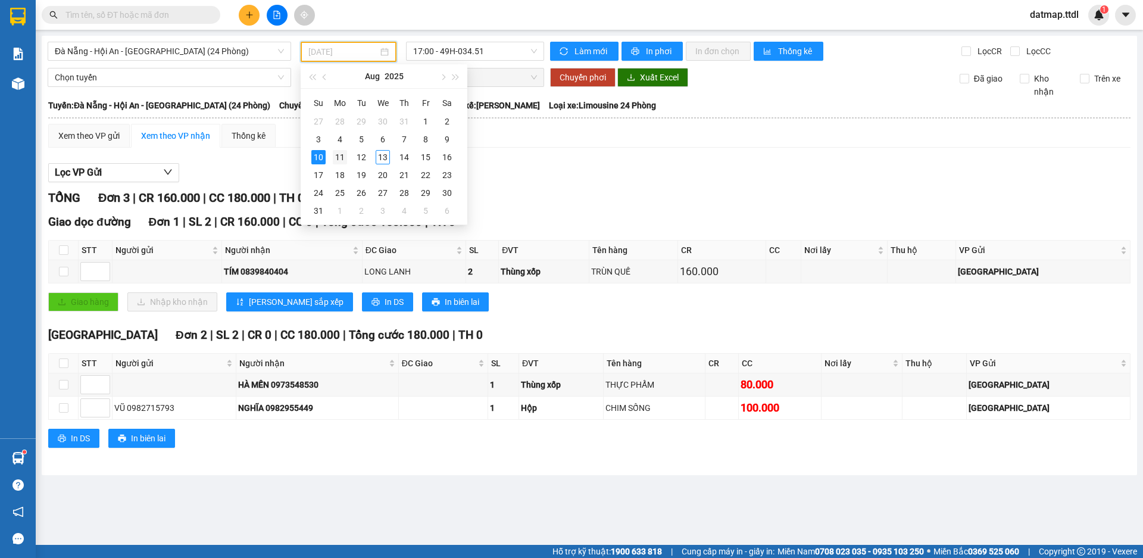
click at [336, 161] on div "11" at bounding box center [340, 157] width 14 height 14
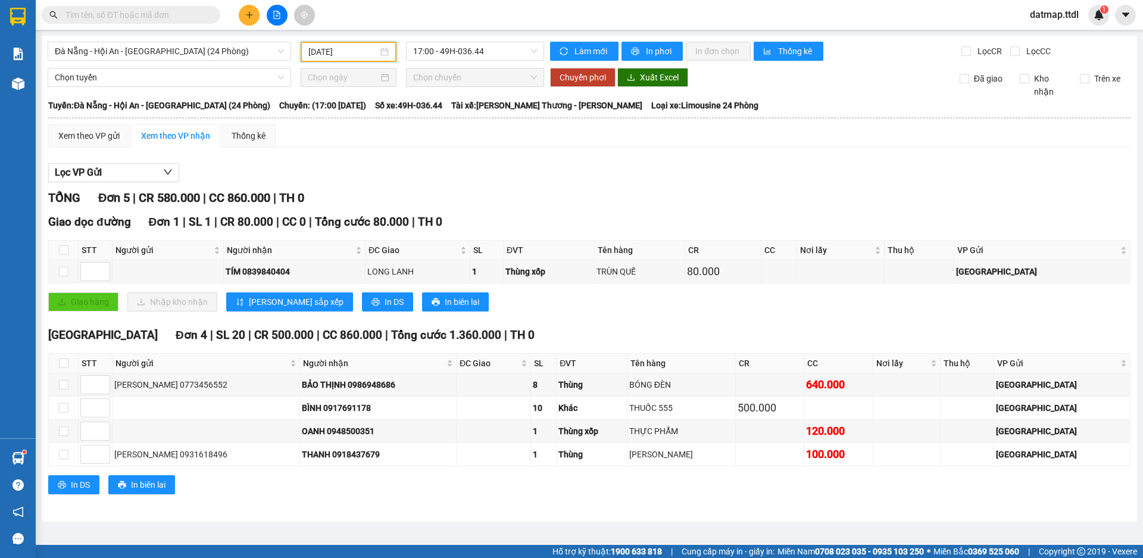
click at [354, 54] on input "[DATE]" at bounding box center [343, 51] width 70 height 13
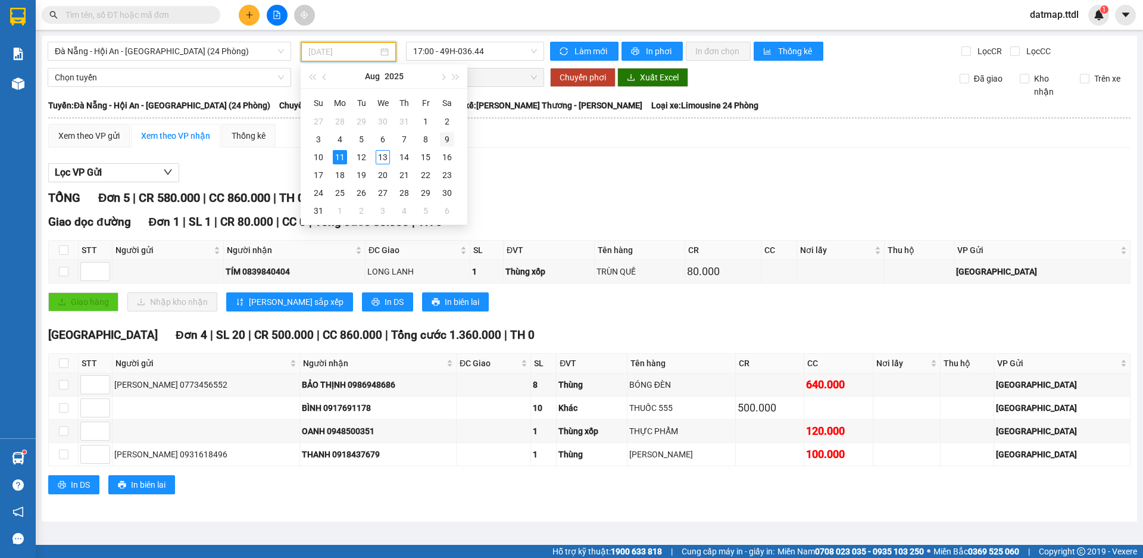
click at [444, 139] on div "9" at bounding box center [447, 139] width 14 height 14
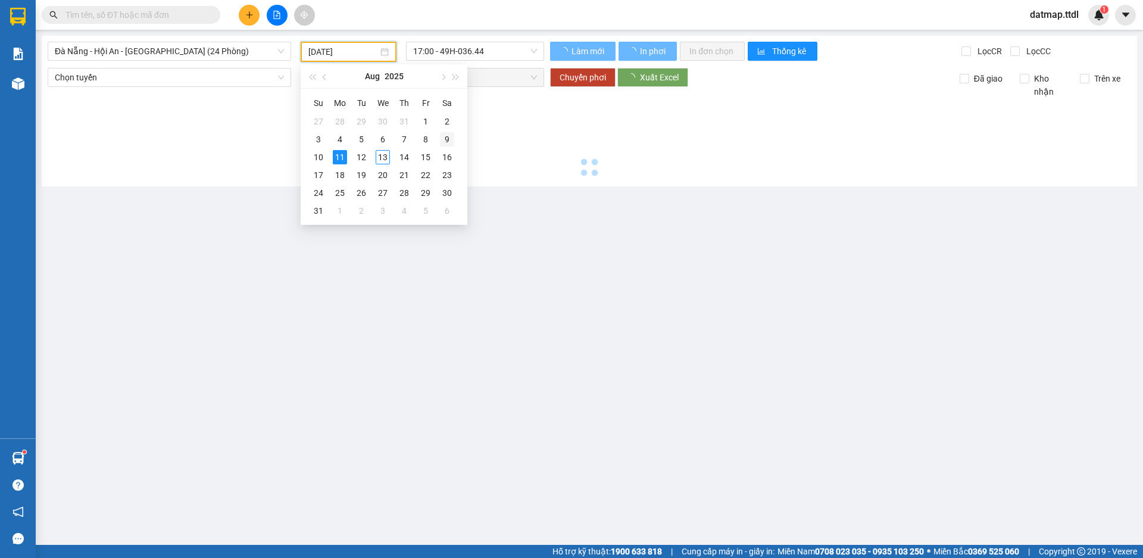
type input "[DATE]"
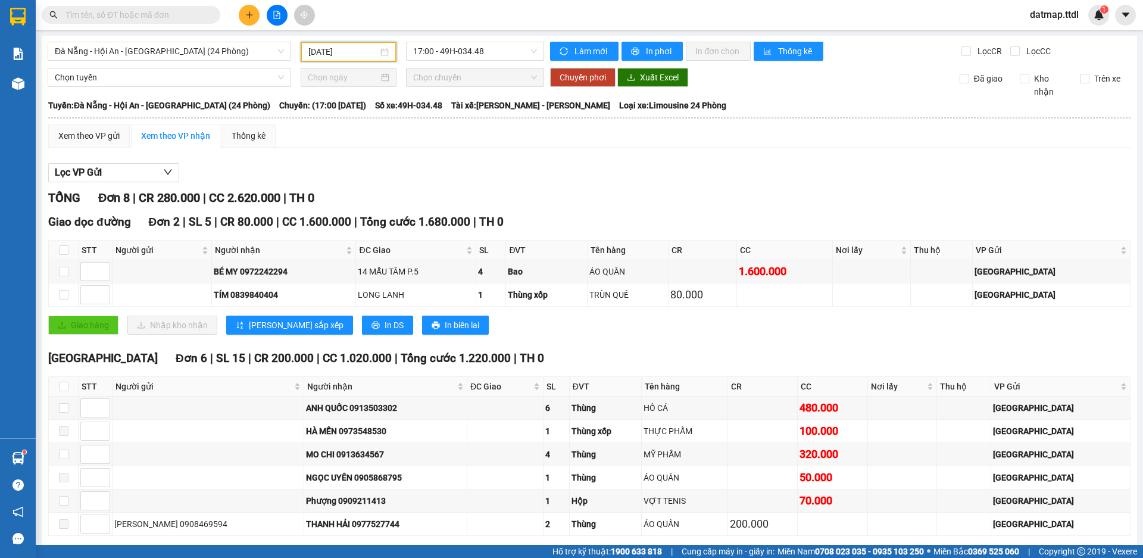
scroll to position [52, 0]
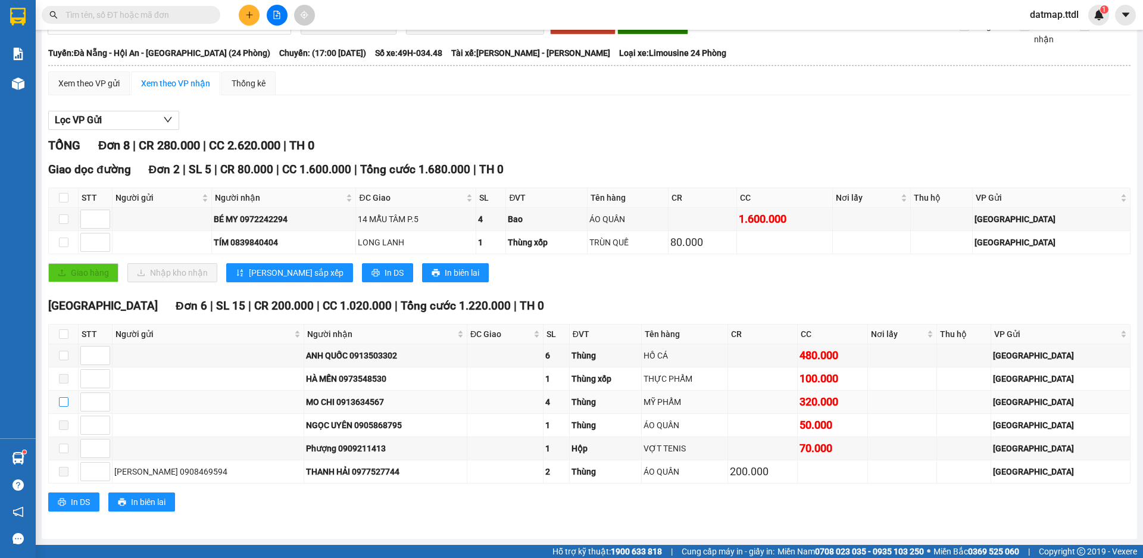
click at [65, 404] on input "checkbox" at bounding box center [64, 402] width 10 height 10
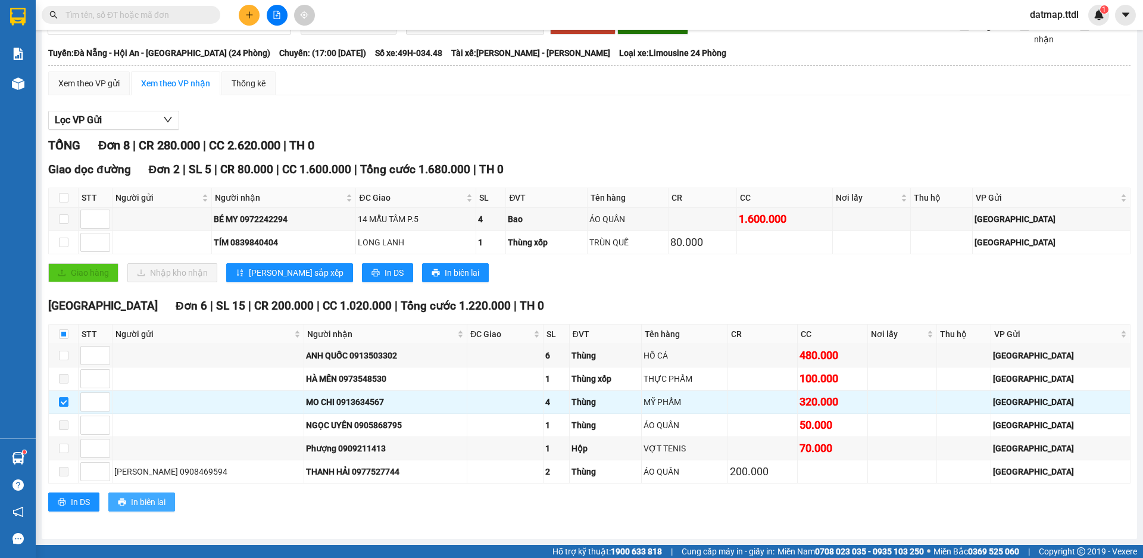
click at [151, 500] on span "In biên lai" at bounding box center [148, 501] width 35 height 13
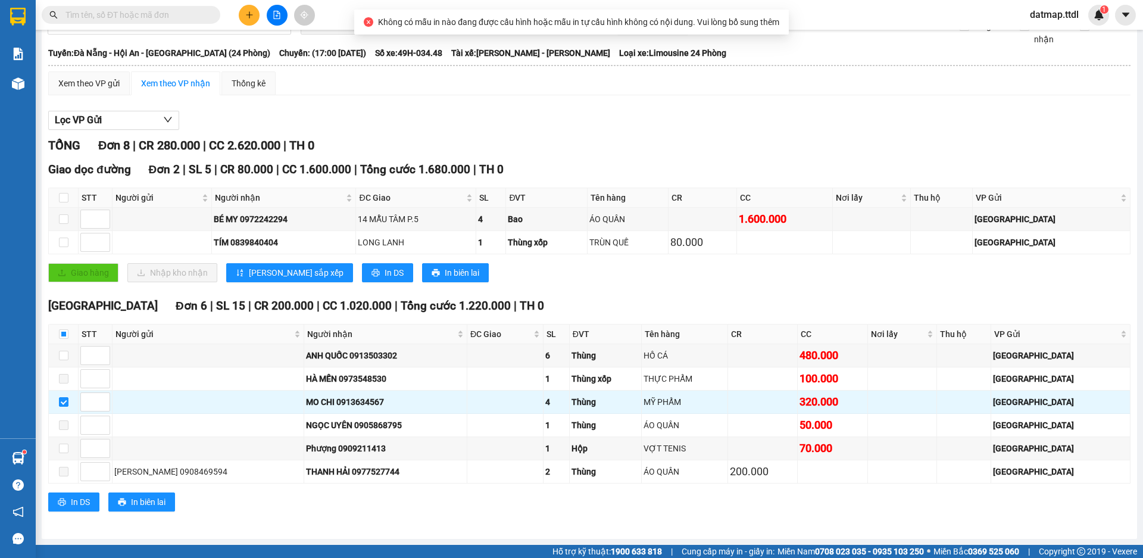
click at [216, 505] on div "In DS In biên lai" at bounding box center [589, 501] width 1082 height 19
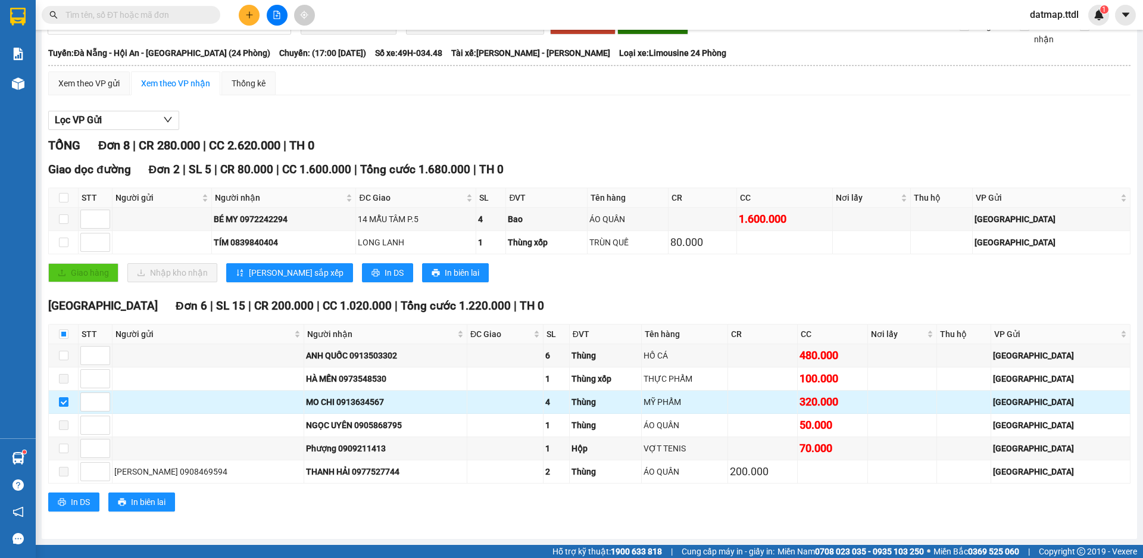
click at [61, 401] on input "checkbox" at bounding box center [64, 402] width 10 height 10
checkbox input "false"
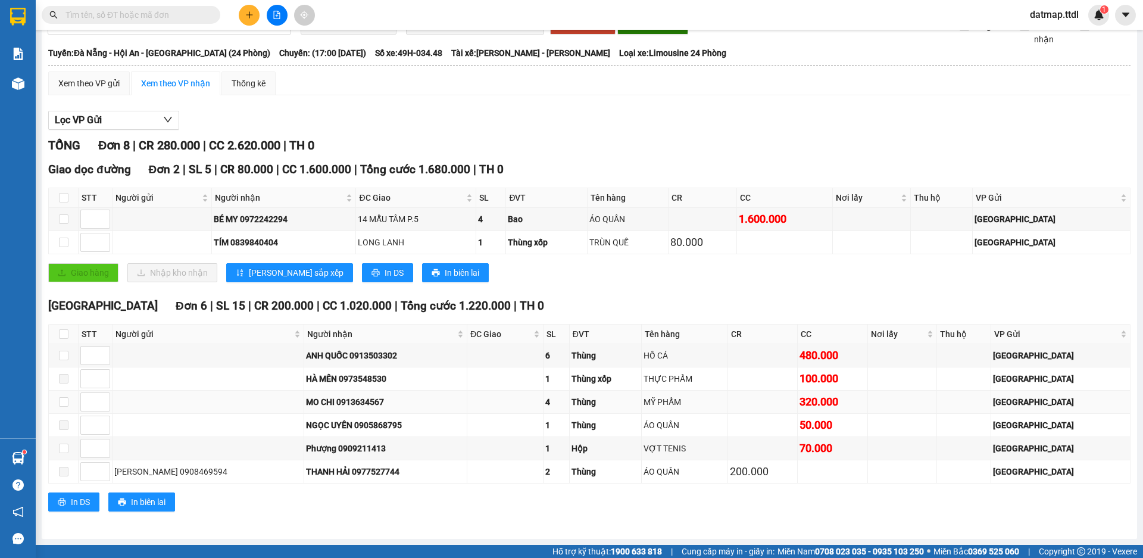
click at [357, 402] on div "MO CHI 0913634567" at bounding box center [385, 401] width 159 height 13
copy div "0913634567"
click at [159, 17] on input "text" at bounding box center [135, 14] width 141 height 13
paste input "0913634567"
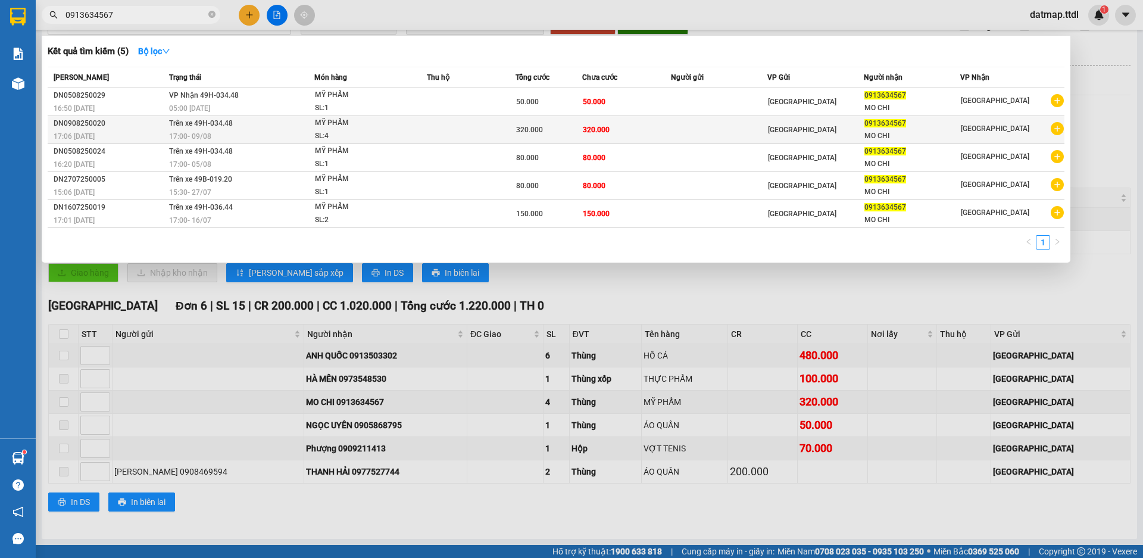
type input "0913634567"
click at [595, 126] on span "320.000" at bounding box center [596, 130] width 27 height 8
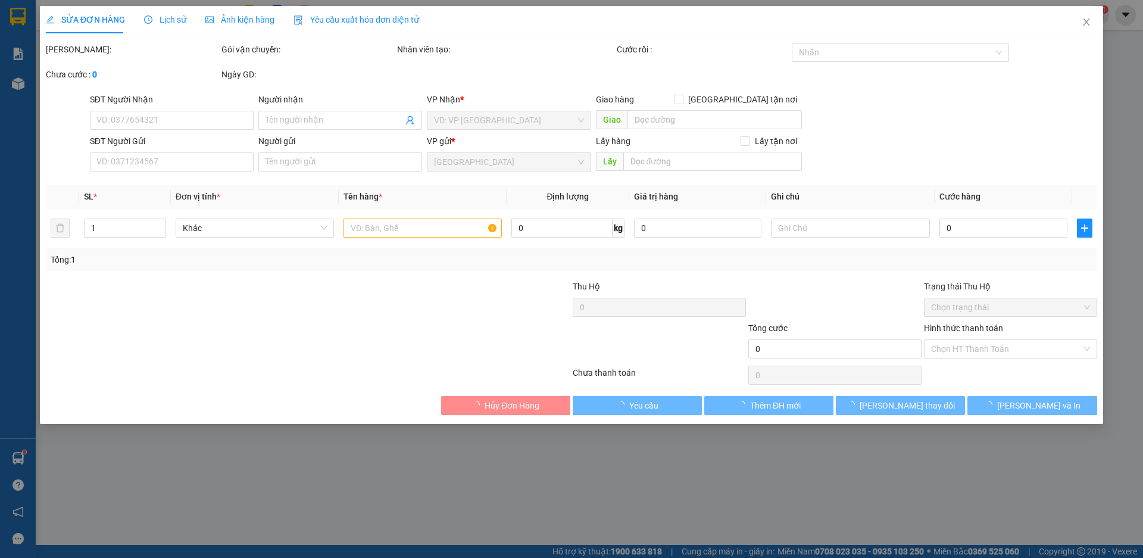
type input "0913634567"
type input "MO CHI"
type input "320.000"
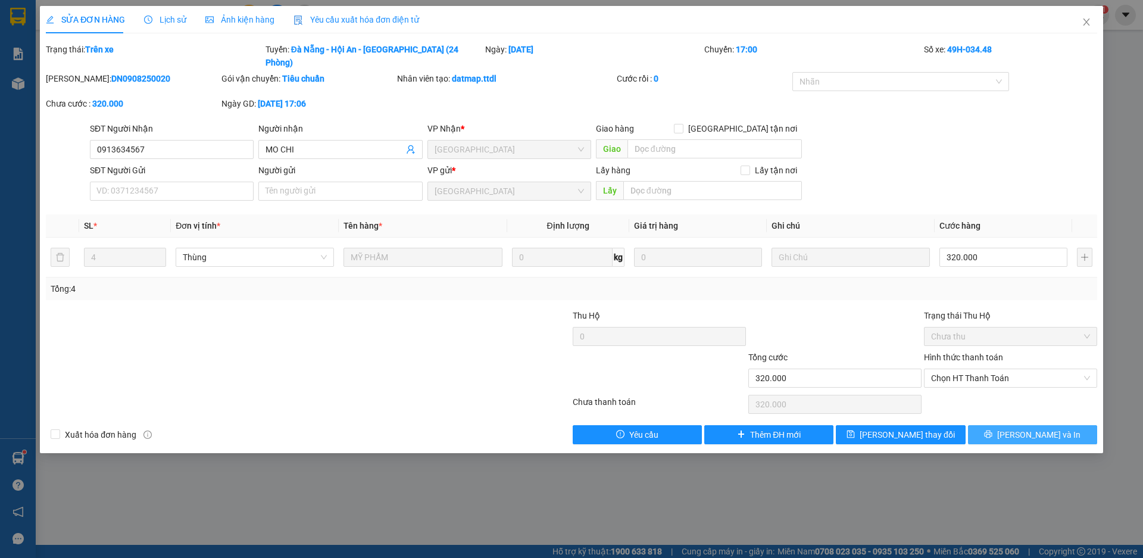
click at [1046, 428] on span "[PERSON_NAME] và In" at bounding box center [1038, 434] width 83 height 13
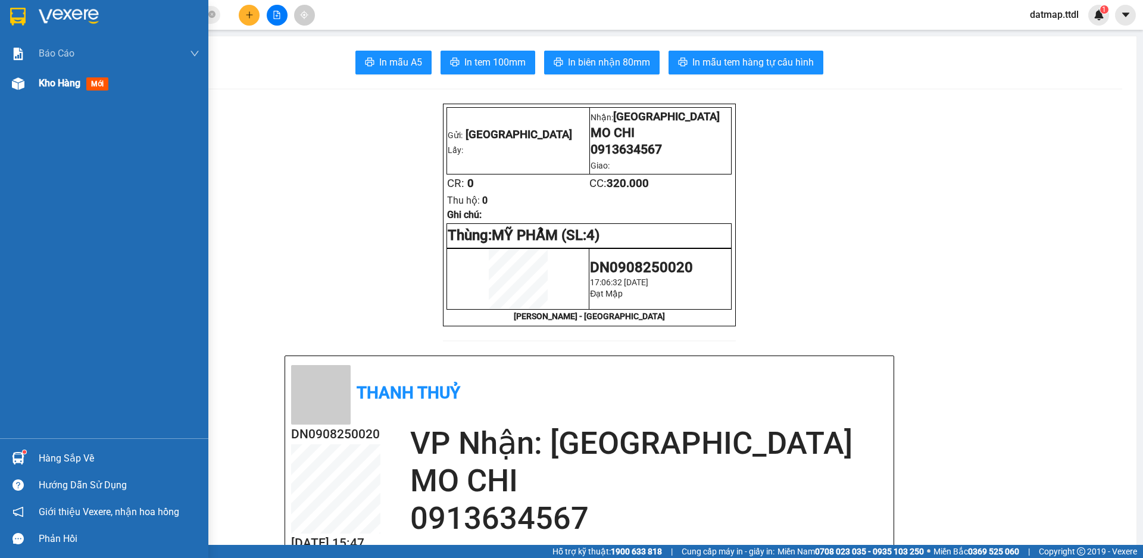
click at [48, 82] on span "Kho hàng" at bounding box center [60, 82] width 42 height 11
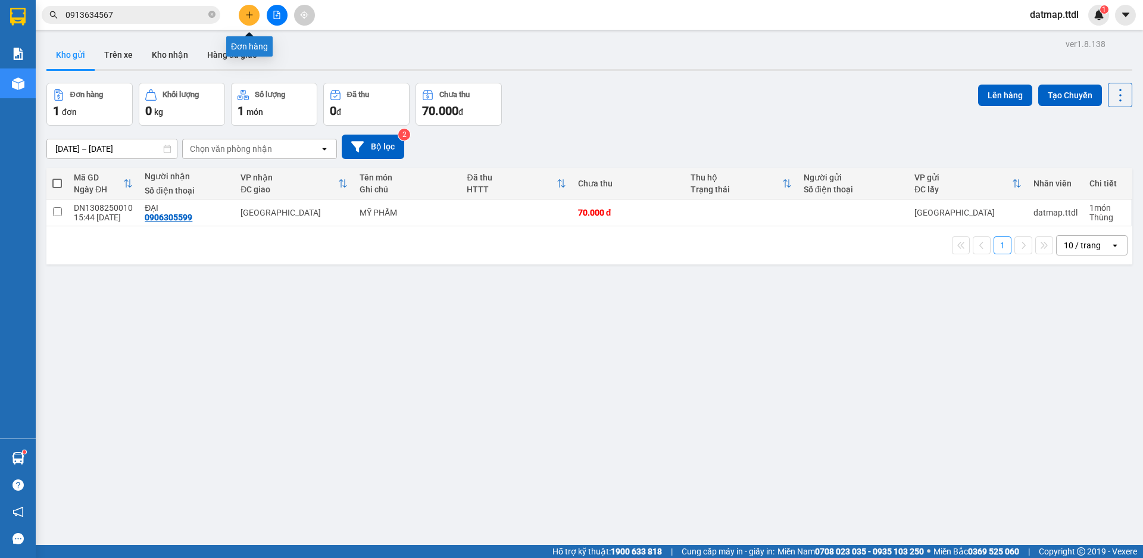
click at [248, 14] on icon "plus" at bounding box center [249, 15] width 8 height 8
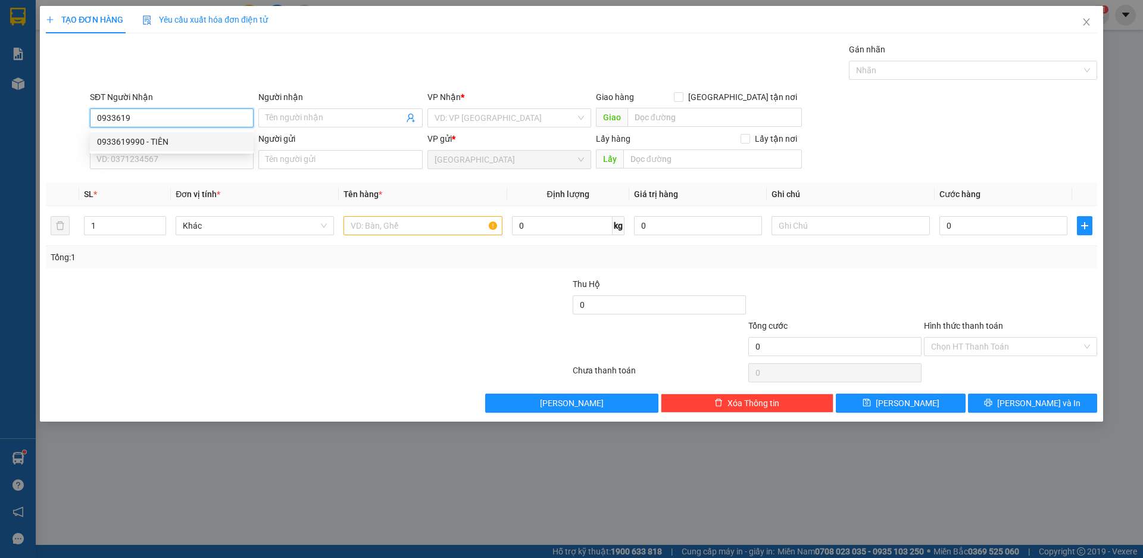
click at [124, 139] on div "0933619990 - TIÊN" at bounding box center [171, 141] width 149 height 13
type input "0933619990"
type input "TIÊN"
click at [255, 231] on span "Khác" at bounding box center [255, 226] width 144 height 18
type input "0933619990"
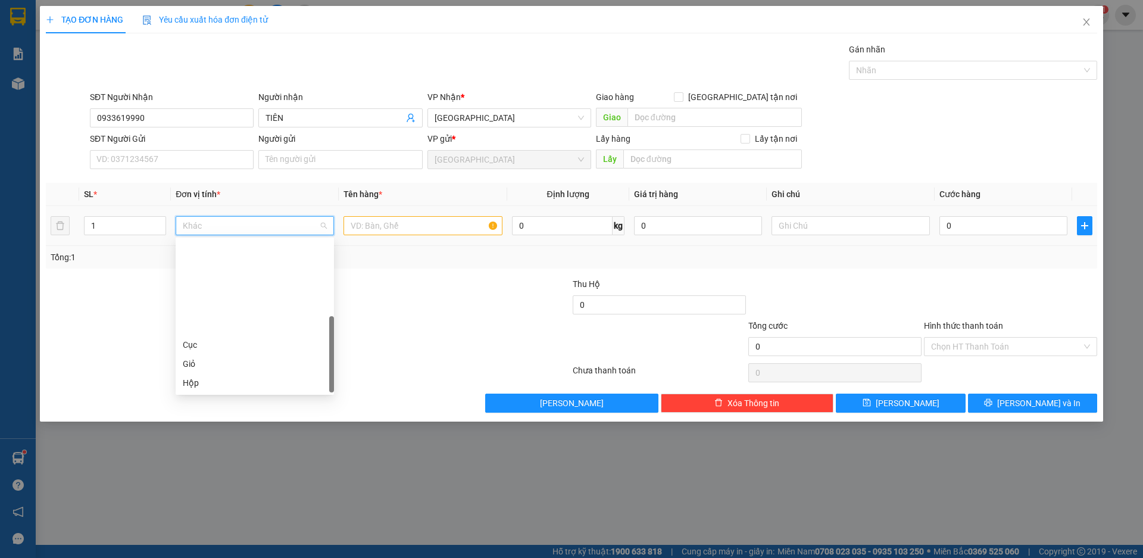
scroll to position [114, 0]
click at [217, 310] on div "Thùng" at bounding box center [255, 306] width 144 height 13
click at [390, 223] on input "text" at bounding box center [423, 225] width 158 height 19
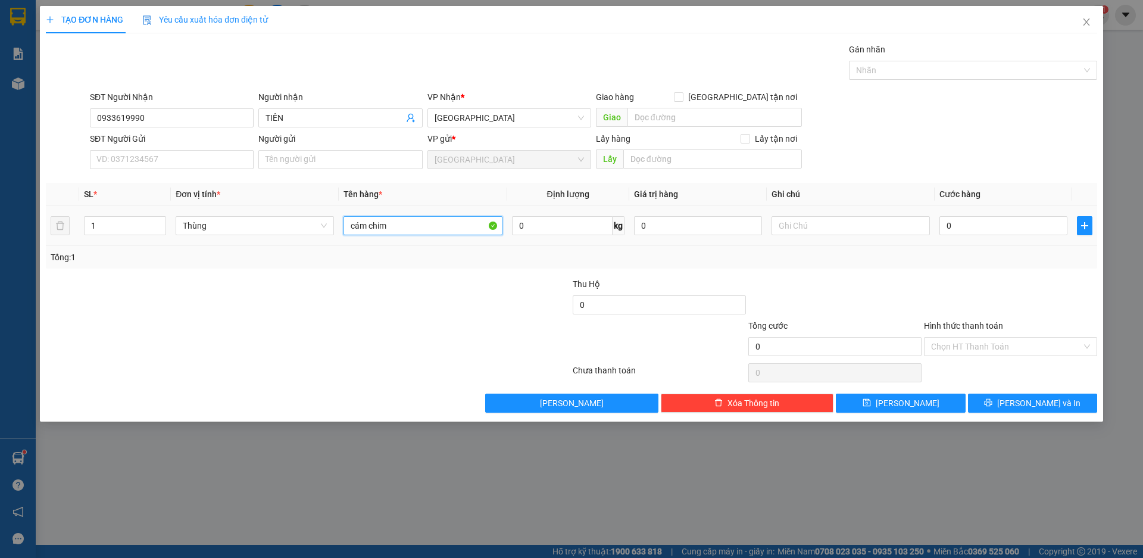
click at [390, 221] on input "cám chim" at bounding box center [423, 225] width 158 height 19
click at [389, 221] on input "cám chim" at bounding box center [423, 225] width 158 height 19
type input "CÁM CHIM"
click at [957, 221] on input "0" at bounding box center [1004, 225] width 128 height 19
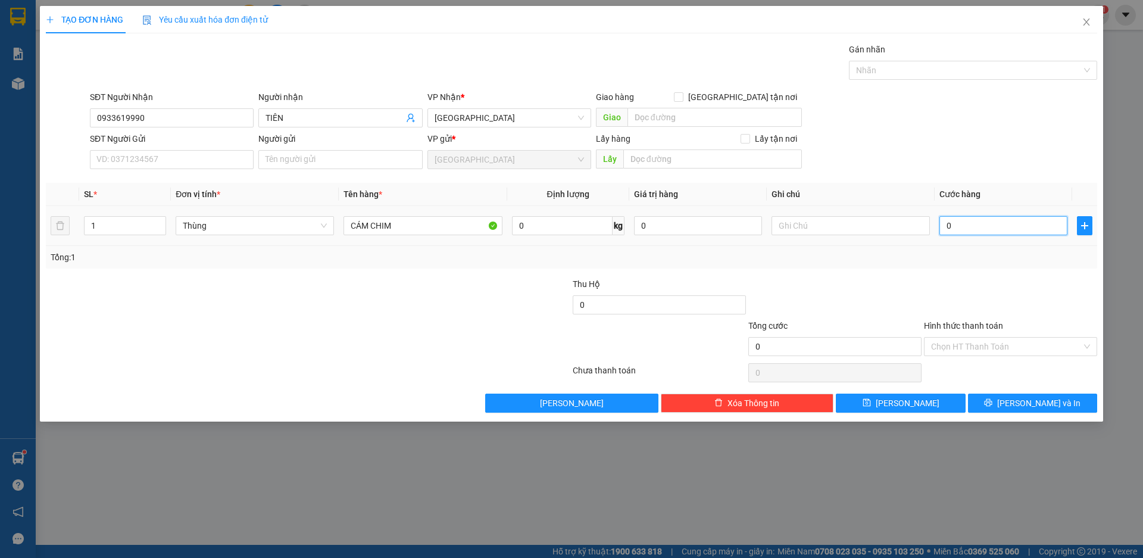
type input "7"
type input "70"
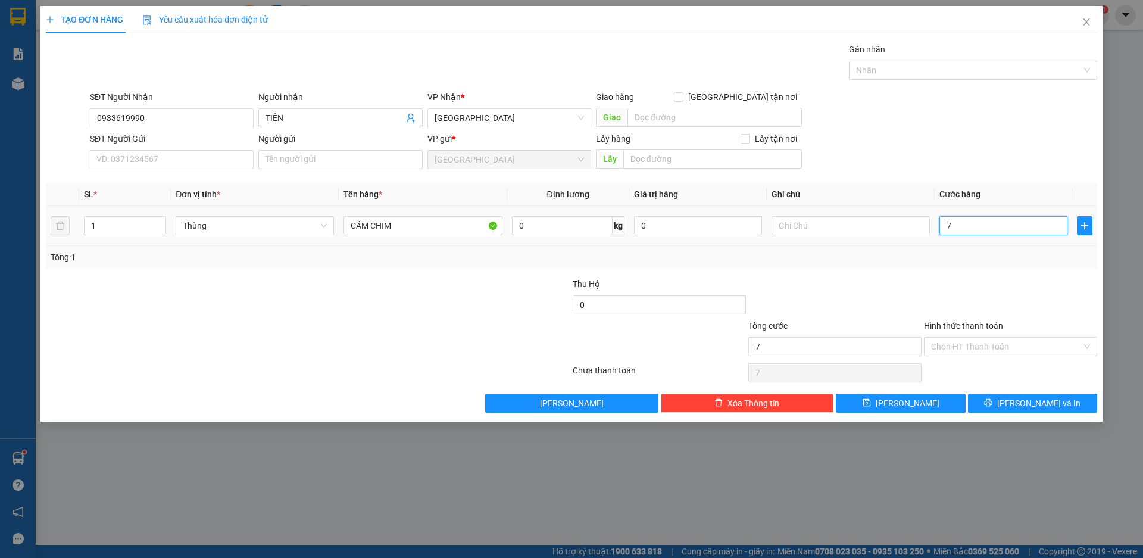
type input "70"
type input "700"
type input "7.000"
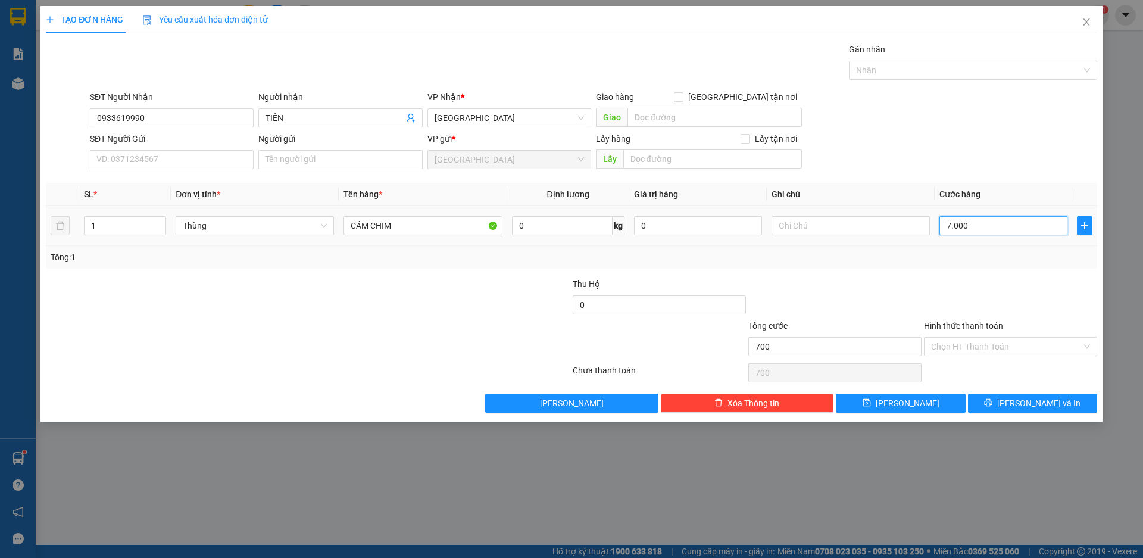
type input "7.000"
type input "70.000"
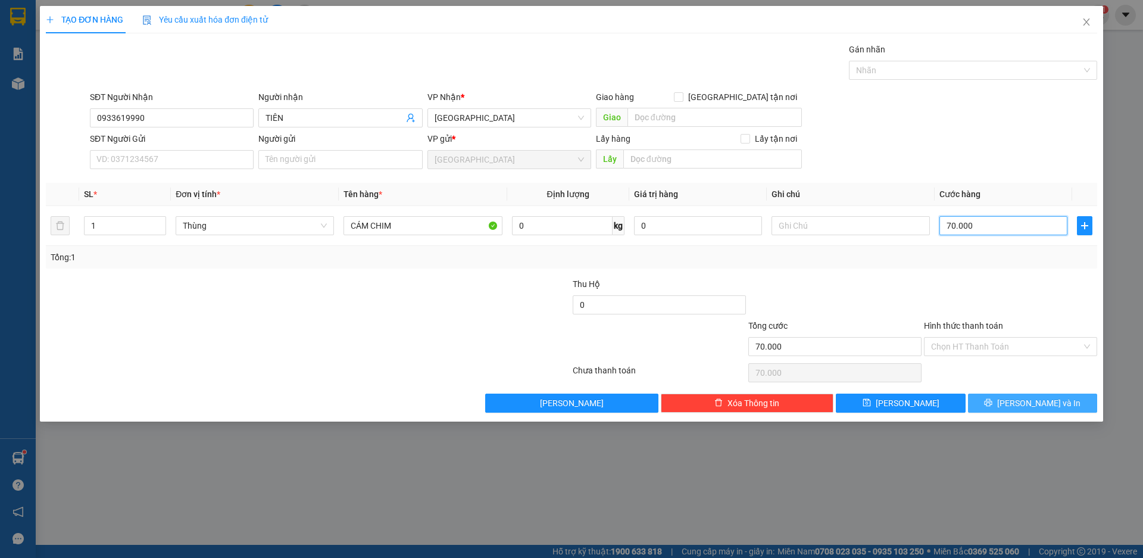
type input "70.000"
click at [1038, 403] on span "[PERSON_NAME] và In" at bounding box center [1038, 403] width 83 height 13
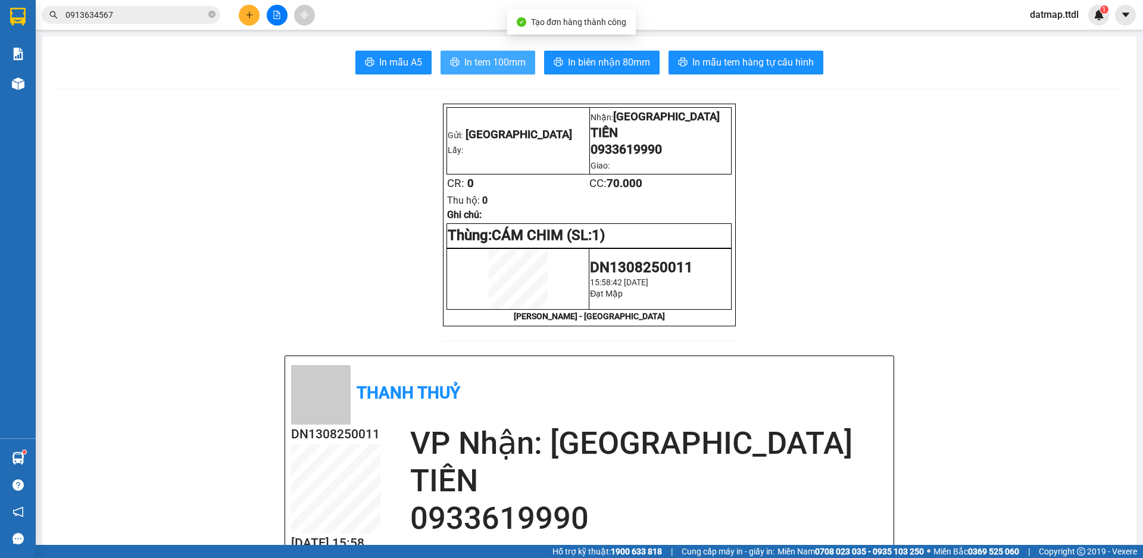
click at [491, 64] on span "In tem 100mm" at bounding box center [494, 62] width 61 height 15
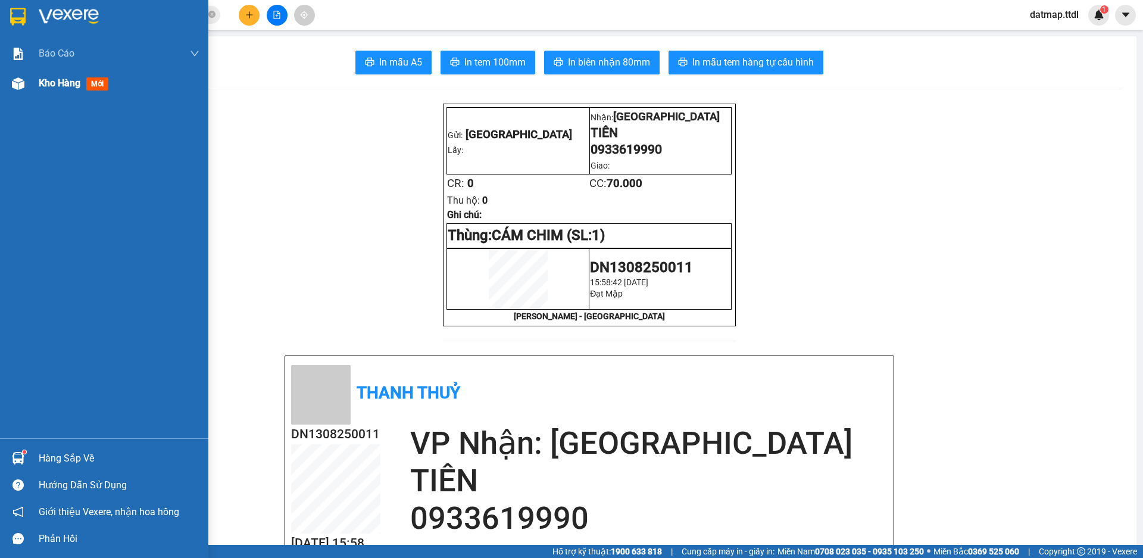
click at [39, 86] on span "Kho hàng" at bounding box center [60, 82] width 42 height 11
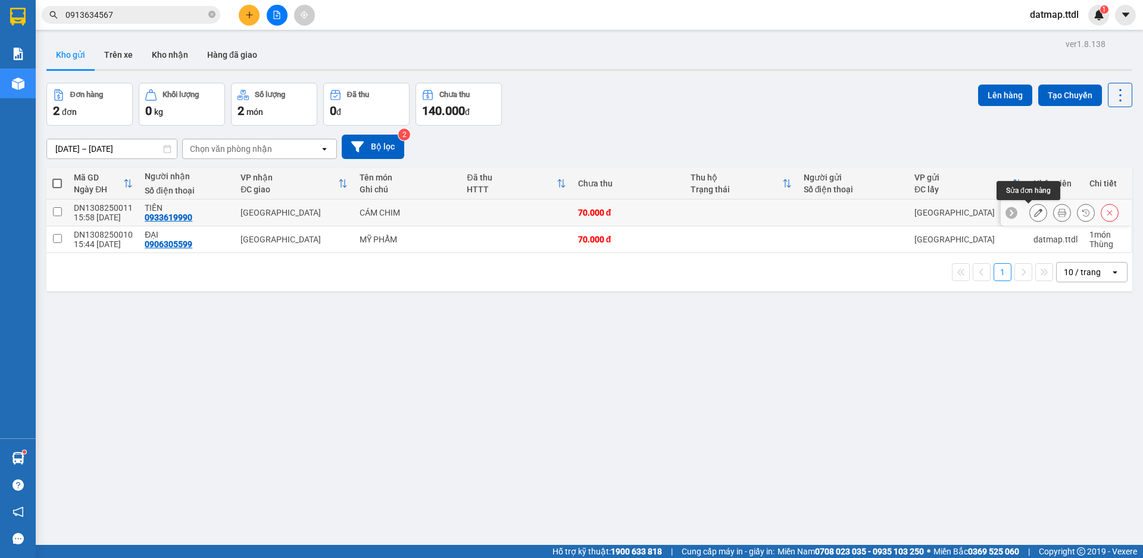
click at [1034, 210] on icon at bounding box center [1038, 212] width 8 height 8
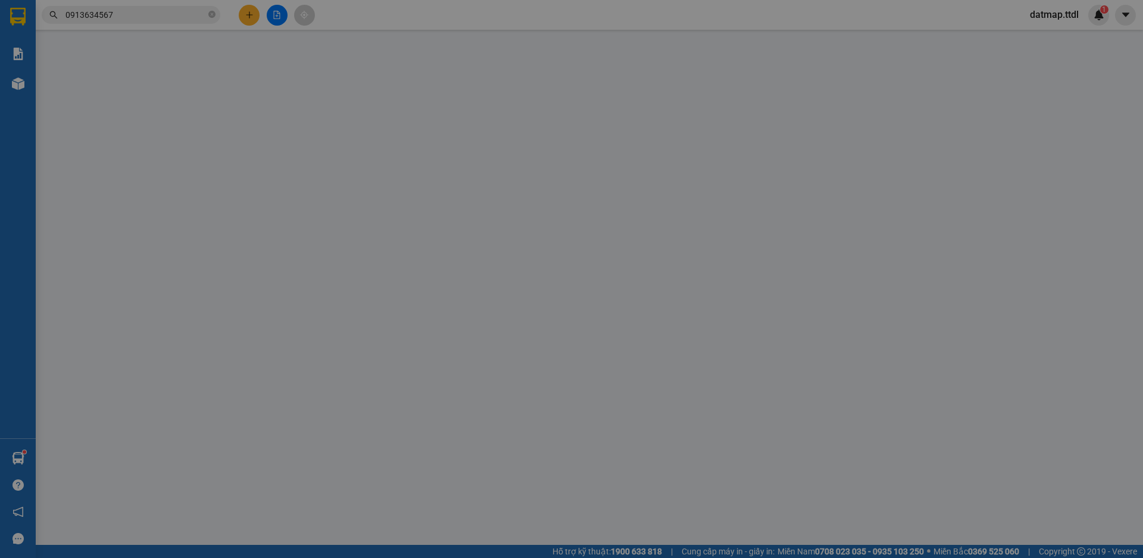
type input "0933619990"
type input "TIÊN"
type input "70.000"
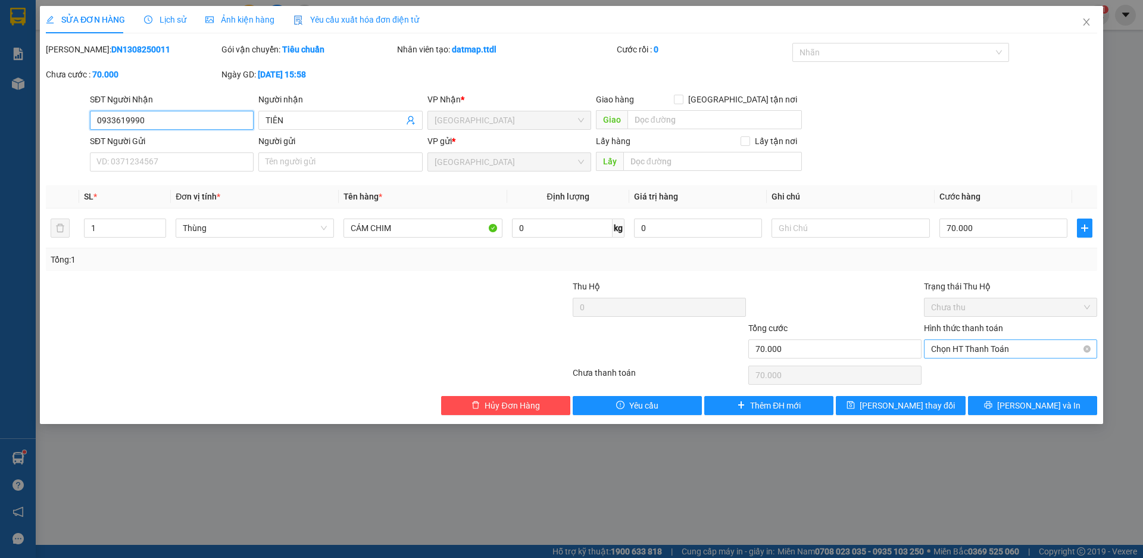
click at [982, 345] on span "Chọn HT Thanh Toán" at bounding box center [1010, 349] width 159 height 18
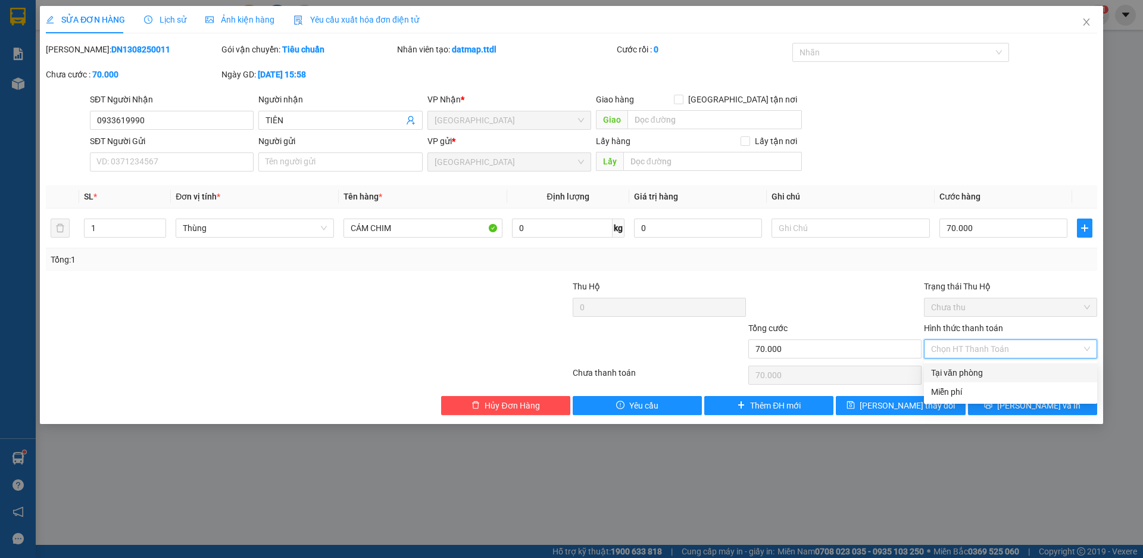
click at [970, 377] on div "Tại văn phòng" at bounding box center [1010, 372] width 159 height 13
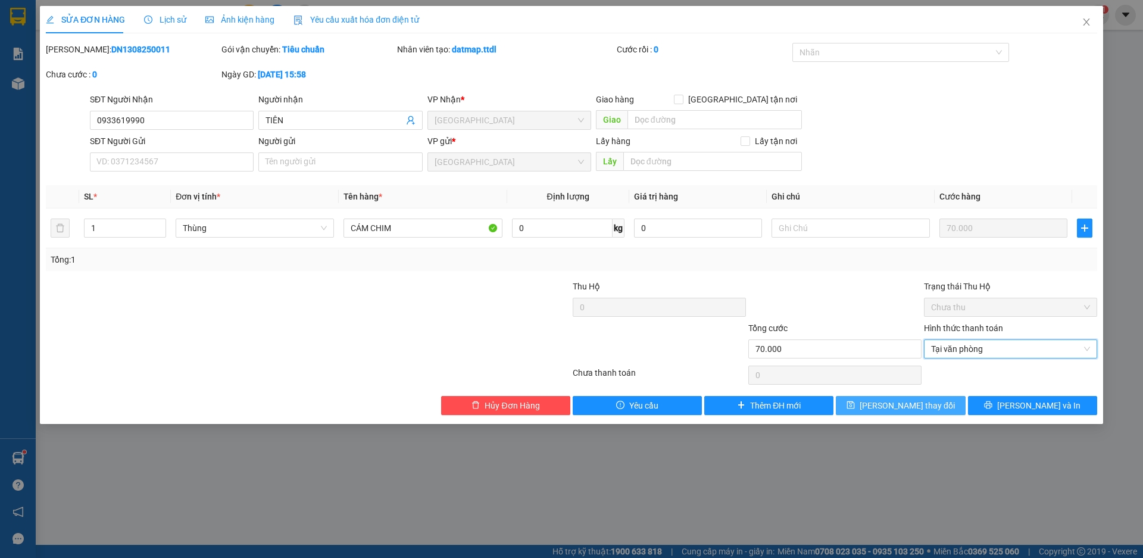
click at [948, 407] on button "[PERSON_NAME] thay đổi" at bounding box center [900, 405] width 129 height 19
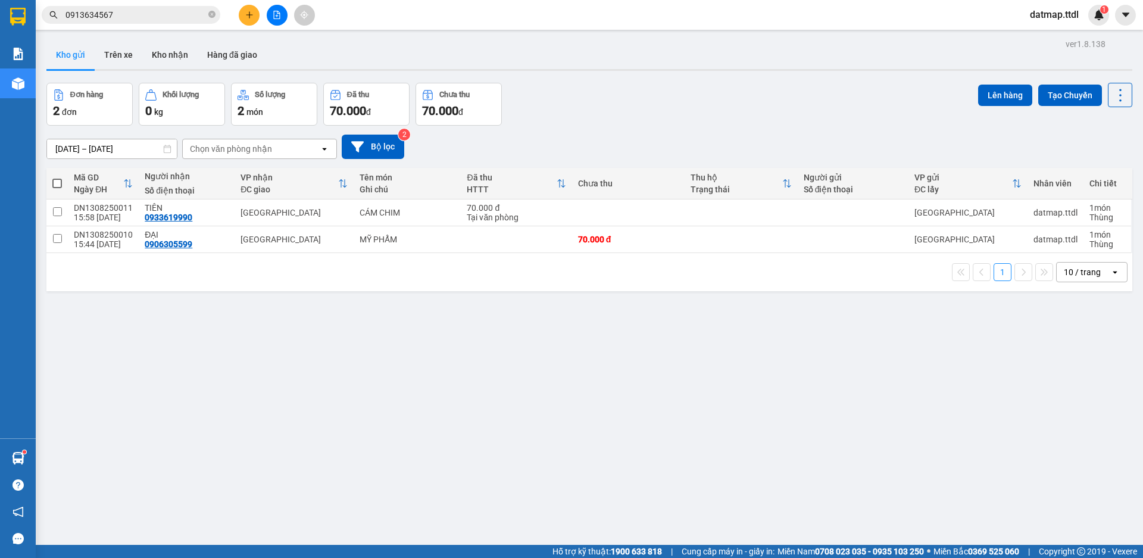
drag, startPoint x: 372, startPoint y: 361, endPoint x: 289, endPoint y: 317, distance: 93.2
click at [367, 361] on div "ver 1.8.138 Kho gửi Trên xe Kho nhận Hàng đã giao Đơn hàng 2 đơn Khối lượng 0 k…" at bounding box center [590, 315] width 1096 height 558
click at [273, 11] on icon "file-add" at bounding box center [277, 15] width 8 height 8
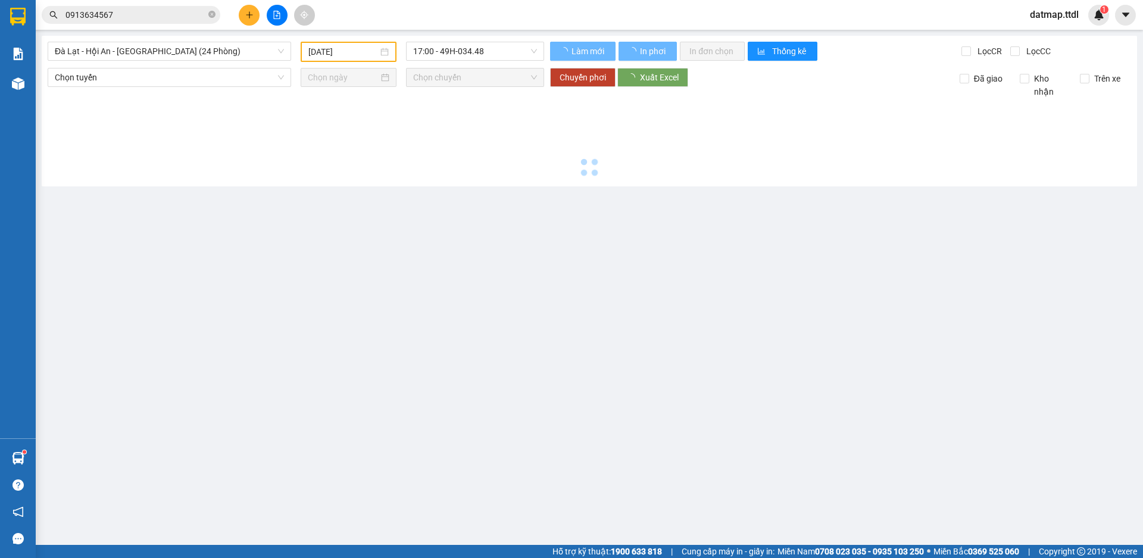
type input "[DATE]"
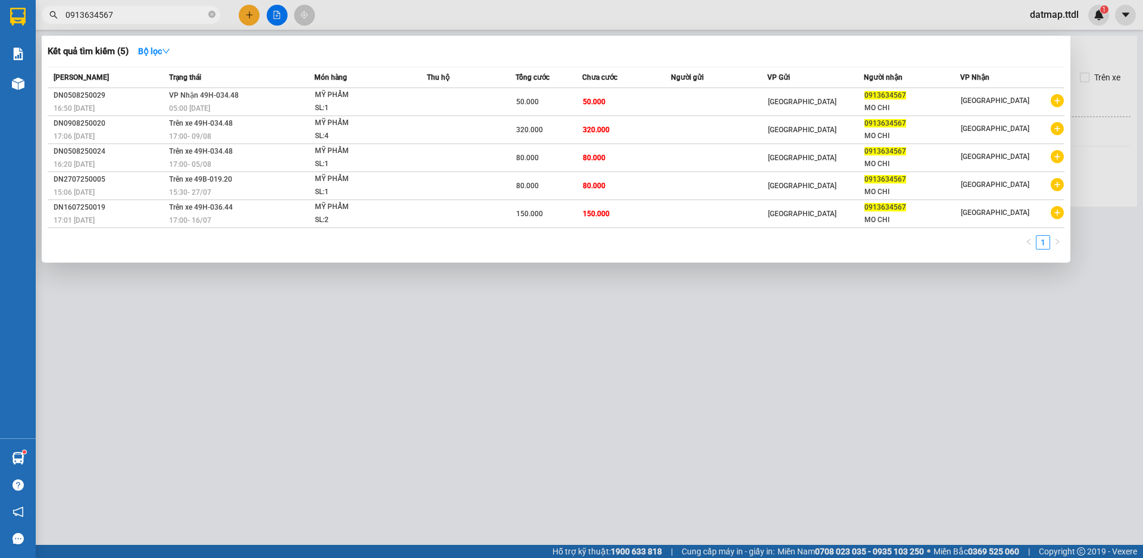
click at [147, 12] on input "0913634567" at bounding box center [135, 14] width 141 height 13
click at [213, 13] on icon "close-circle" at bounding box center [211, 14] width 7 height 7
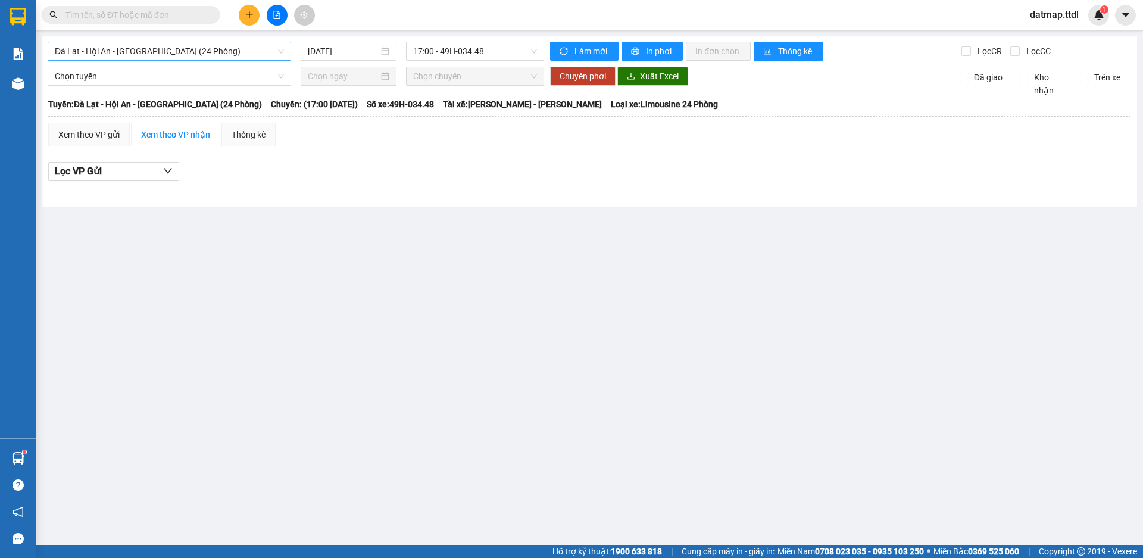
click at [164, 48] on span "Đà Lạt - Hội An - [GEOGRAPHIC_DATA] (24 Phòng)" at bounding box center [169, 51] width 229 height 18
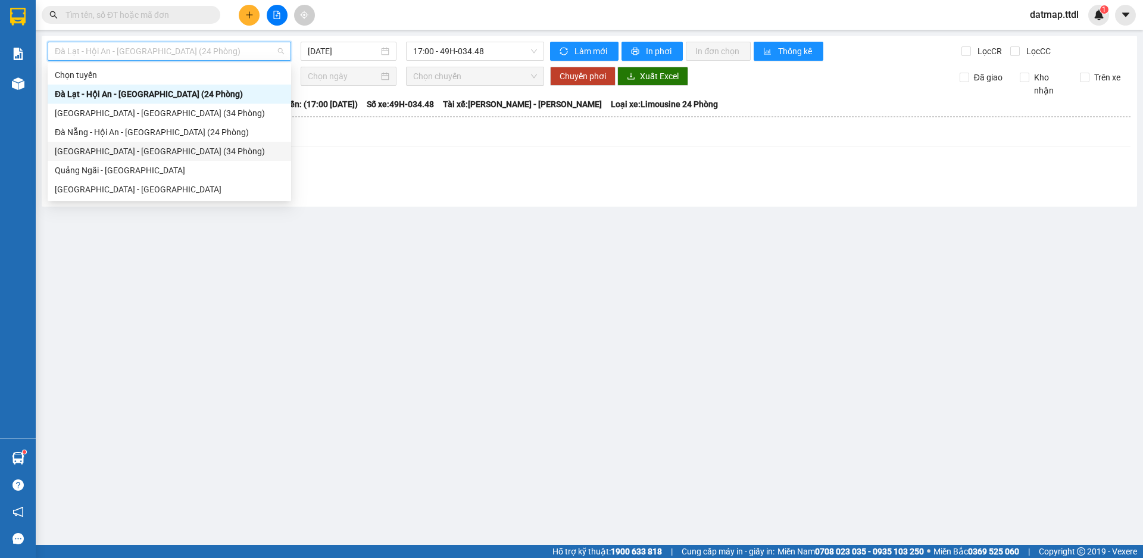
click at [102, 149] on div "[GEOGRAPHIC_DATA] - [GEOGRAPHIC_DATA] (34 Phòng)" at bounding box center [169, 151] width 229 height 13
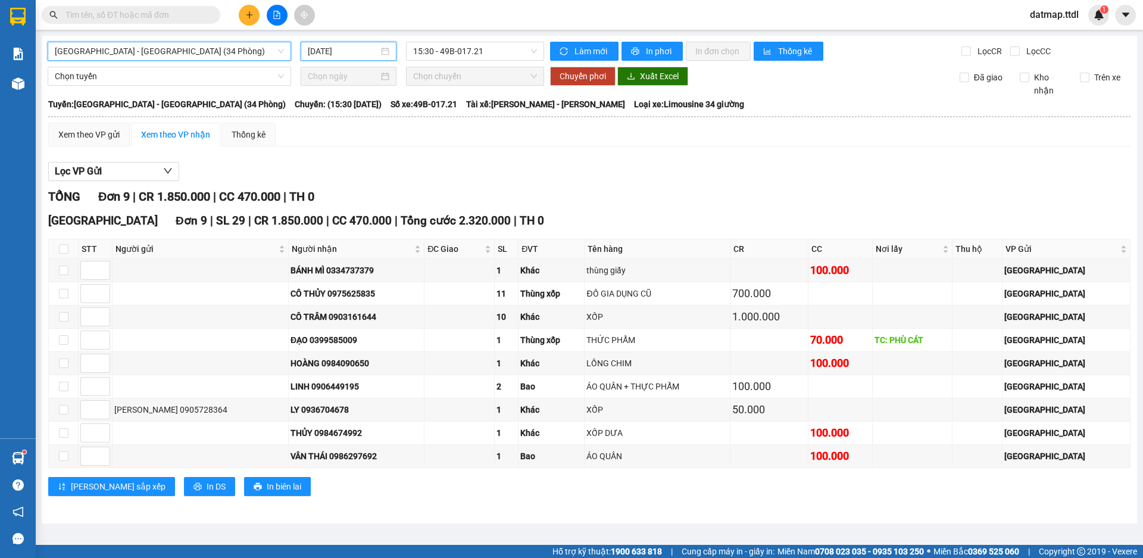
click at [357, 55] on input "[DATE]" at bounding box center [343, 51] width 71 height 13
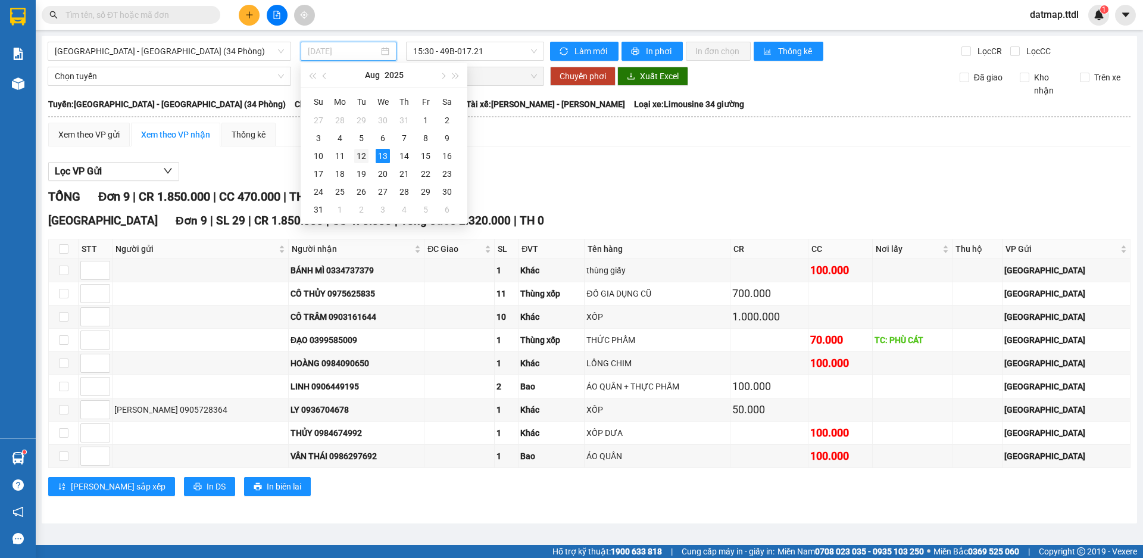
click at [358, 155] on div "12" at bounding box center [361, 156] width 14 height 14
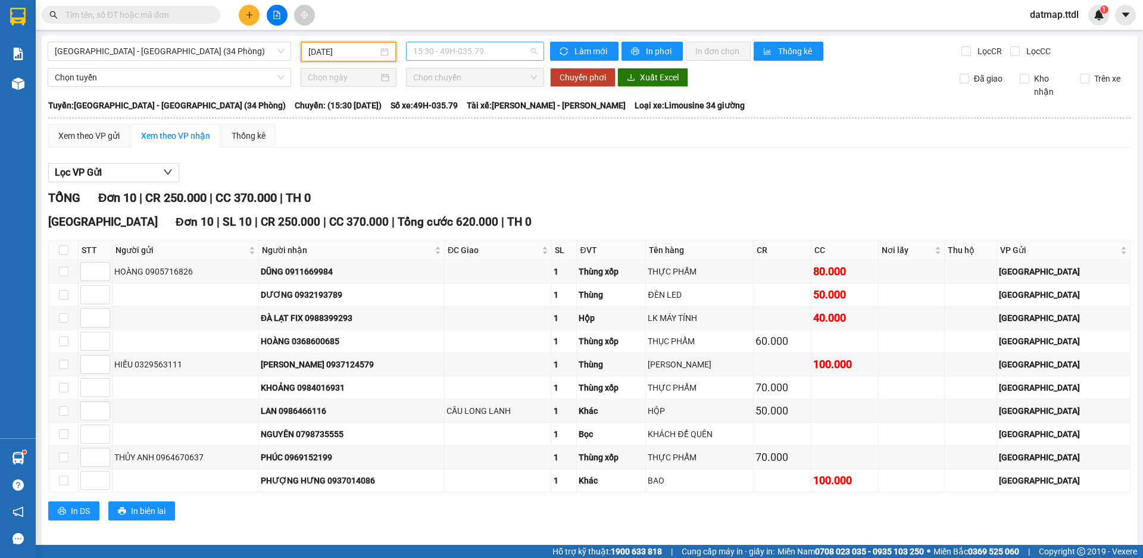
click at [467, 48] on span "15:30 - 49H-035.79" at bounding box center [475, 51] width 124 height 18
click at [345, 53] on input "[DATE]" at bounding box center [343, 51] width 70 height 13
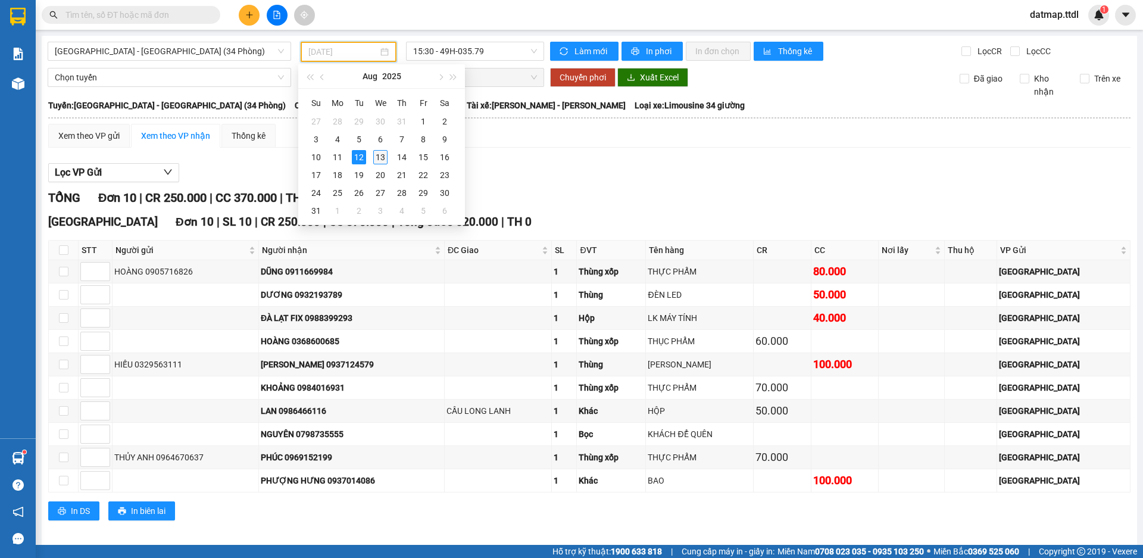
click at [382, 154] on div "13" at bounding box center [380, 157] width 14 height 14
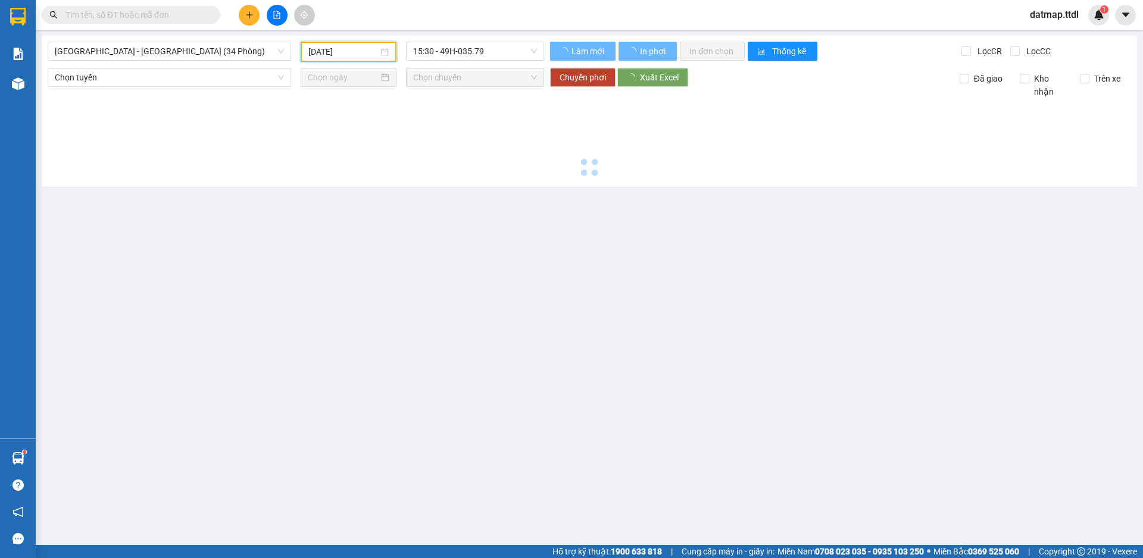
type input "[DATE]"
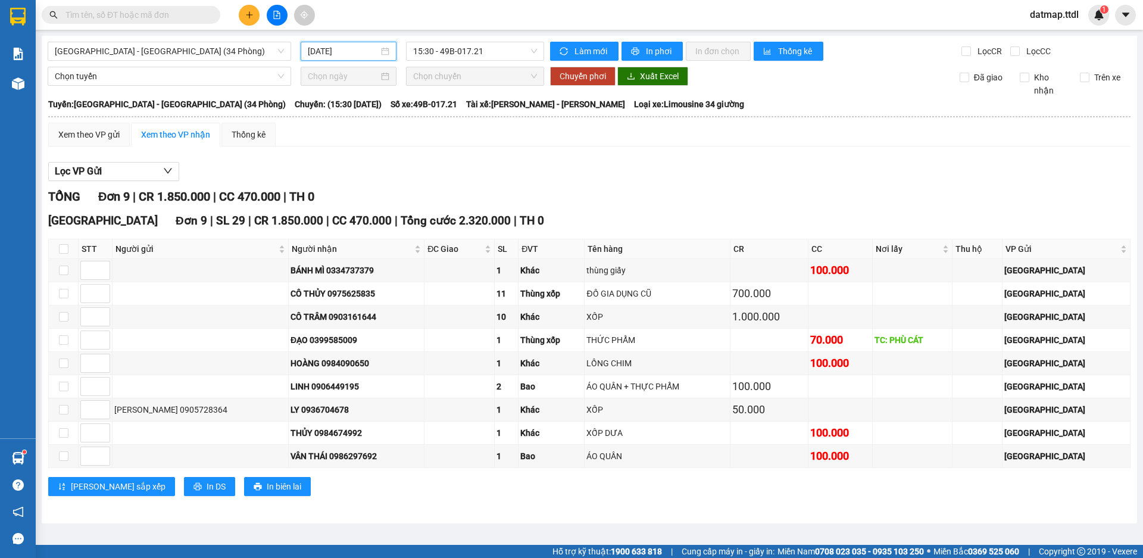
click at [112, 18] on input "text" at bounding box center [135, 14] width 141 height 13
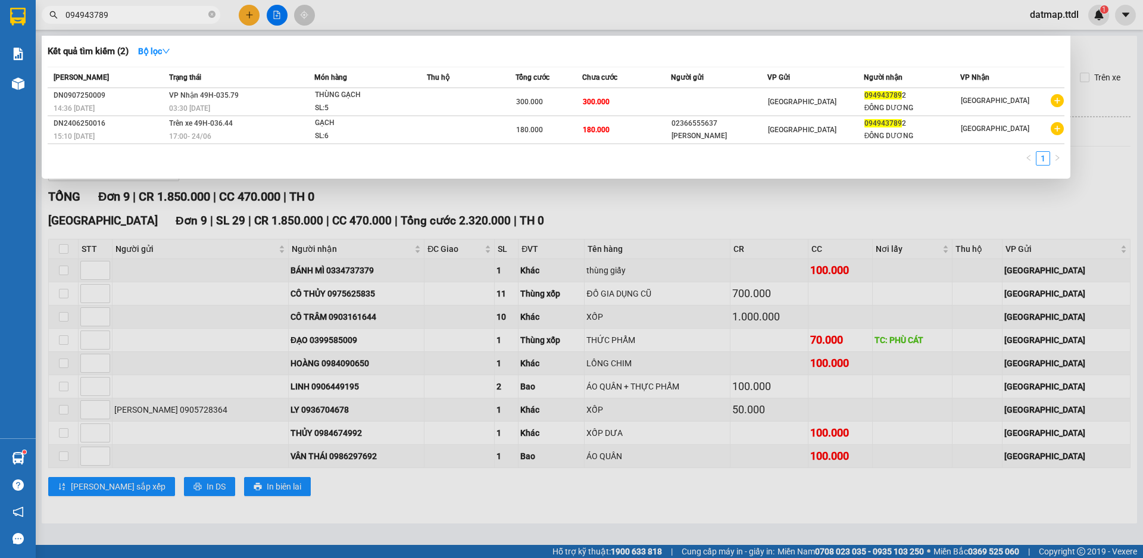
type input "0949437892"
click at [211, 14] on icon "close-circle" at bounding box center [211, 14] width 7 height 7
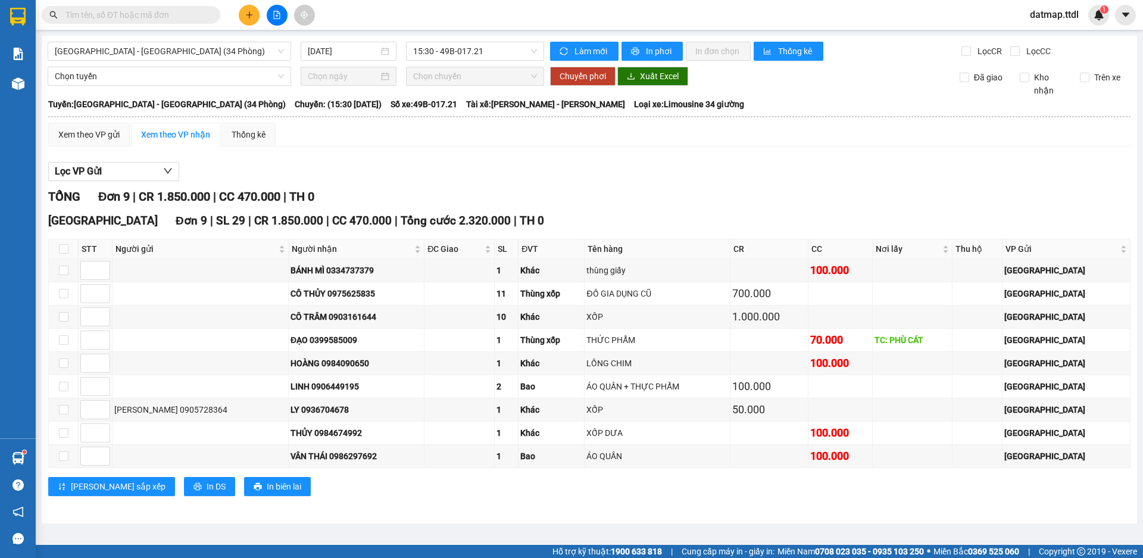
click at [167, 13] on input "text" at bounding box center [135, 14] width 141 height 13
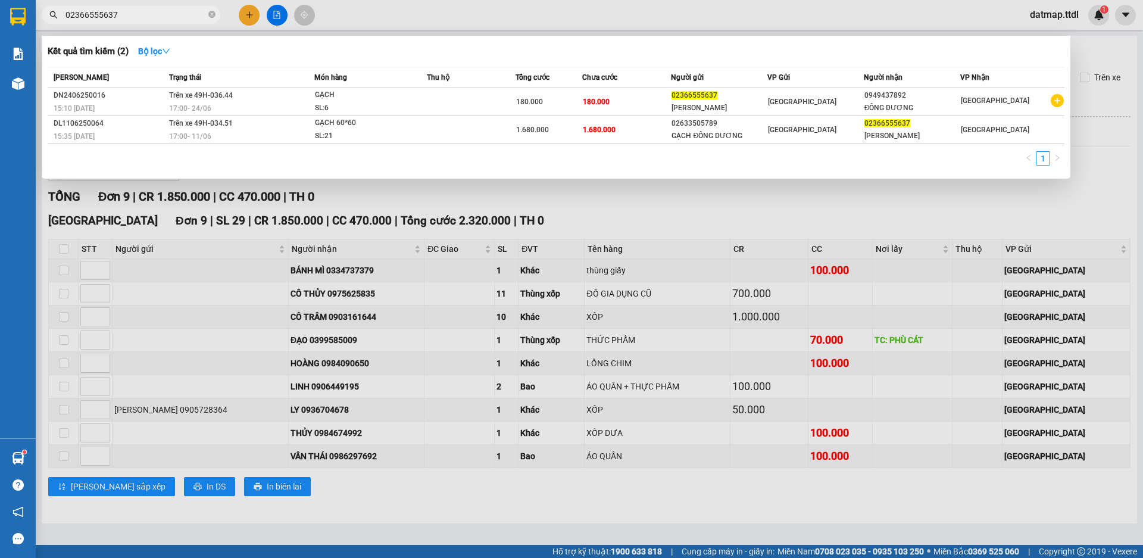
type input "02366555637"
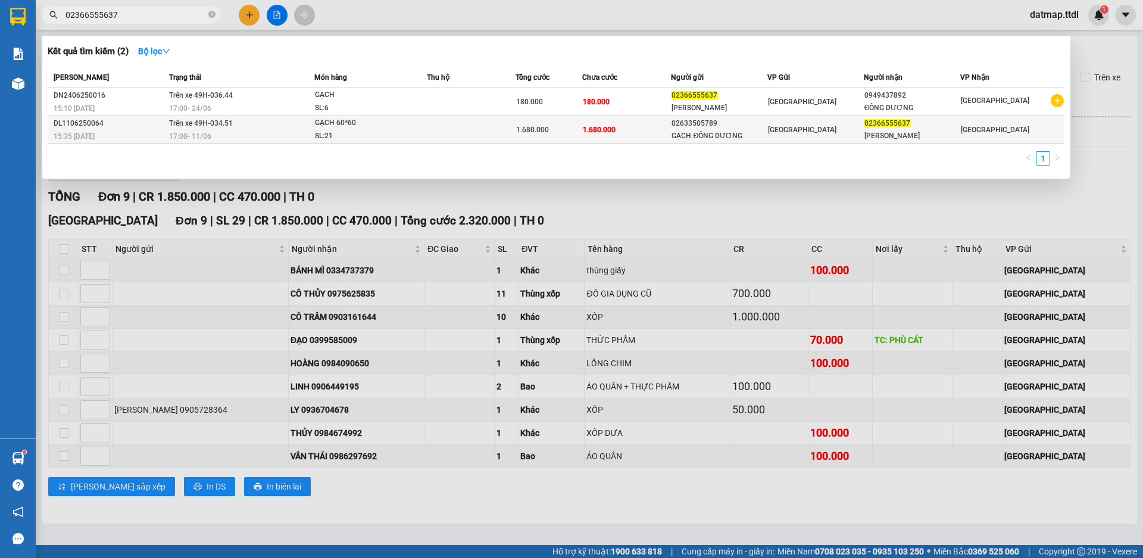
click at [714, 135] on div "GẠCH ĐÔNG DƯƠNG" at bounding box center [719, 136] width 95 height 13
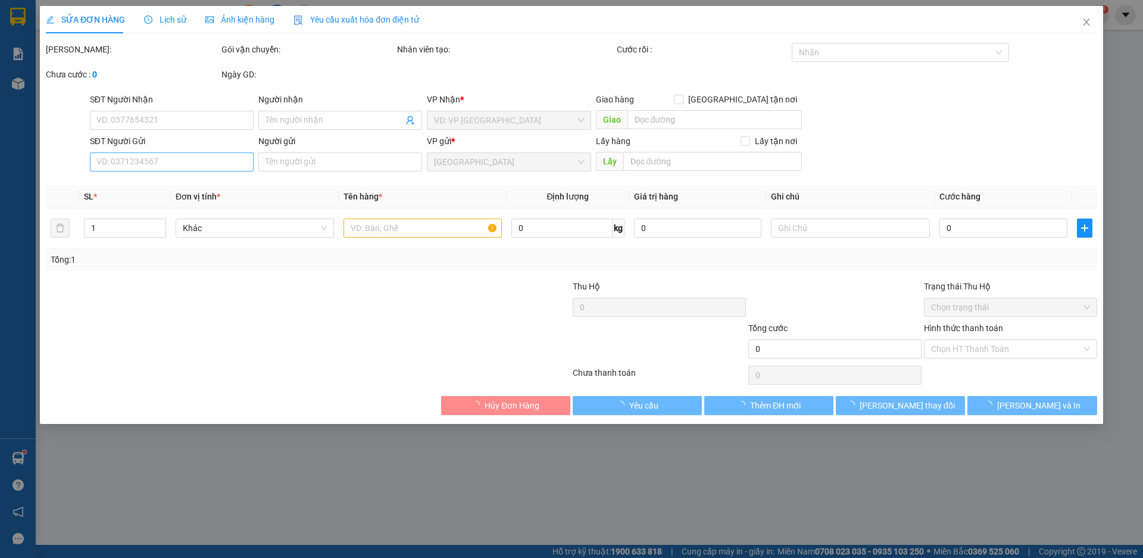
type input "02366555637"
type input "[PERSON_NAME]"
type input "02633505789"
type input "GẠCH ĐÔNG DƯƠNG"
type input "1.680.000"
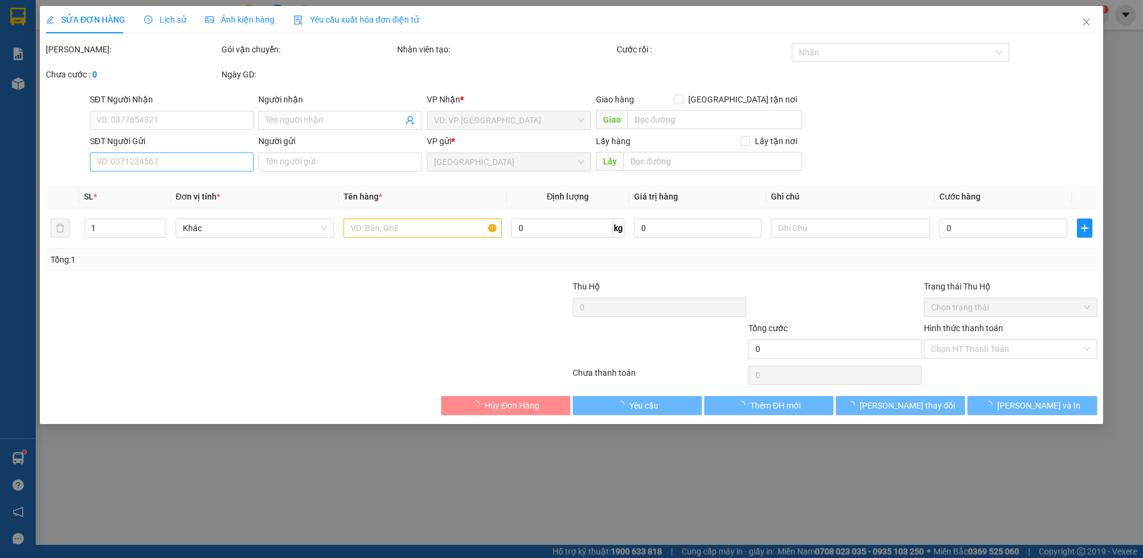
type input "1.680.000"
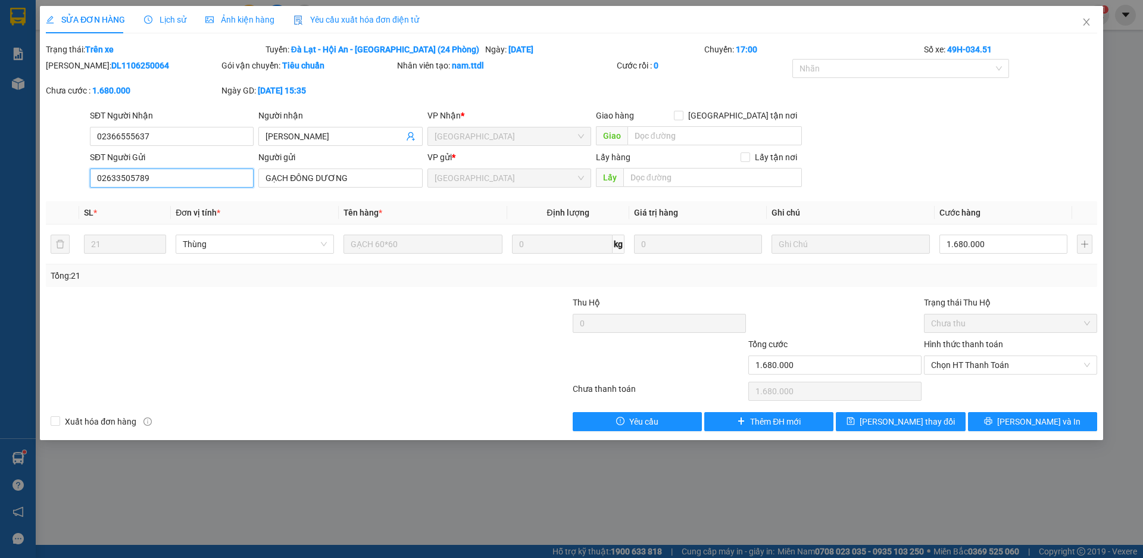
click at [133, 177] on input "02633505789" at bounding box center [172, 178] width 164 height 19
click at [1085, 22] on icon "close" at bounding box center [1087, 22] width 10 height 10
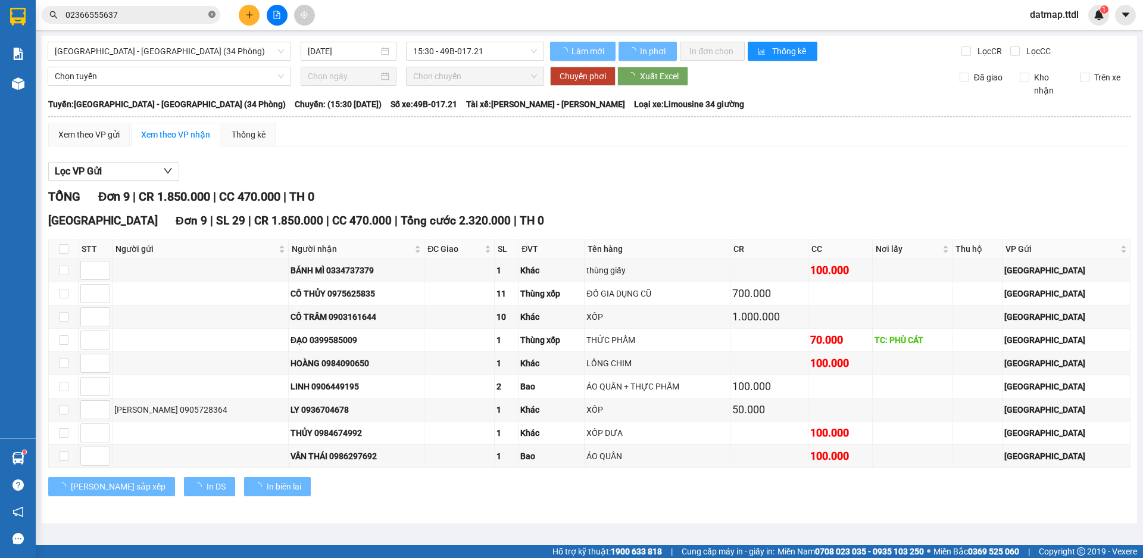
click at [210, 15] on icon "close-circle" at bounding box center [211, 14] width 7 height 7
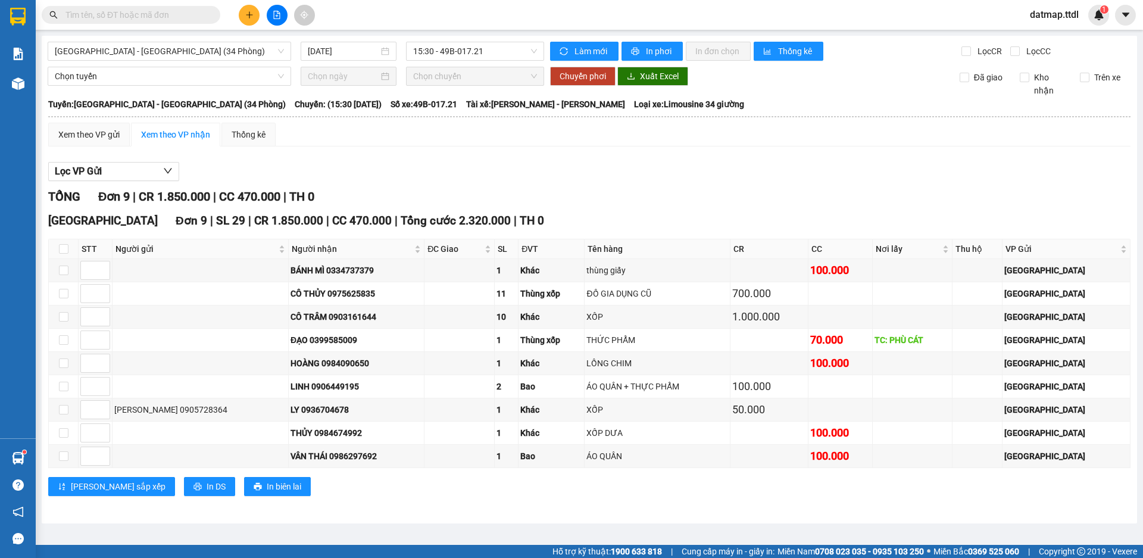
click at [137, 15] on input "text" at bounding box center [135, 14] width 141 height 13
paste input "02633505789"
type input "02633505789"
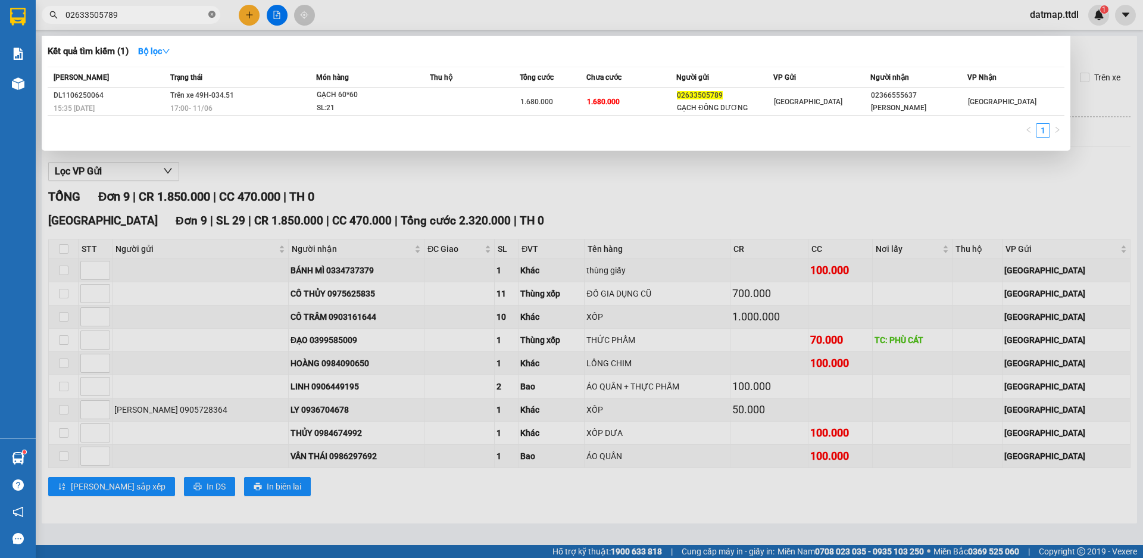
click at [213, 15] on icon "close-circle" at bounding box center [211, 14] width 7 height 7
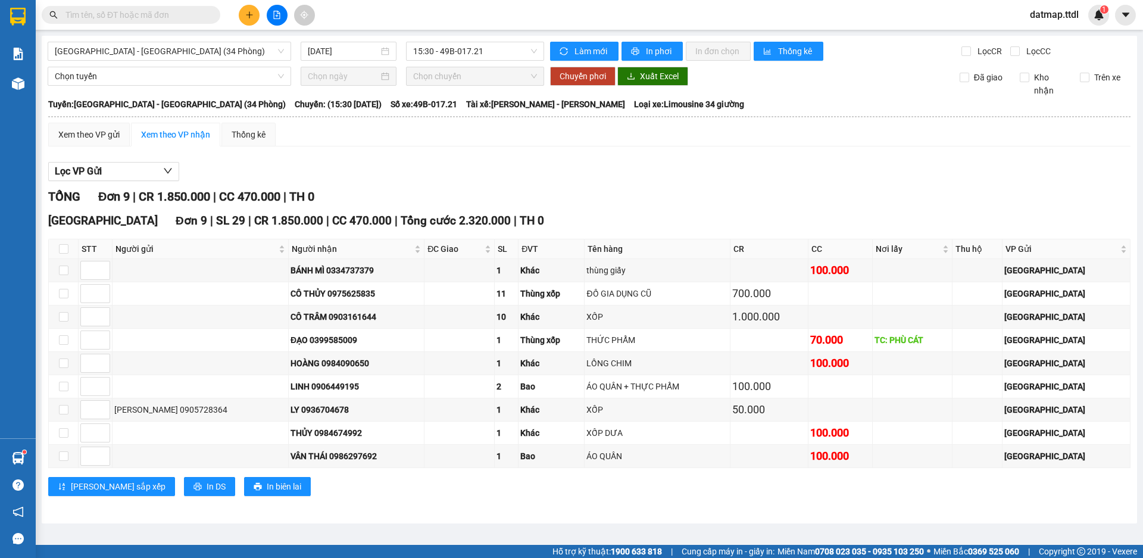
click at [192, 16] on input "text" at bounding box center [135, 14] width 141 height 13
click at [250, 16] on icon "plus" at bounding box center [249, 15] width 8 height 8
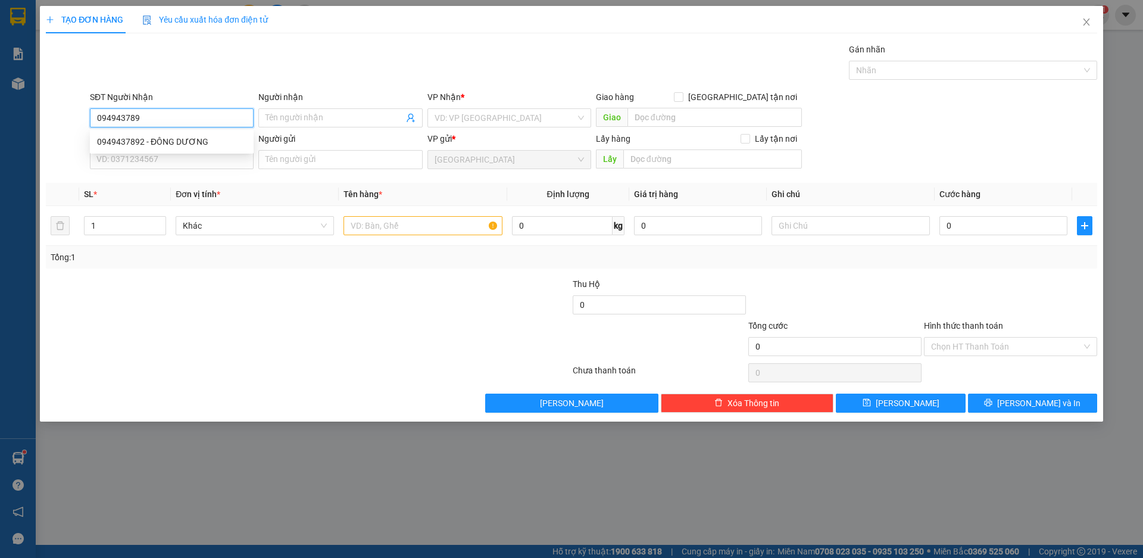
type input "0949437892"
click at [116, 145] on div "0949437892 - ĐÔNG DƯƠNG" at bounding box center [171, 141] width 149 height 13
type input "ĐÔNG DƯƠNG"
type input "0949437892"
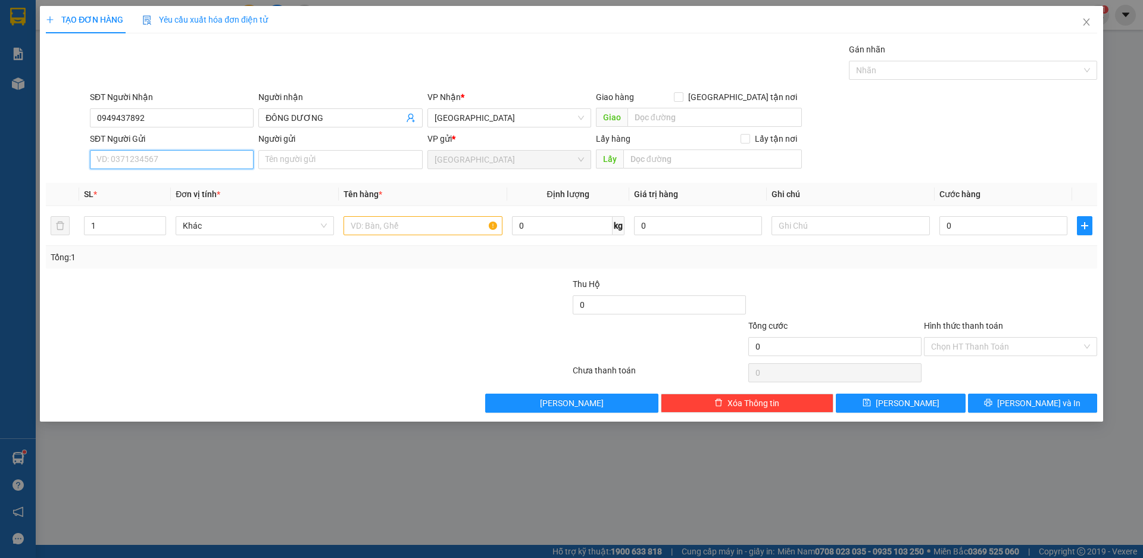
click at [143, 162] on input "SĐT Người Gửi" at bounding box center [172, 159] width 164 height 19
click at [130, 221] on div "02366555637 - [PERSON_NAME]" at bounding box center [171, 221] width 149 height 13
type input "02366555637"
type input "[PERSON_NAME]"
click at [208, 225] on span "Khác" at bounding box center [255, 226] width 144 height 18
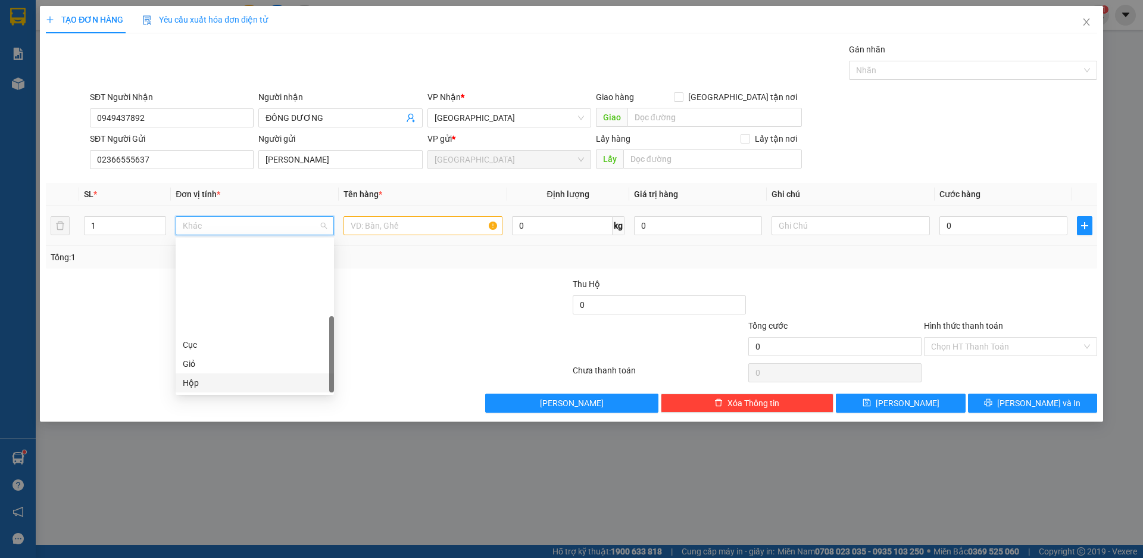
drag, startPoint x: 209, startPoint y: 272, endPoint x: 367, endPoint y: 245, distance: 160.0
click at [209, 376] on div "Hộp" at bounding box center [255, 382] width 144 height 13
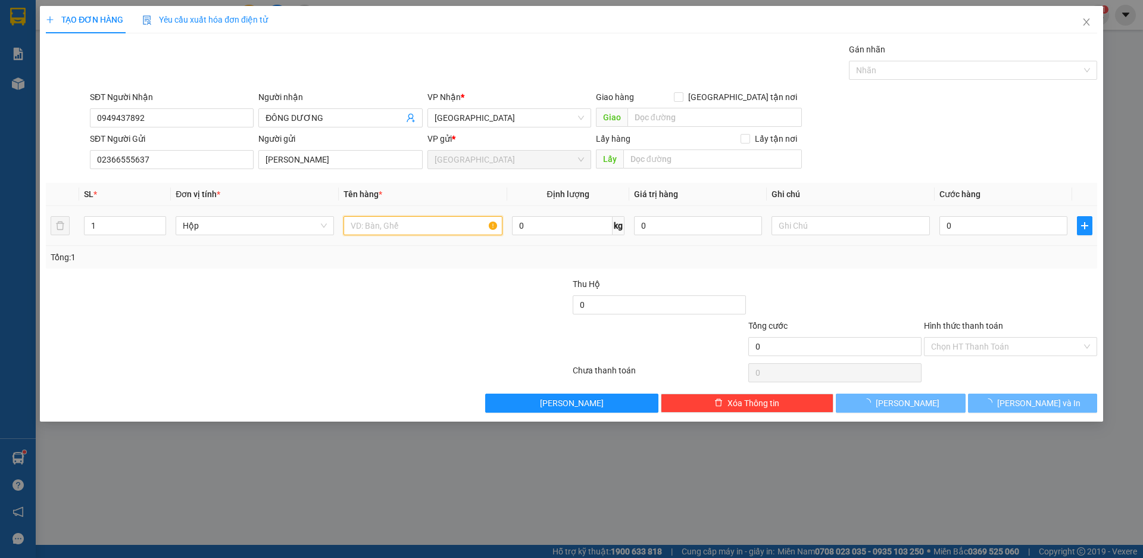
click at [395, 229] on input "text" at bounding box center [423, 225] width 158 height 19
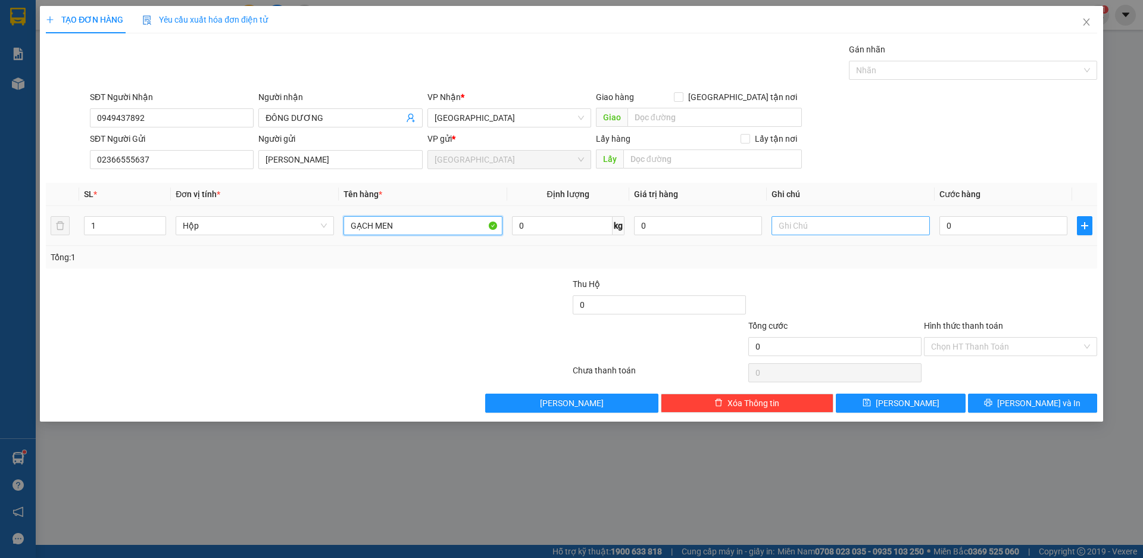
type input "GẠCH MEN"
click at [819, 223] on input "text" at bounding box center [851, 225] width 158 height 19
type input "BỂ, VỠ KO CHỊU TRÁCH NHIỆM"
click at [419, 233] on input "GẠCH MEN" at bounding box center [423, 225] width 158 height 19
type input "GẠCH MEN 80*80"
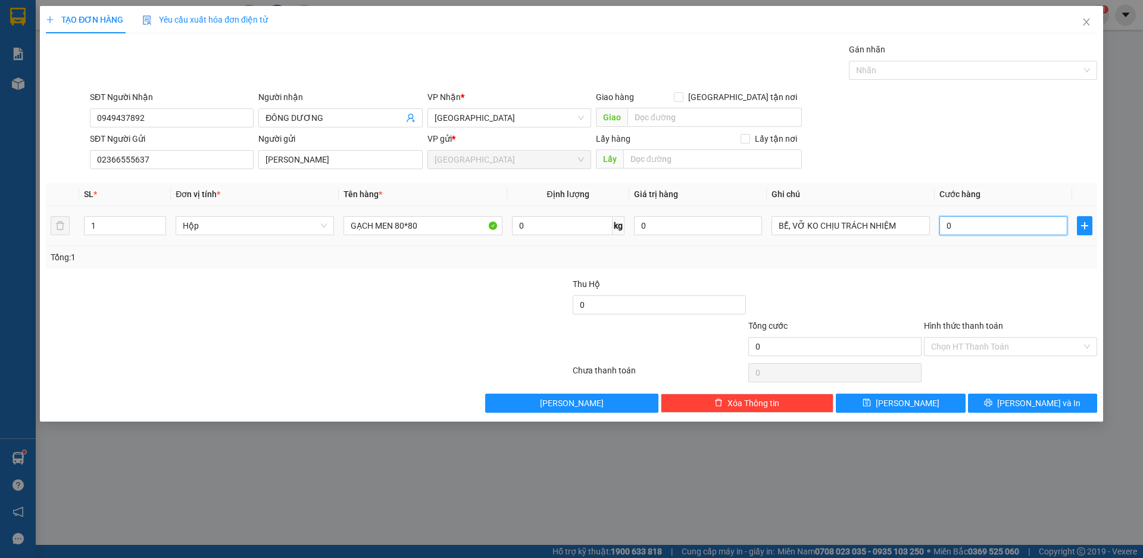
click at [963, 229] on input "0" at bounding box center [1004, 225] width 128 height 19
click at [104, 232] on input "1" at bounding box center [125, 226] width 81 height 18
type input "10"
click at [987, 227] on input "0" at bounding box center [1004, 225] width 128 height 19
type input "8"
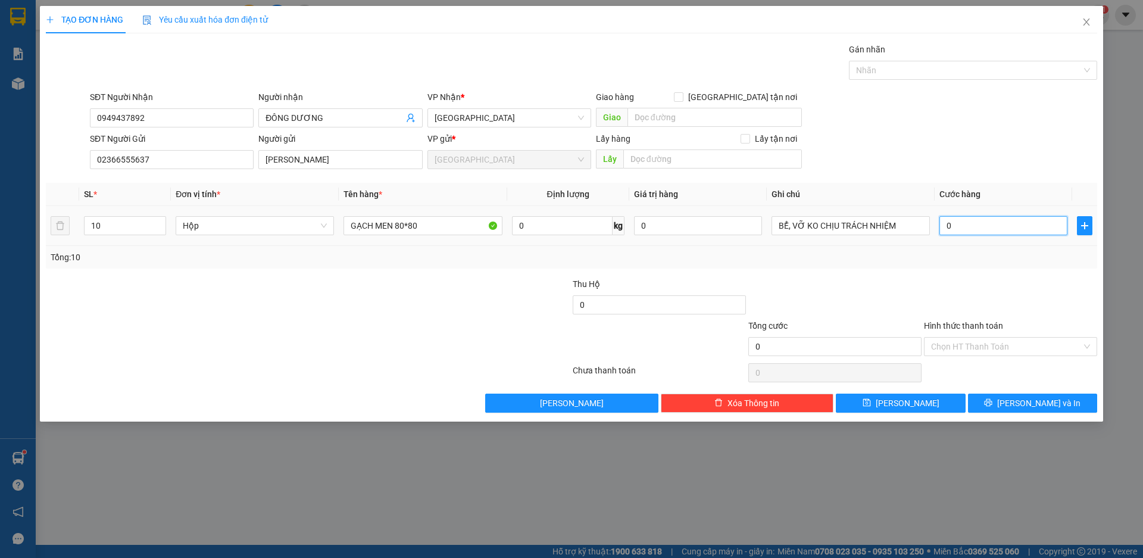
type input "8"
type input "80"
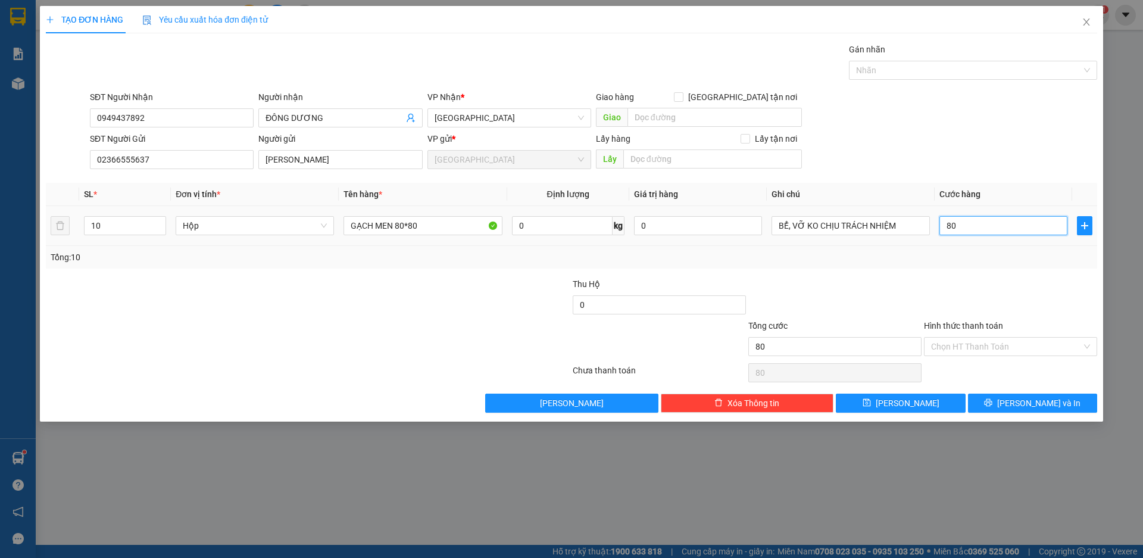
type input "800"
type input "8.000"
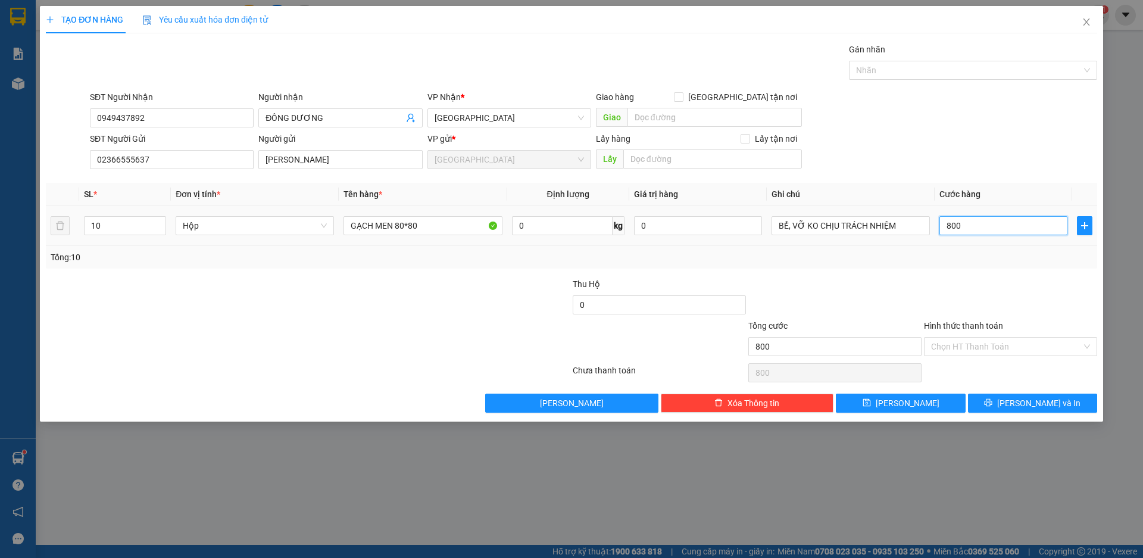
type input "8.000"
click at [1019, 404] on button "[PERSON_NAME] và In" at bounding box center [1032, 403] width 129 height 19
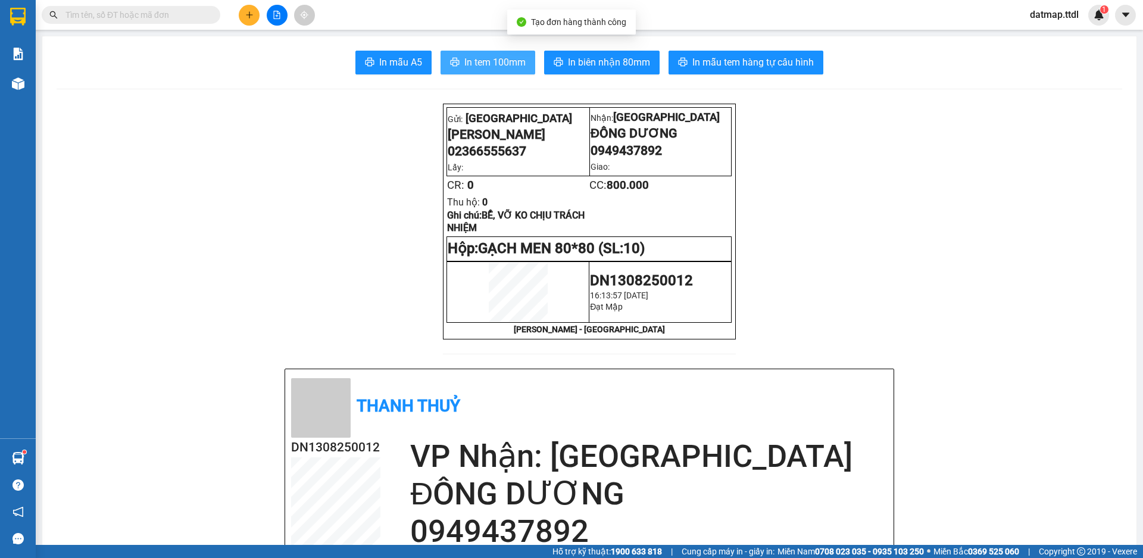
click at [496, 61] on span "In tem 100mm" at bounding box center [494, 62] width 61 height 15
click at [247, 15] on icon "plus" at bounding box center [249, 14] width 7 height 1
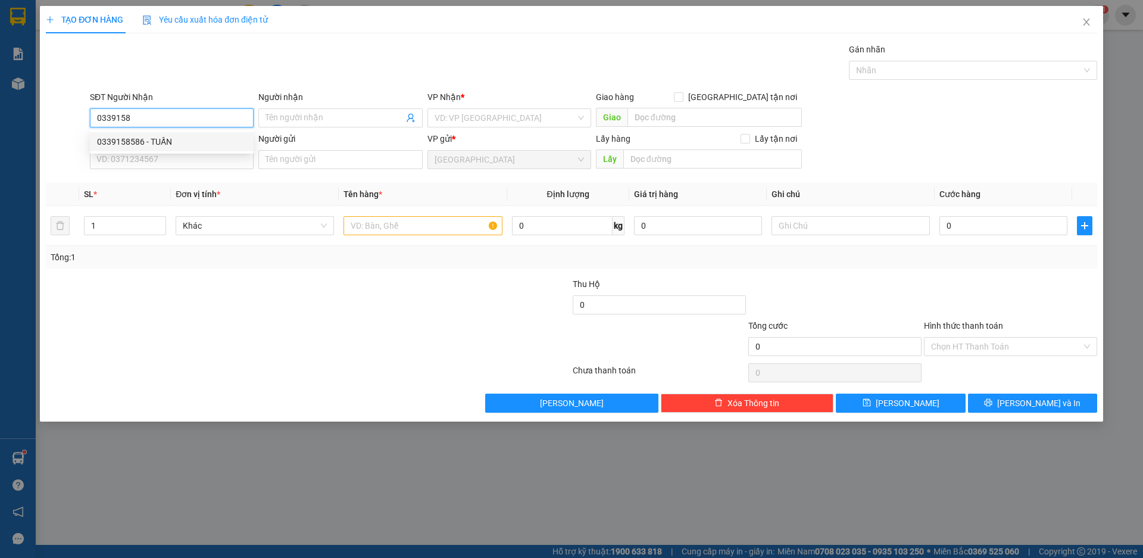
click at [116, 143] on div "0339158586 - TUẤN" at bounding box center [171, 141] width 149 height 13
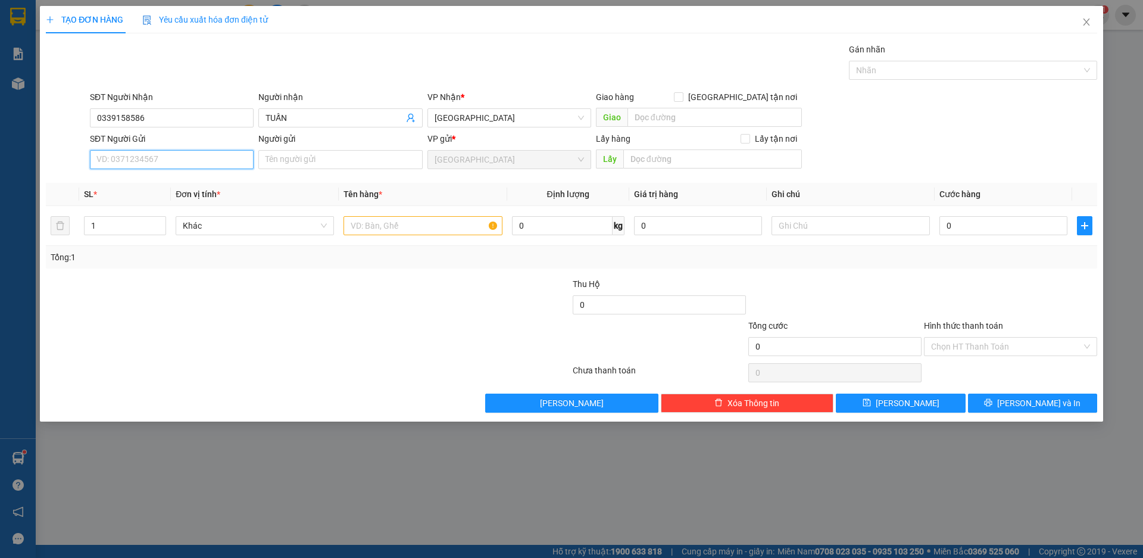
click at [154, 161] on input "SĐT Người Gửi" at bounding box center [172, 159] width 164 height 19
click at [301, 157] on input "Người gửi" at bounding box center [340, 159] width 164 height 19
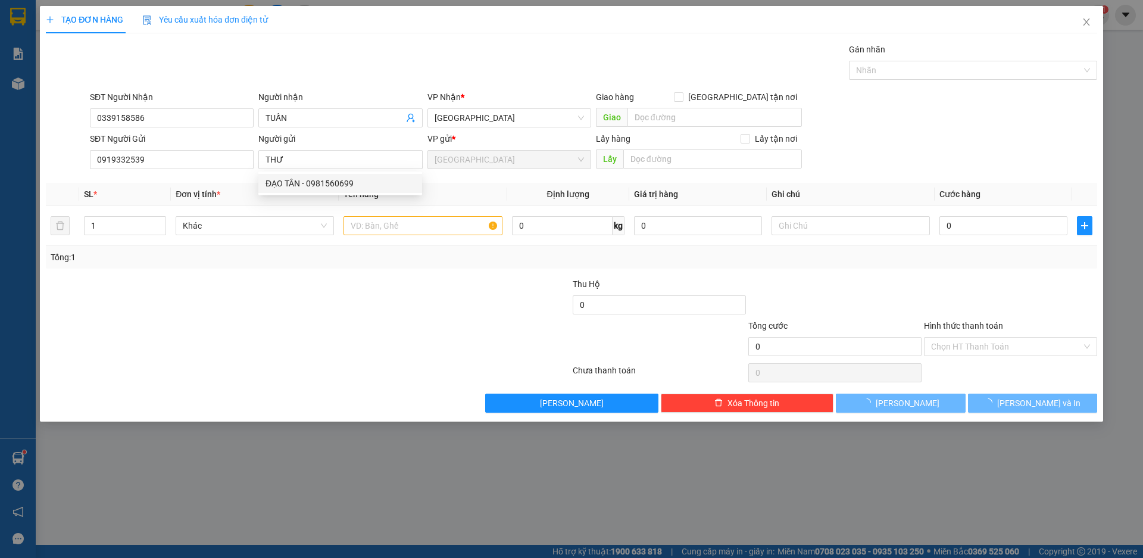
click at [255, 288] on div at bounding box center [220, 298] width 351 height 42
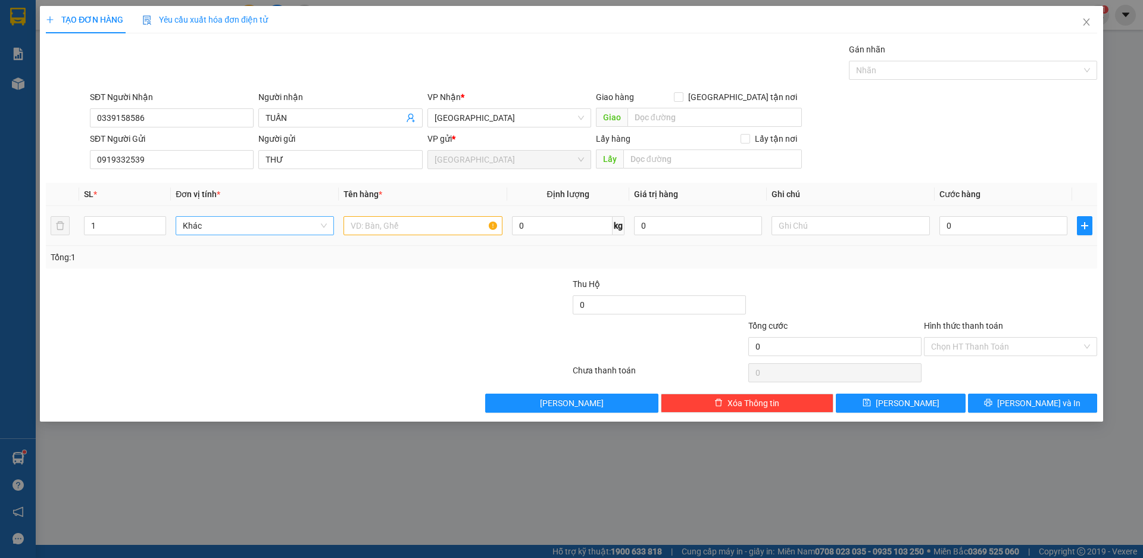
click at [229, 224] on span "Khác" at bounding box center [255, 226] width 144 height 18
click at [217, 433] on div "Thùng xốp" at bounding box center [255, 439] width 144 height 13
click at [372, 225] on input "text" at bounding box center [423, 225] width 158 height 19
click at [994, 223] on input "0" at bounding box center [1004, 225] width 128 height 19
click at [1034, 406] on span "[PERSON_NAME] và In" at bounding box center [1038, 403] width 83 height 13
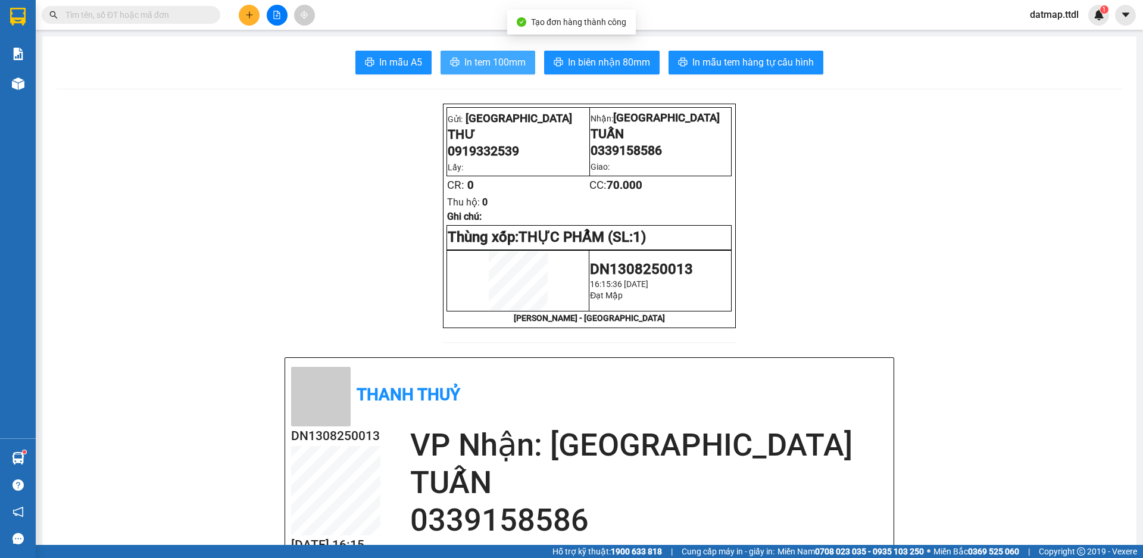
click at [517, 62] on span "In tem 100mm" at bounding box center [494, 62] width 61 height 15
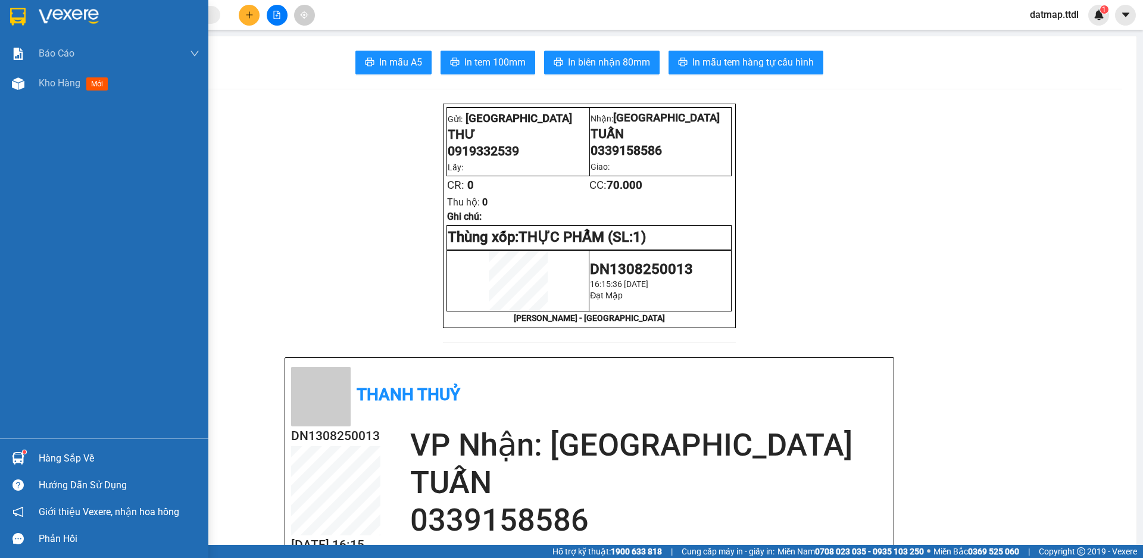
drag, startPoint x: 57, startPoint y: 82, endPoint x: 104, endPoint y: 155, distance: 87.0
click at [57, 81] on span "Kho hàng" at bounding box center [60, 82] width 42 height 11
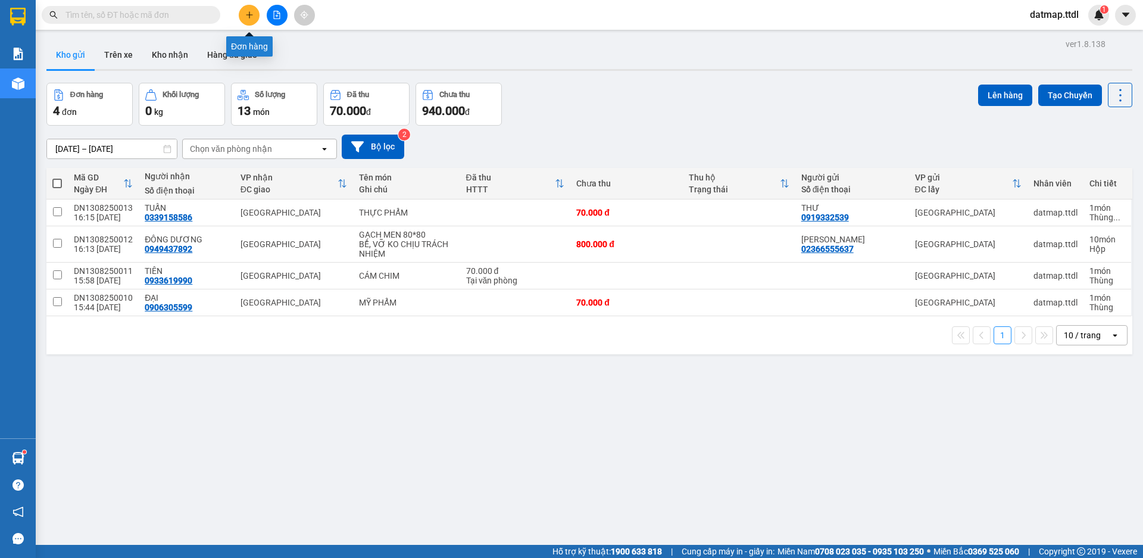
click at [247, 12] on icon "plus" at bounding box center [249, 15] width 8 height 8
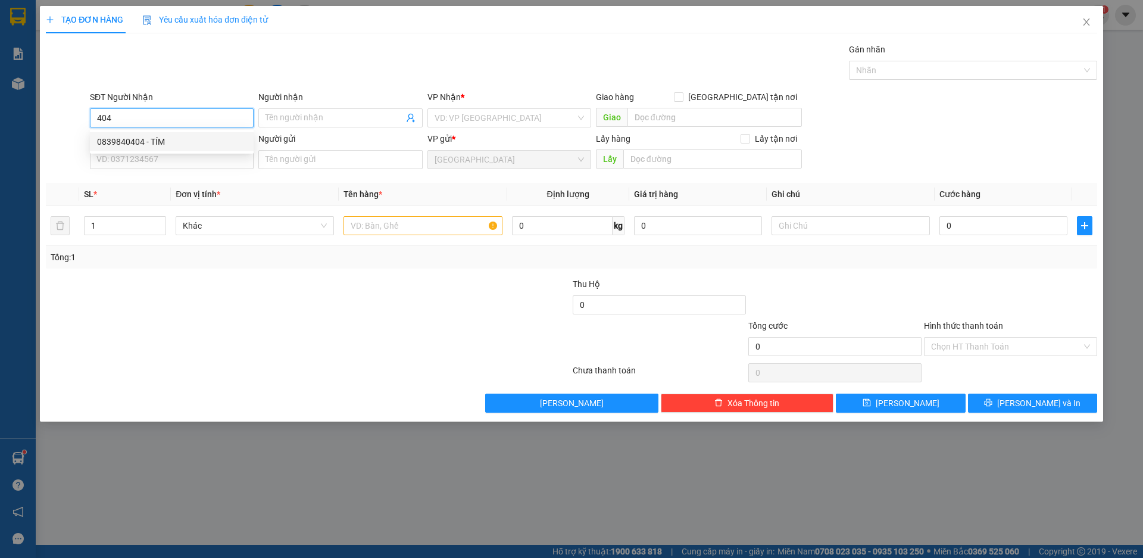
click at [122, 143] on div "0839840404 - TÍM" at bounding box center [171, 141] width 149 height 13
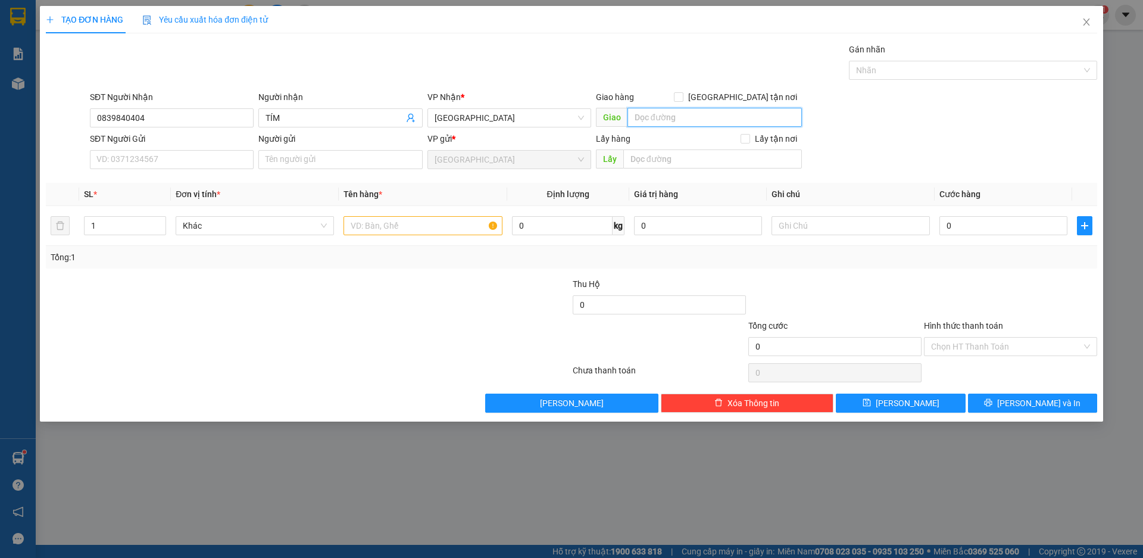
click at [692, 123] on input "text" at bounding box center [715, 117] width 174 height 19
click at [159, 221] on icon "up" at bounding box center [160, 223] width 4 height 4
click at [226, 227] on span "Khác" at bounding box center [255, 226] width 144 height 18
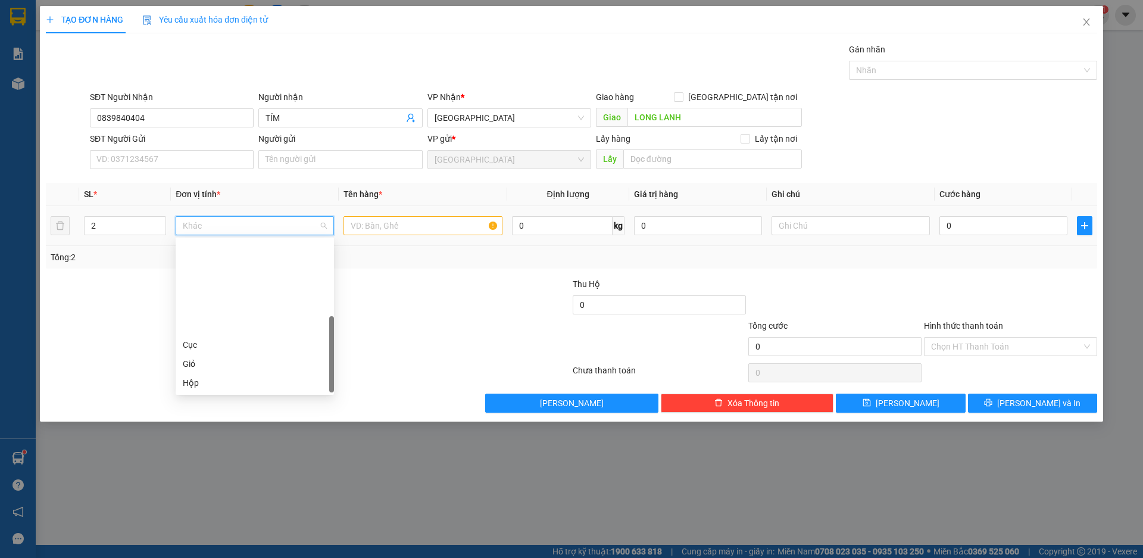
click at [213, 433] on div "Thùng xốp" at bounding box center [255, 439] width 144 height 13
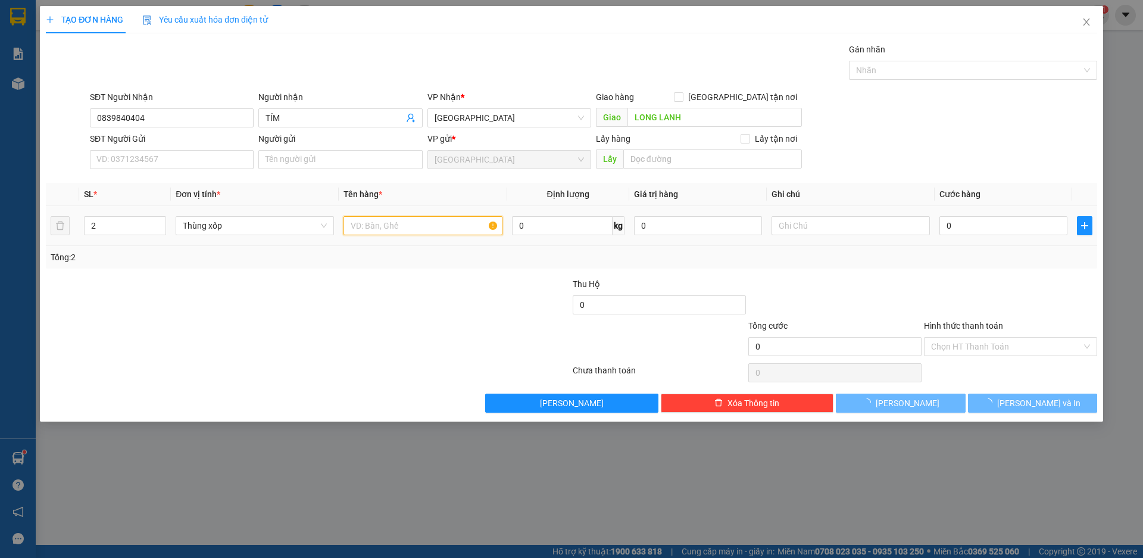
click at [387, 226] on input "text" at bounding box center [423, 225] width 158 height 19
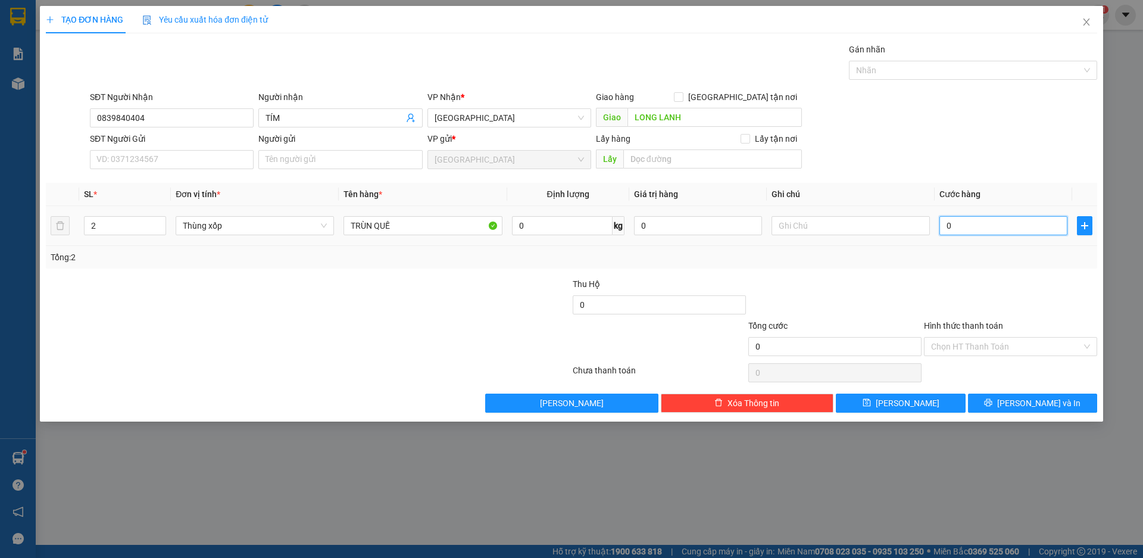
click at [967, 220] on input "0" at bounding box center [1004, 225] width 128 height 19
click at [982, 350] on input "Hình thức thanh toán" at bounding box center [1006, 347] width 151 height 18
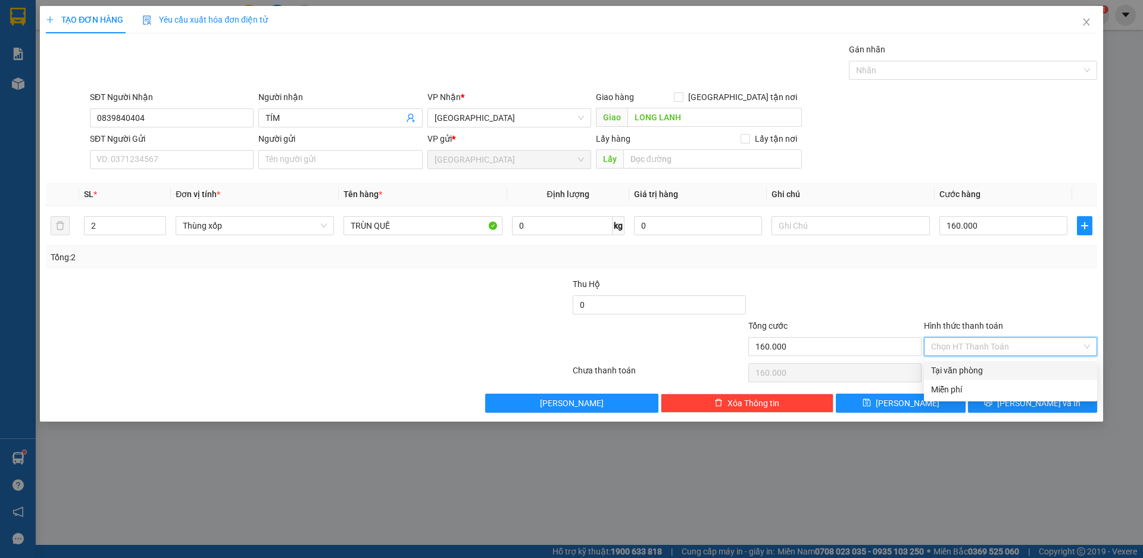
click at [972, 371] on div "Tại văn phòng" at bounding box center [1010, 370] width 159 height 13
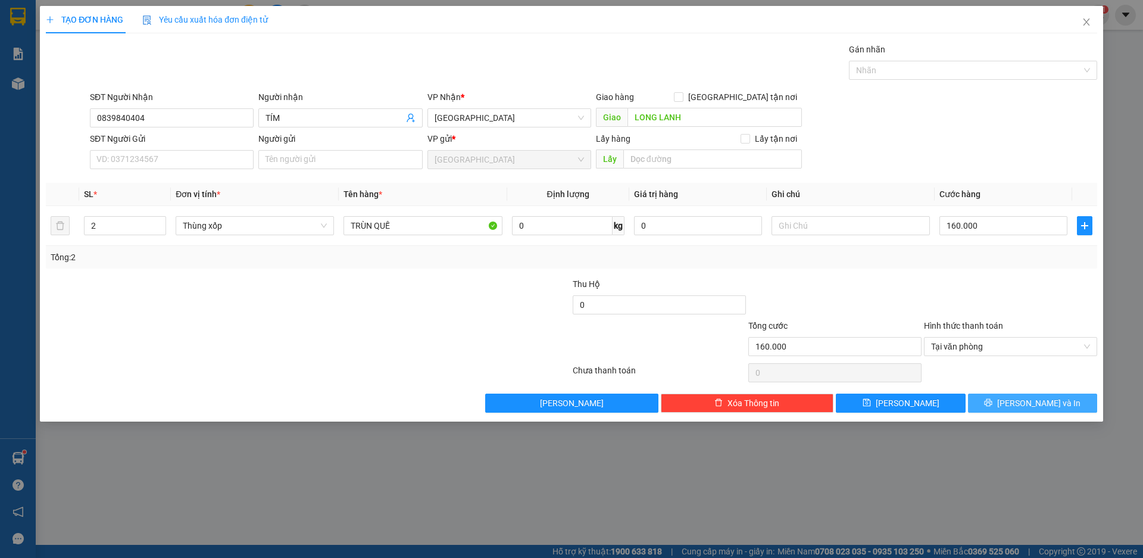
click at [1022, 407] on span "[PERSON_NAME] và In" at bounding box center [1038, 403] width 83 height 13
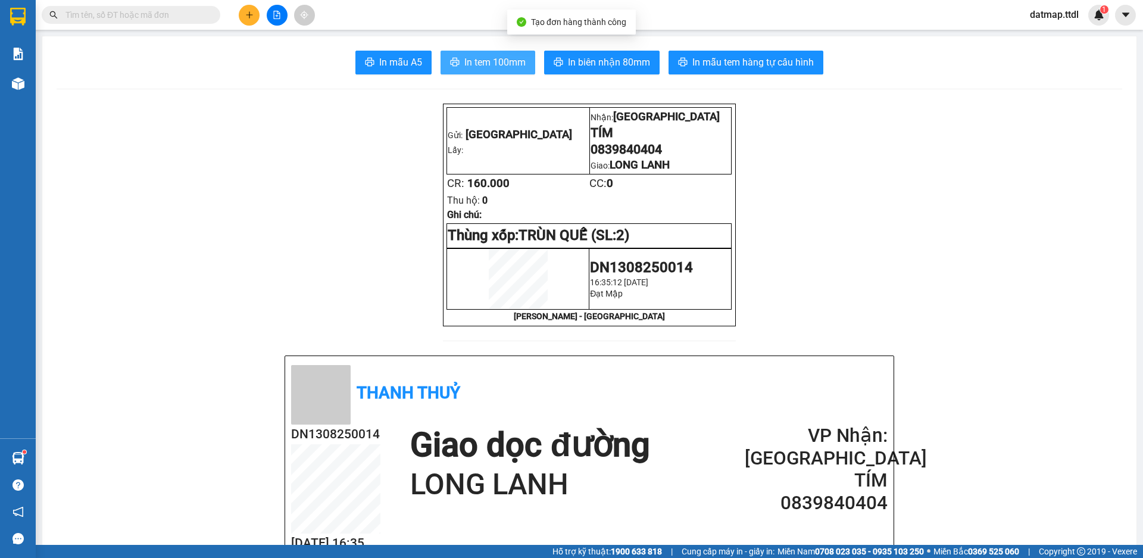
click at [492, 54] on button "In tem 100mm" at bounding box center [488, 63] width 95 height 24
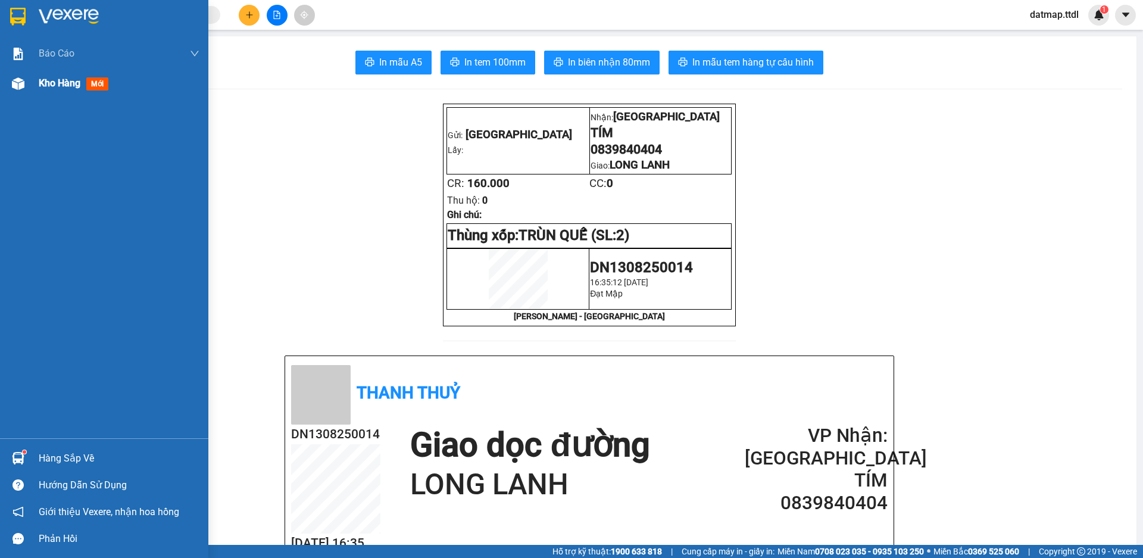
click at [46, 79] on span "Kho hàng" at bounding box center [60, 82] width 42 height 11
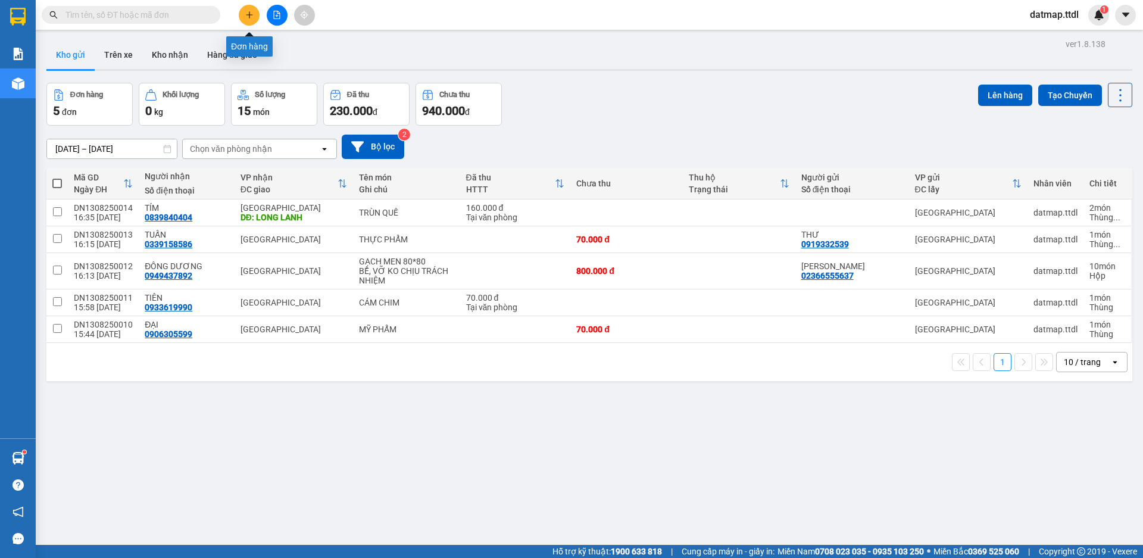
click at [248, 15] on icon "plus" at bounding box center [249, 15] width 8 height 8
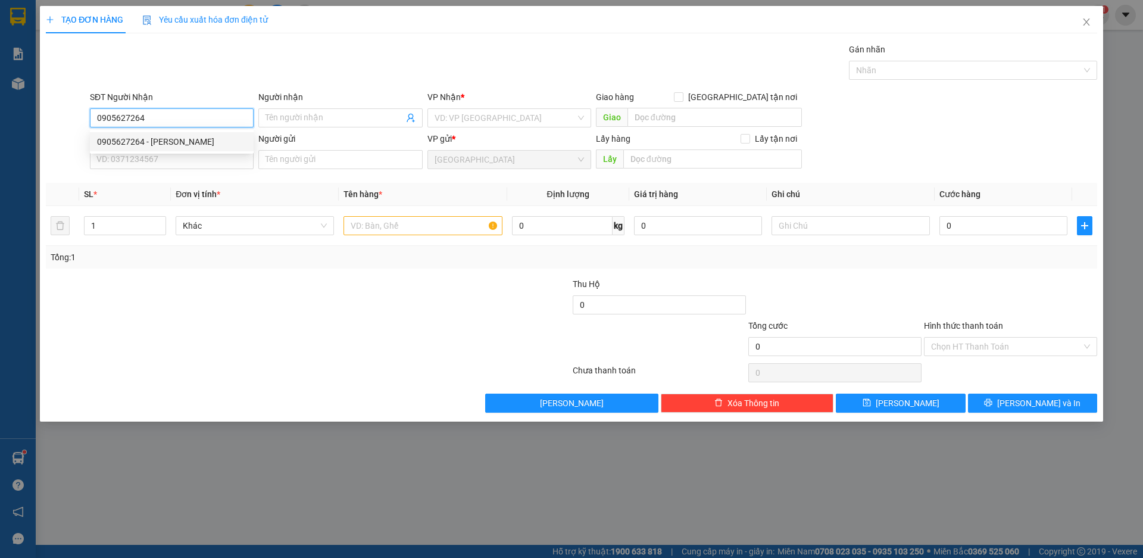
click at [122, 143] on div "0905627264 - [PERSON_NAME]" at bounding box center [171, 141] width 149 height 13
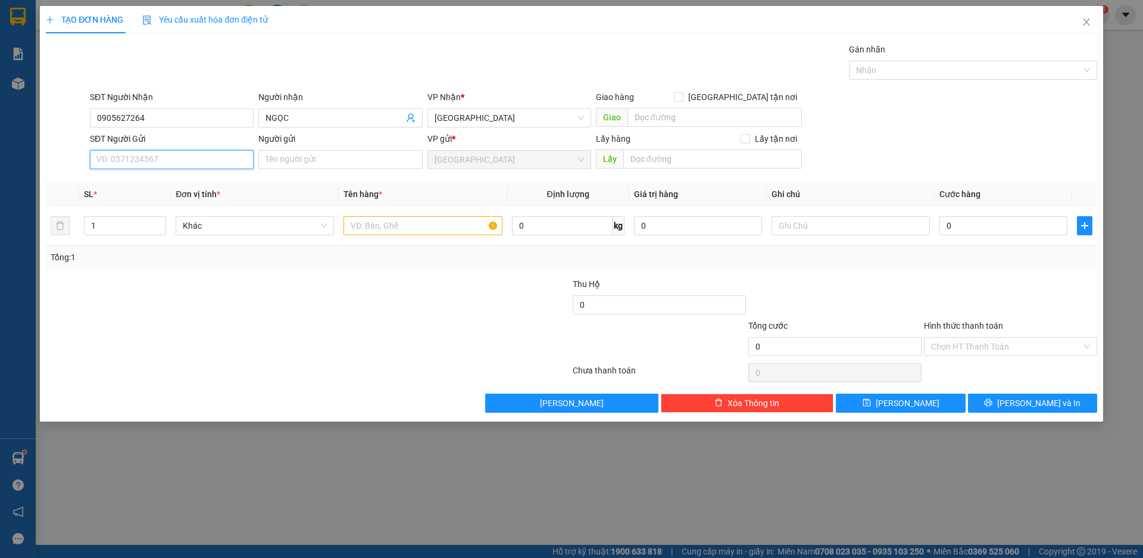
click at [135, 158] on input "SĐT Người Gửi" at bounding box center [172, 159] width 164 height 19
click at [313, 161] on input "Người gửi" at bounding box center [340, 159] width 164 height 19
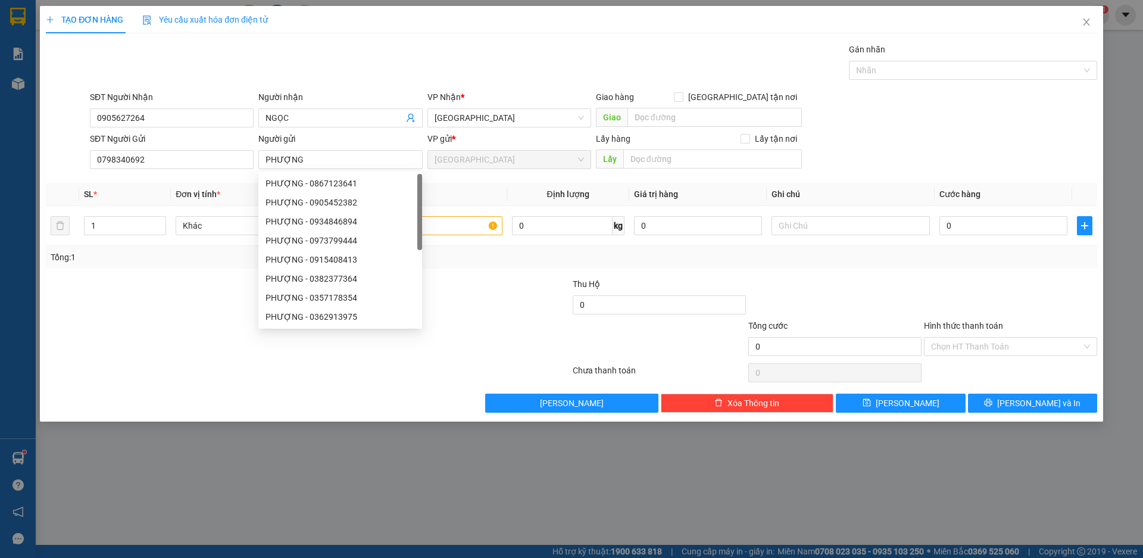
drag, startPoint x: 180, startPoint y: 327, endPoint x: 184, endPoint y: 299, distance: 27.6
click at [180, 326] on div at bounding box center [220, 340] width 351 height 42
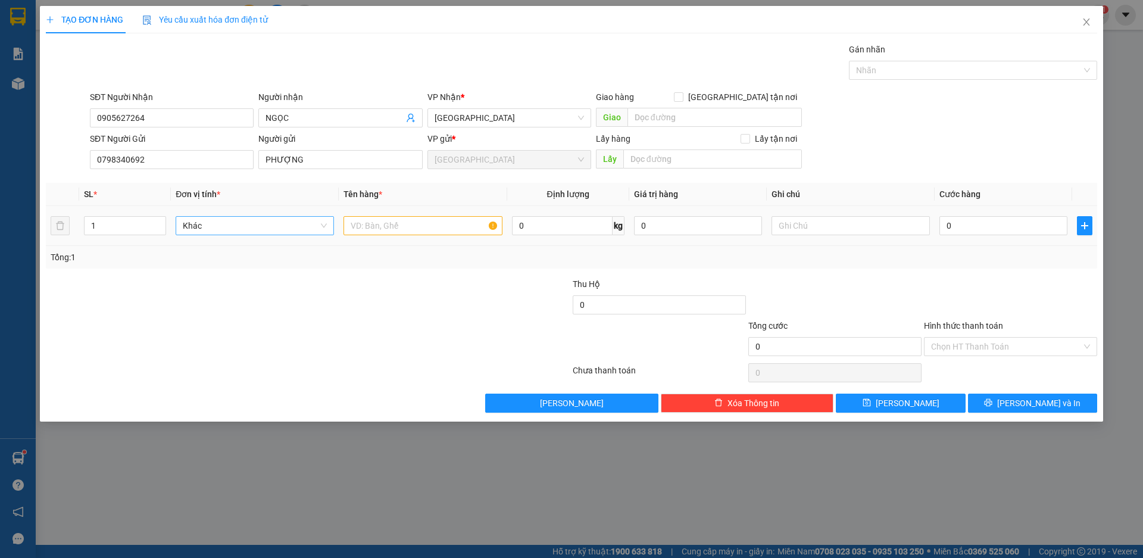
click at [205, 226] on span "Khác" at bounding box center [255, 226] width 144 height 18
click at [470, 114] on span "[GEOGRAPHIC_DATA]" at bounding box center [509, 118] width 149 height 18
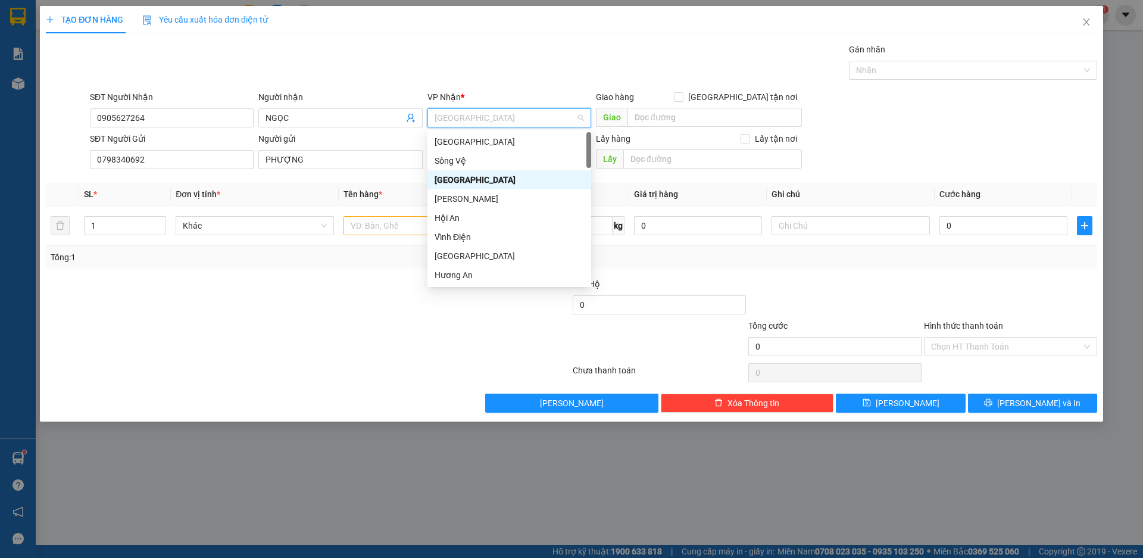
click at [470, 114] on span "[GEOGRAPHIC_DATA]" at bounding box center [509, 118] width 149 height 18
click at [457, 140] on div "[GEOGRAPHIC_DATA]" at bounding box center [509, 141] width 149 height 13
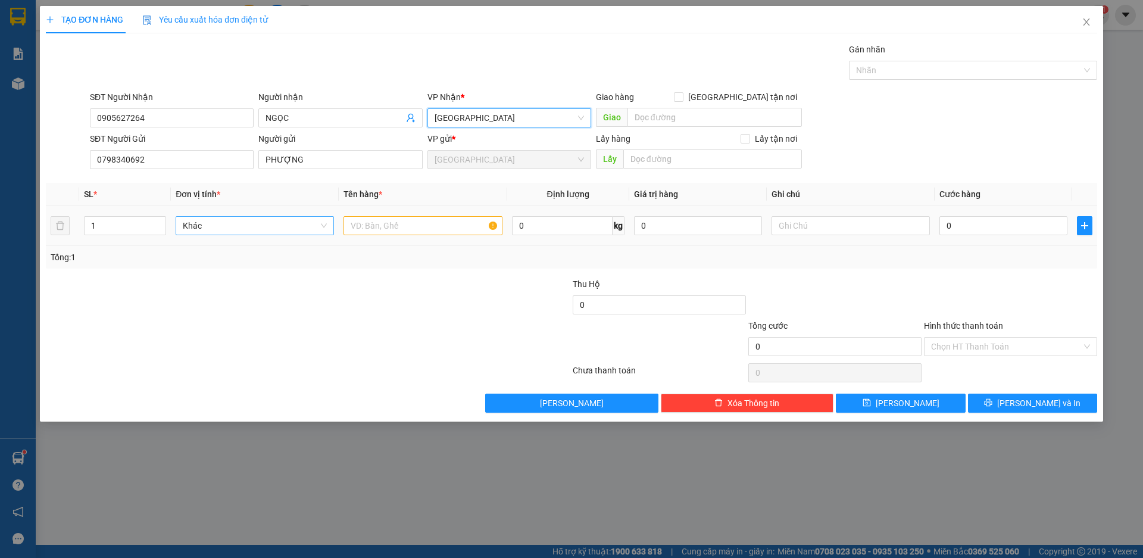
click at [249, 226] on span "Khác" at bounding box center [255, 226] width 144 height 18
click at [198, 414] on div "Thùng" at bounding box center [255, 420] width 144 height 13
click at [405, 232] on input "text" at bounding box center [423, 225] width 158 height 19
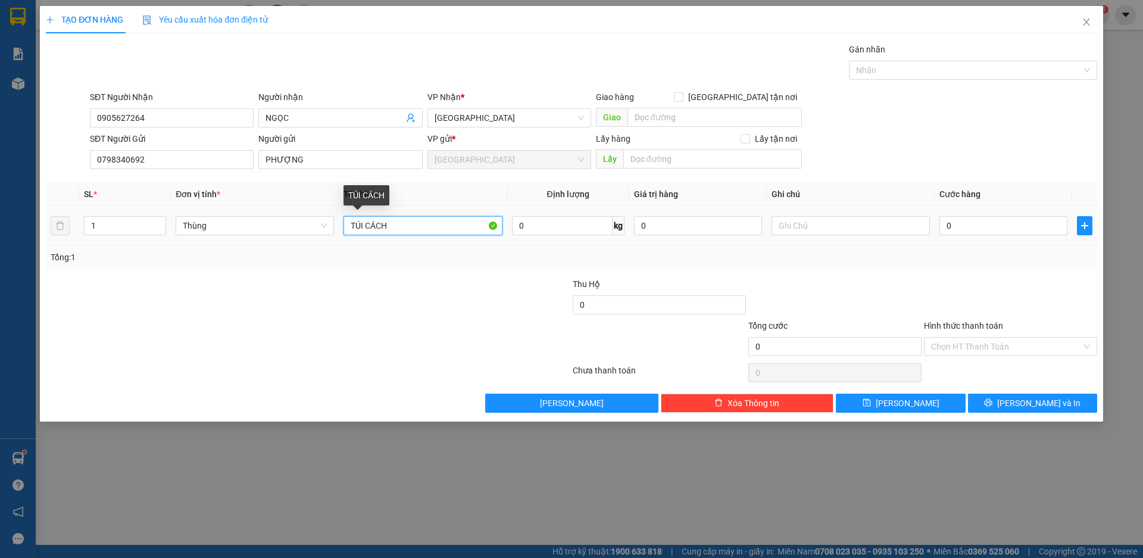
click at [366, 235] on input "TÚI CÁCH" at bounding box center [423, 225] width 158 height 19
drag, startPoint x: 966, startPoint y: 230, endPoint x: 958, endPoint y: 232, distance: 8.1
click at [966, 230] on input "0" at bounding box center [1004, 225] width 128 height 19
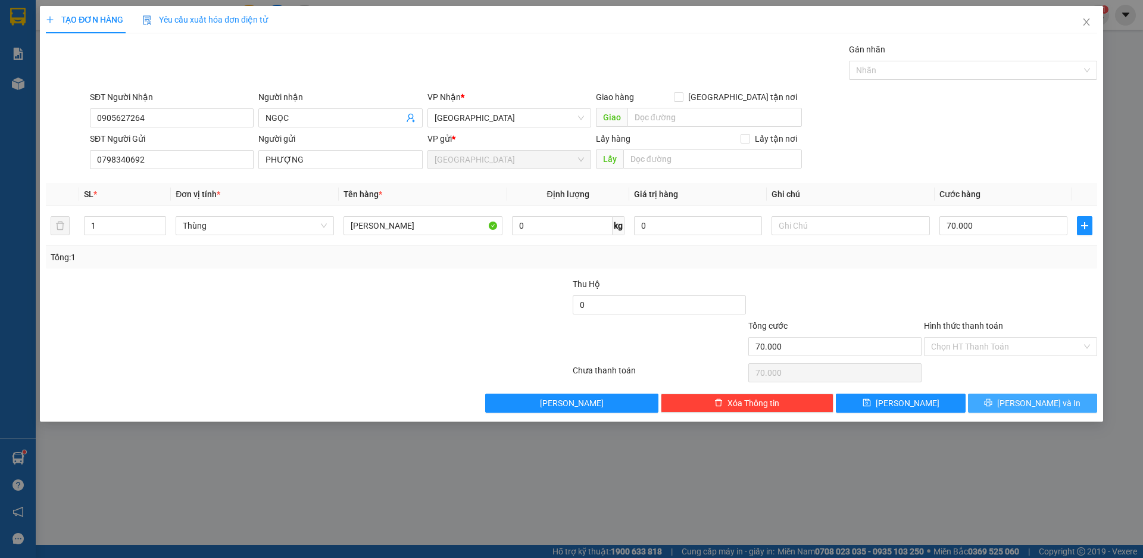
click at [1041, 398] on span "[PERSON_NAME] và In" at bounding box center [1038, 403] width 83 height 13
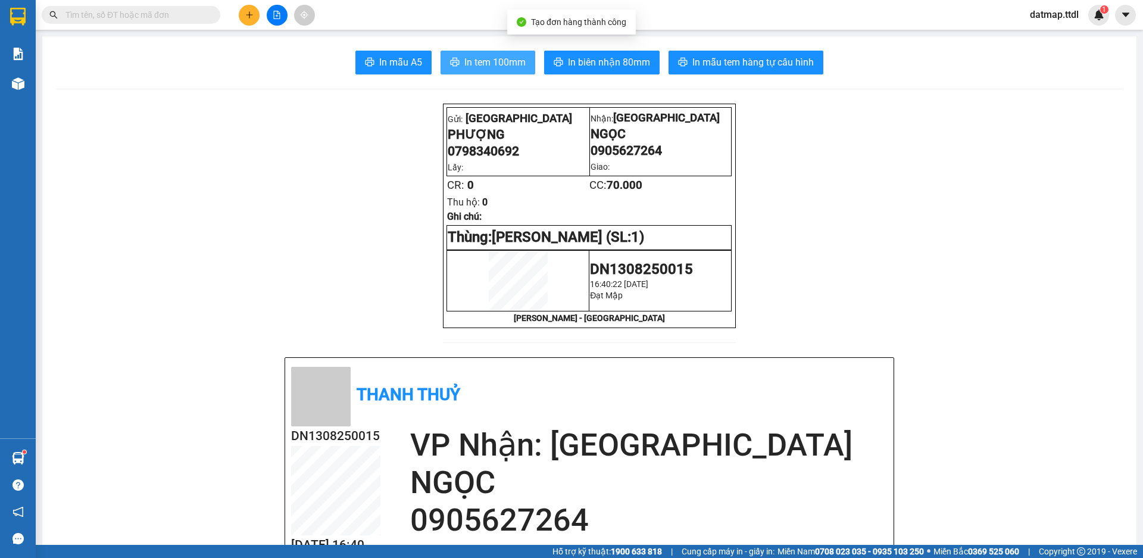
click at [488, 61] on span "In tem 100mm" at bounding box center [494, 62] width 61 height 15
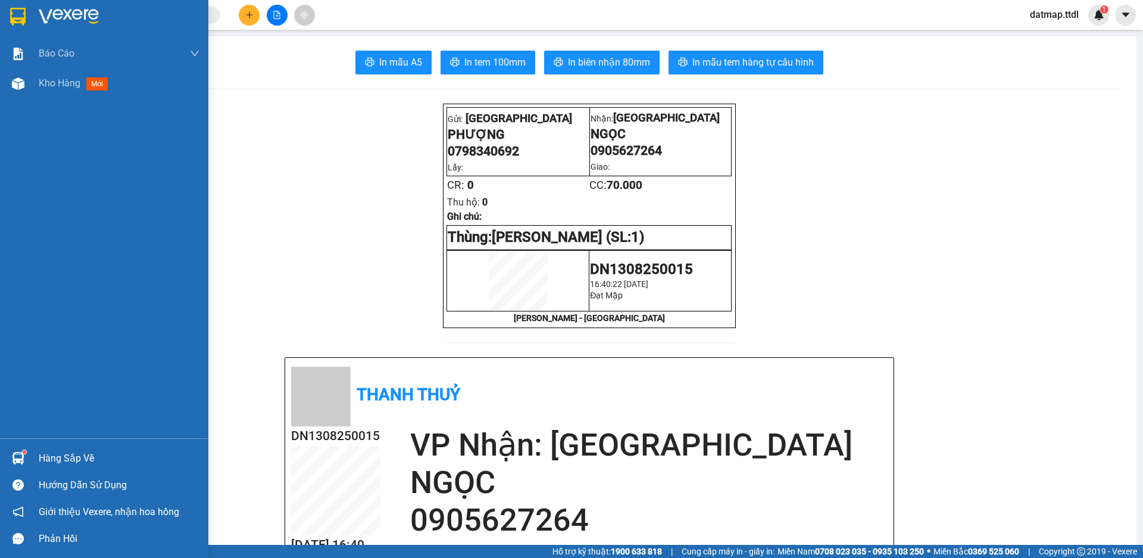
drag, startPoint x: 67, startPoint y: 86, endPoint x: 44, endPoint y: 4, distance: 85.2
click at [67, 86] on span "Kho hàng" at bounding box center [60, 82] width 42 height 11
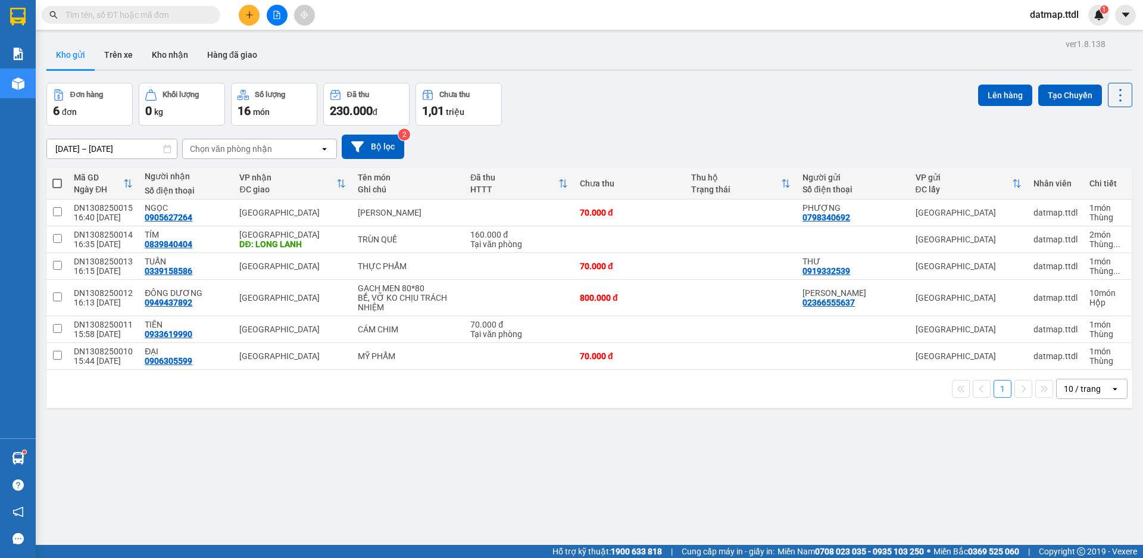
click at [52, 183] on th at bounding box center [56, 184] width 21 height 32
click at [54, 183] on span at bounding box center [57, 184] width 10 height 10
click at [57, 177] on input "checkbox" at bounding box center [57, 177] width 0 height 0
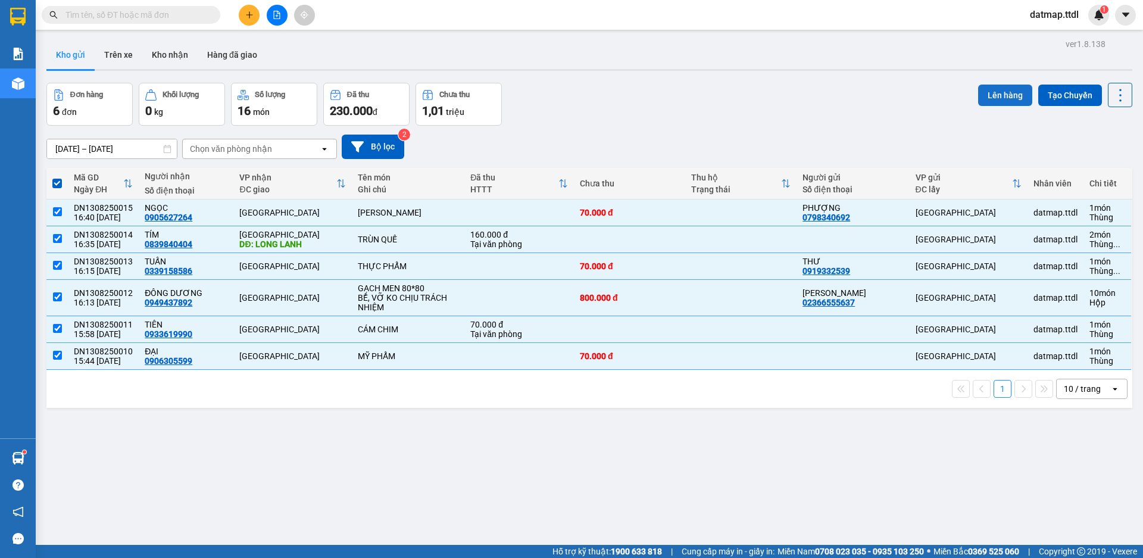
click at [989, 95] on button "Lên hàng" at bounding box center [1005, 95] width 54 height 21
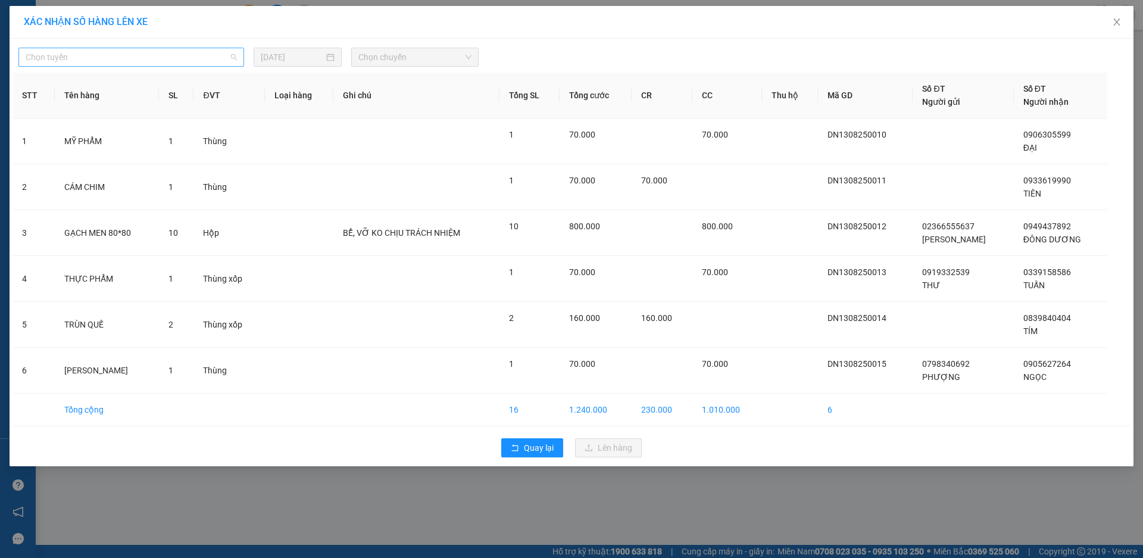
click at [128, 57] on span "Chọn tuyến" at bounding box center [131, 57] width 211 height 18
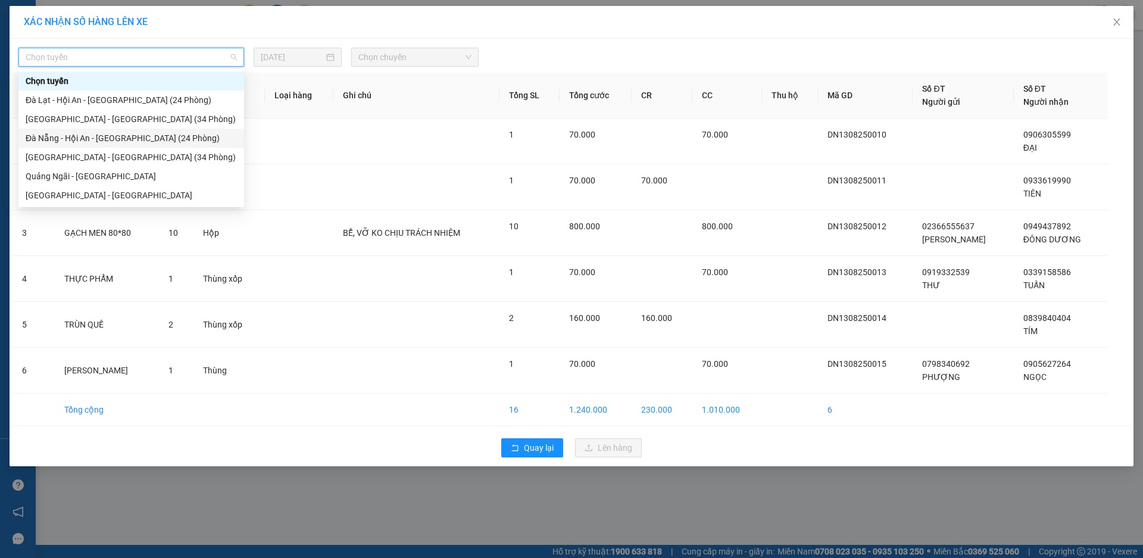
click at [95, 136] on div "Đà Nẵng - Hội An - [GEOGRAPHIC_DATA] (24 Phòng)" at bounding box center [131, 138] width 211 height 13
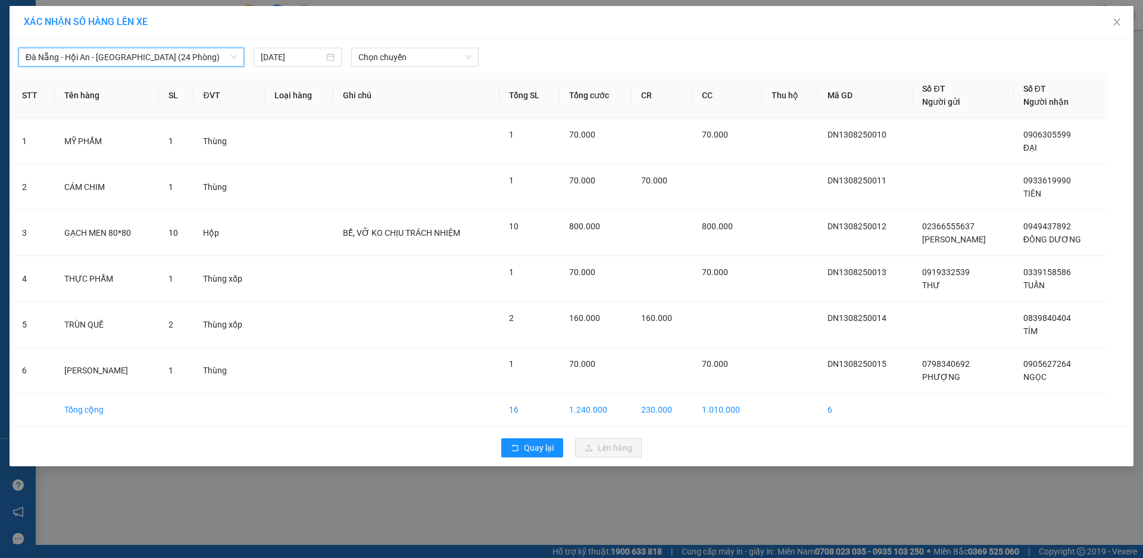
click at [429, 68] on div "[GEOGRAPHIC_DATA] - Hội An - [GEOGRAPHIC_DATA] ([GEOGRAPHIC_DATA]) [GEOGRAPHIC_…" at bounding box center [572, 253] width 1124 height 428
click at [435, 61] on span "Chọn chuyến" at bounding box center [414, 57] width 113 height 18
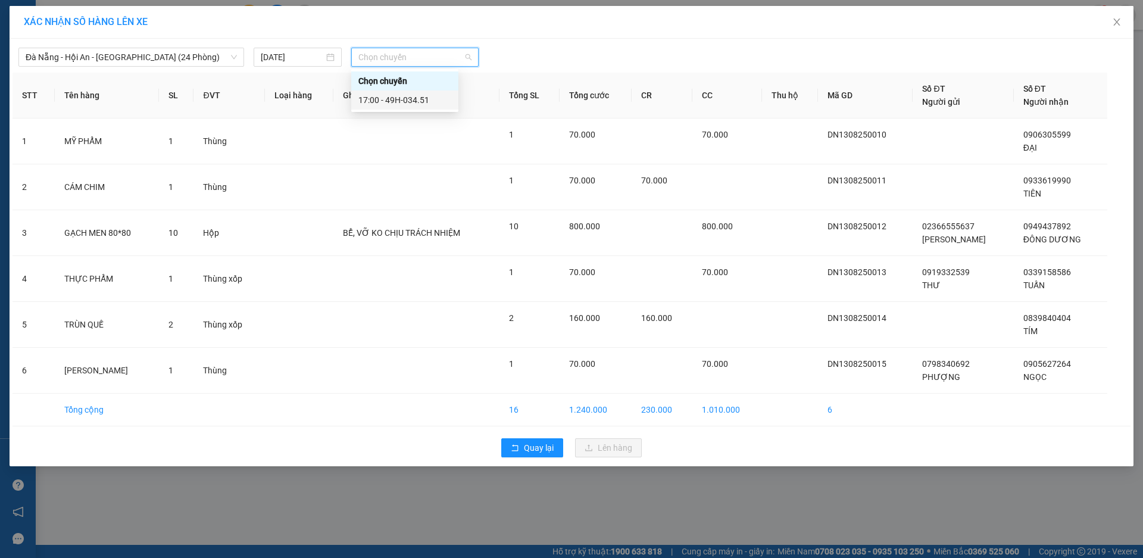
click at [418, 101] on div "17:00 - 49H-034.51" at bounding box center [404, 99] width 93 height 13
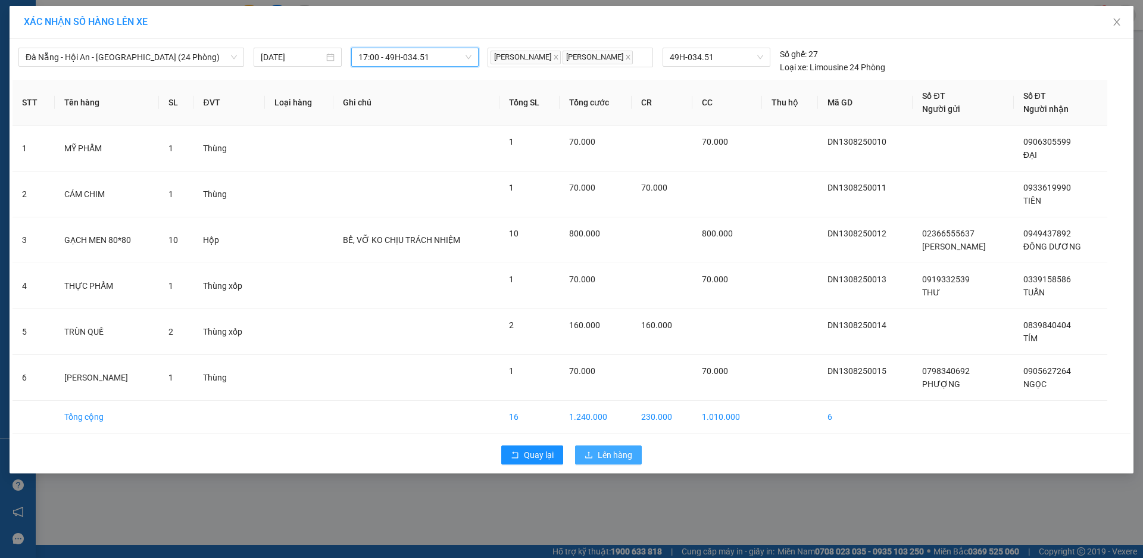
click at [610, 451] on span "Lên hàng" at bounding box center [615, 454] width 35 height 13
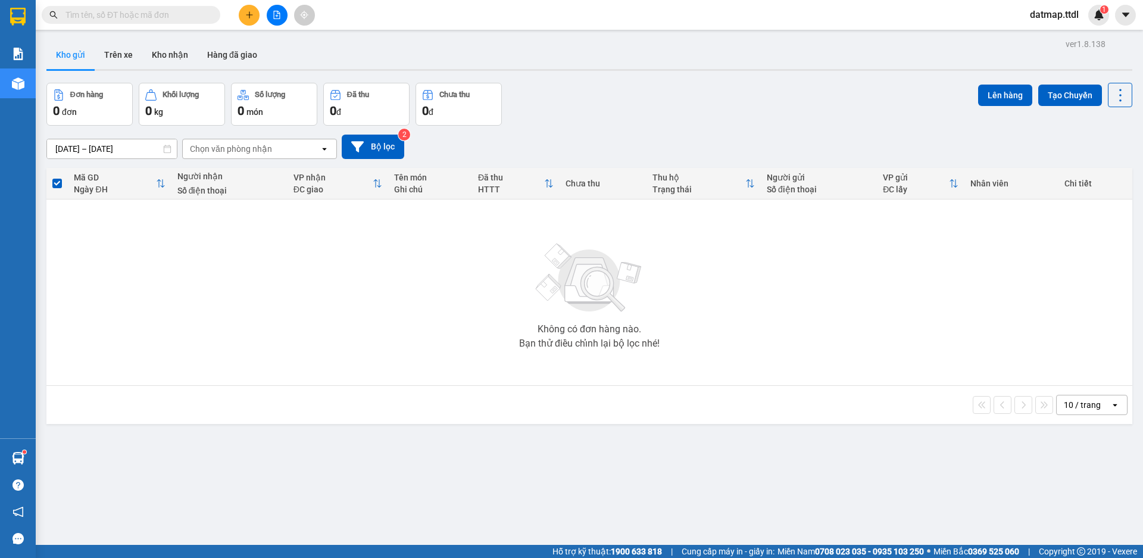
click at [278, 13] on icon "file-add" at bounding box center [277, 15] width 8 height 8
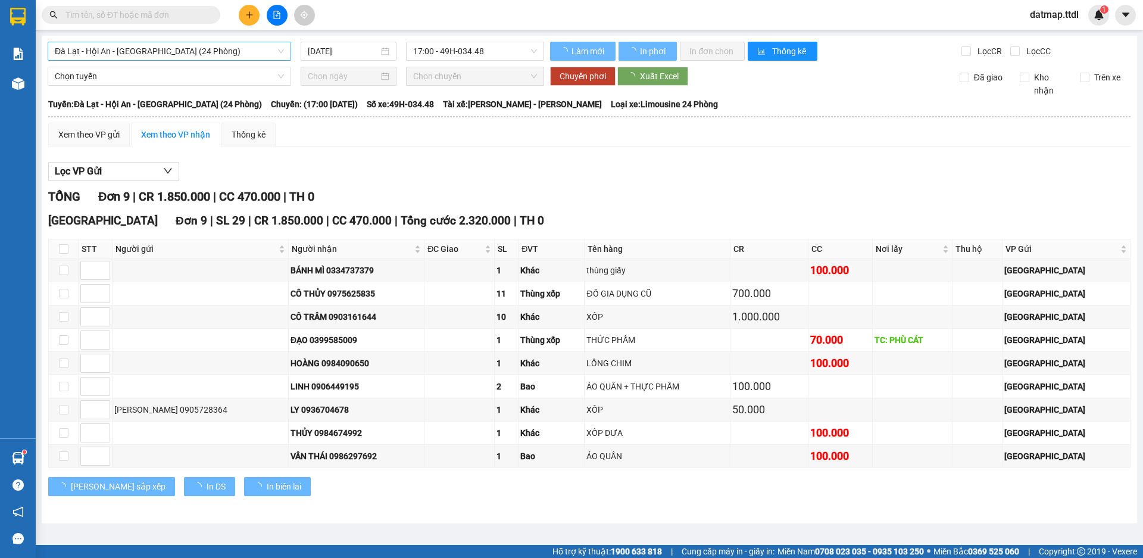
click at [171, 56] on span "Đà Lạt - Hội An - [GEOGRAPHIC_DATA] (24 Phòng)" at bounding box center [169, 51] width 229 height 18
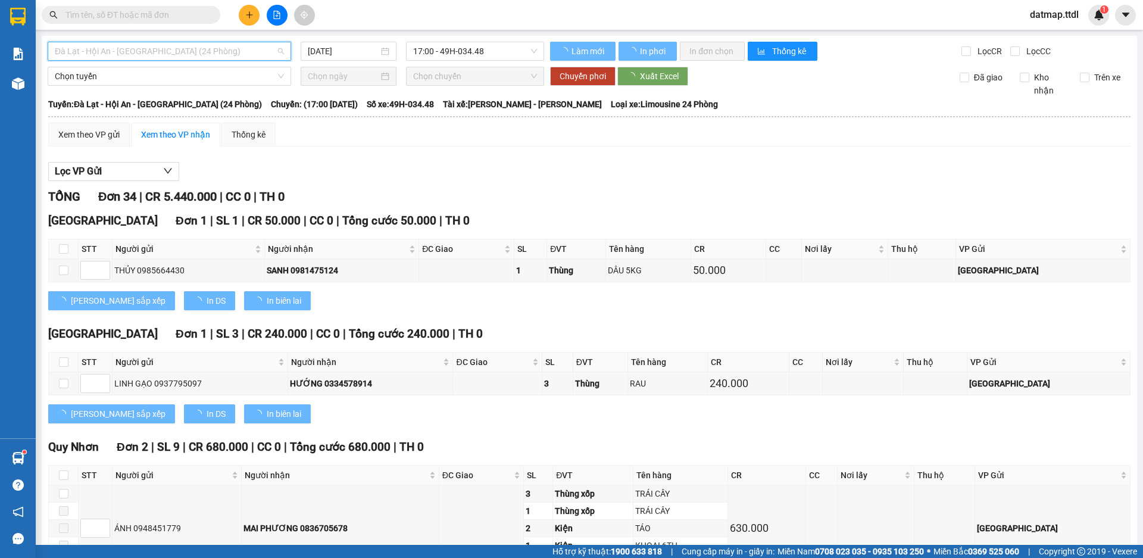
click at [177, 60] on span "Đà Lạt - Hội An - [GEOGRAPHIC_DATA] (24 Phòng)" at bounding box center [169, 51] width 229 height 18
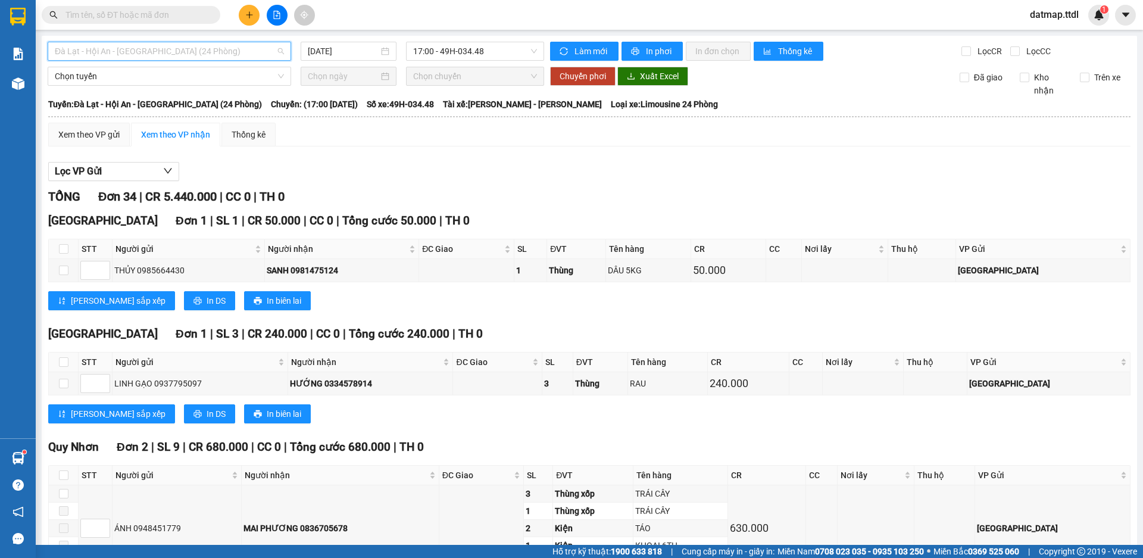
click at [182, 56] on span "Đà Lạt - Hội An - [GEOGRAPHIC_DATA] (24 Phòng)" at bounding box center [169, 51] width 229 height 18
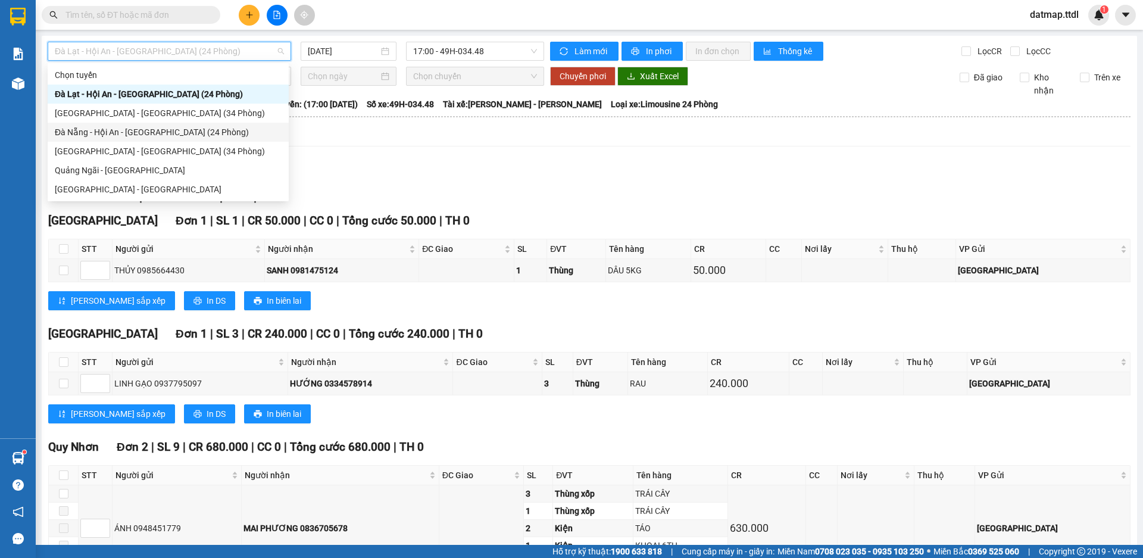
click at [108, 135] on div "Đà Nẵng - Hội An - [GEOGRAPHIC_DATA] (24 Phòng)" at bounding box center [168, 132] width 227 height 13
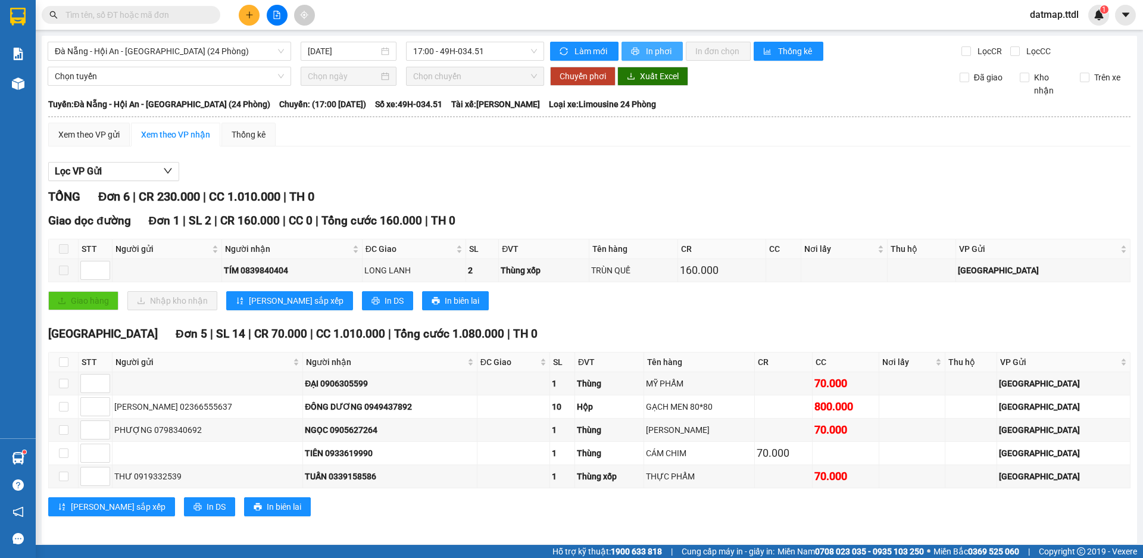
click at [653, 51] on span "In phơi" at bounding box center [659, 51] width 27 height 13
click at [201, 51] on span "Đà Nẵng - Hội An - [GEOGRAPHIC_DATA] (24 Phòng)" at bounding box center [169, 51] width 229 height 18
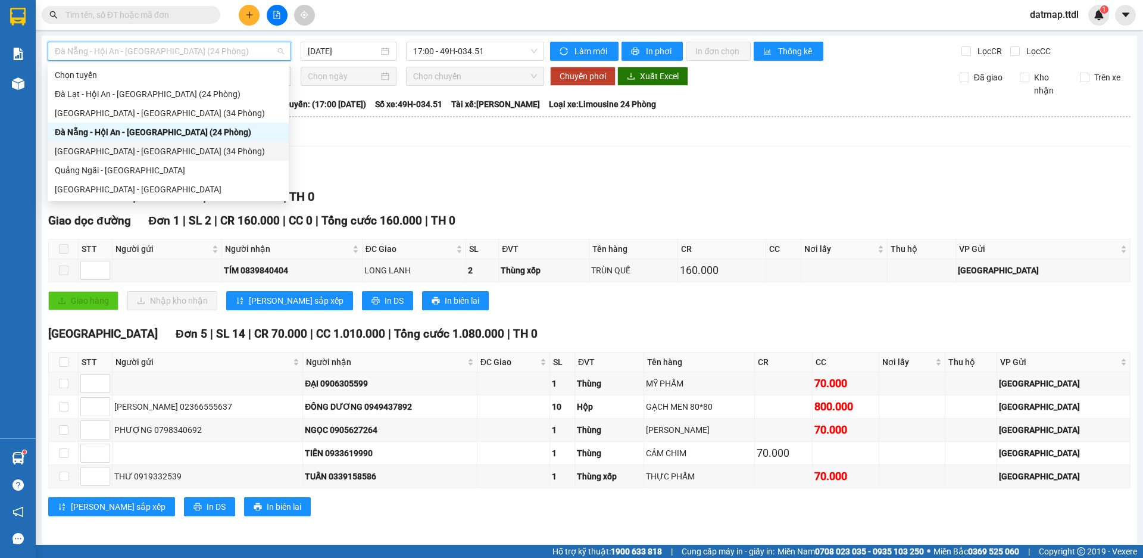
click at [101, 151] on div "[GEOGRAPHIC_DATA] - [GEOGRAPHIC_DATA] (34 Phòng)" at bounding box center [168, 151] width 227 height 13
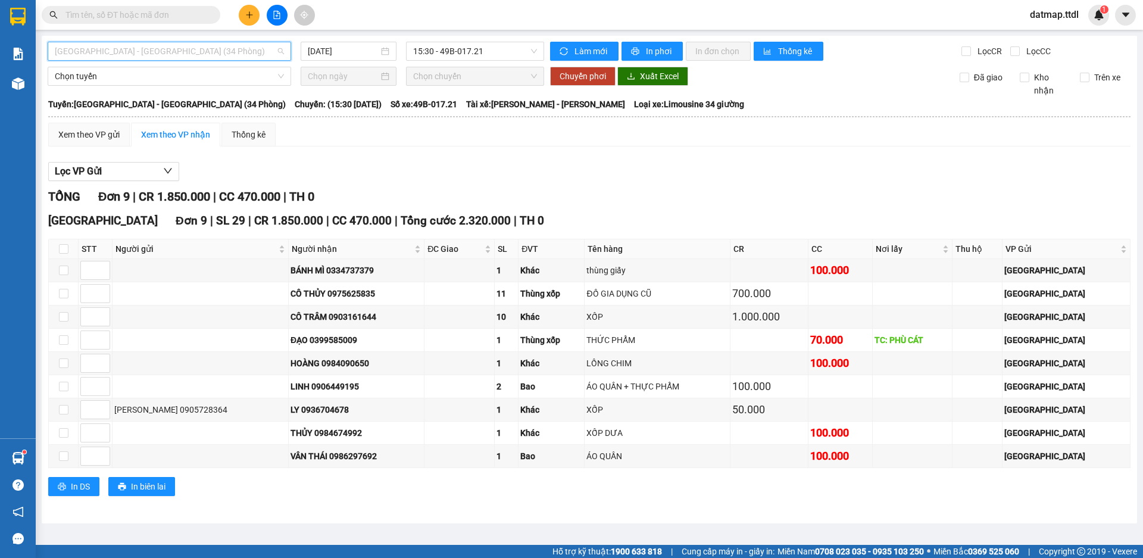
click at [211, 54] on span "[GEOGRAPHIC_DATA] - [GEOGRAPHIC_DATA] (34 Phòng)" at bounding box center [169, 51] width 229 height 18
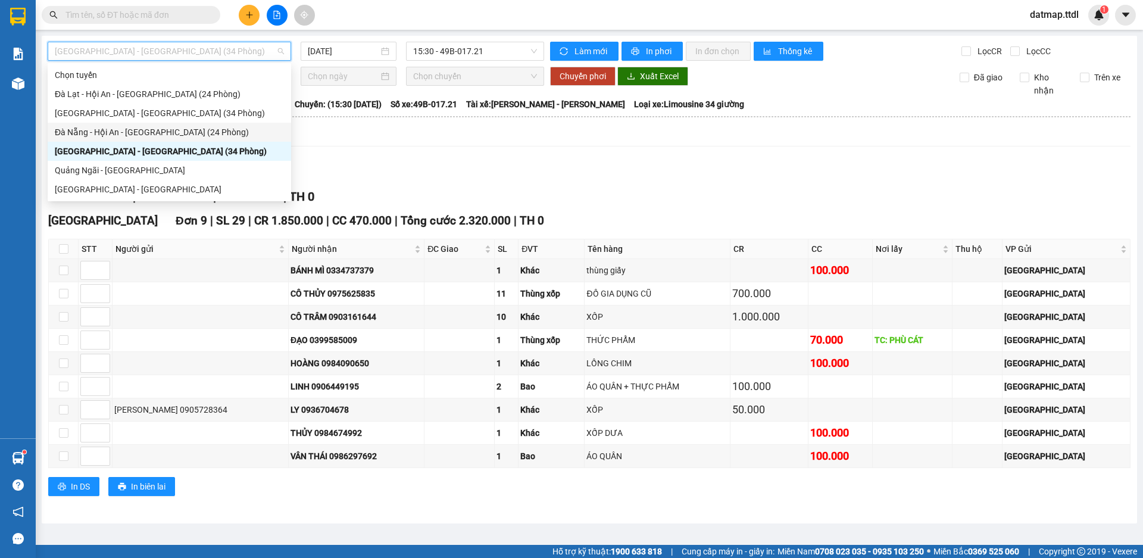
click at [129, 133] on div "Đà Nẵng - Hội An - [GEOGRAPHIC_DATA] (24 Phòng)" at bounding box center [169, 132] width 229 height 13
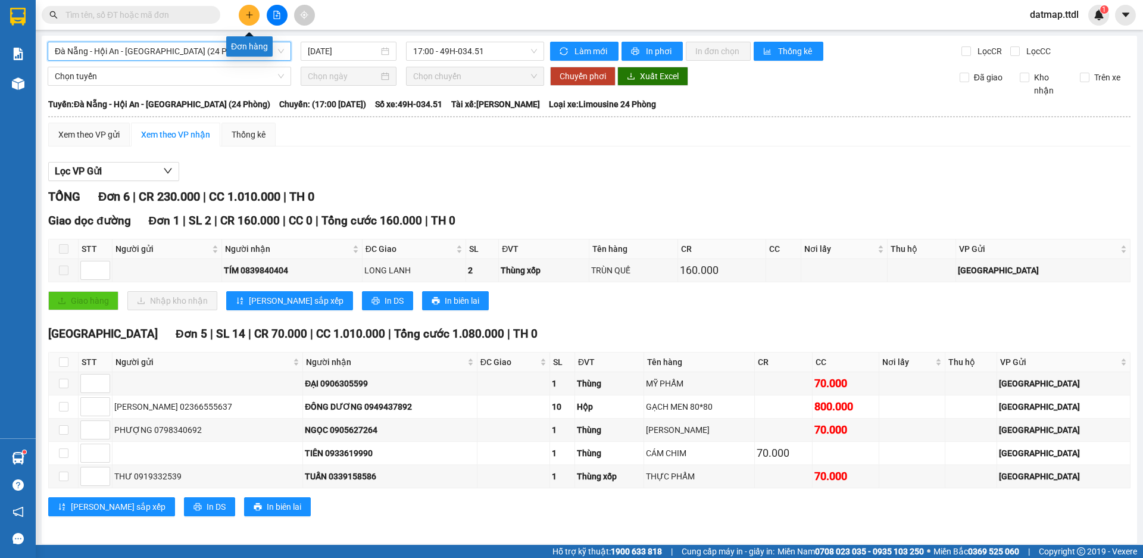
click at [252, 12] on icon "plus" at bounding box center [249, 15] width 8 height 8
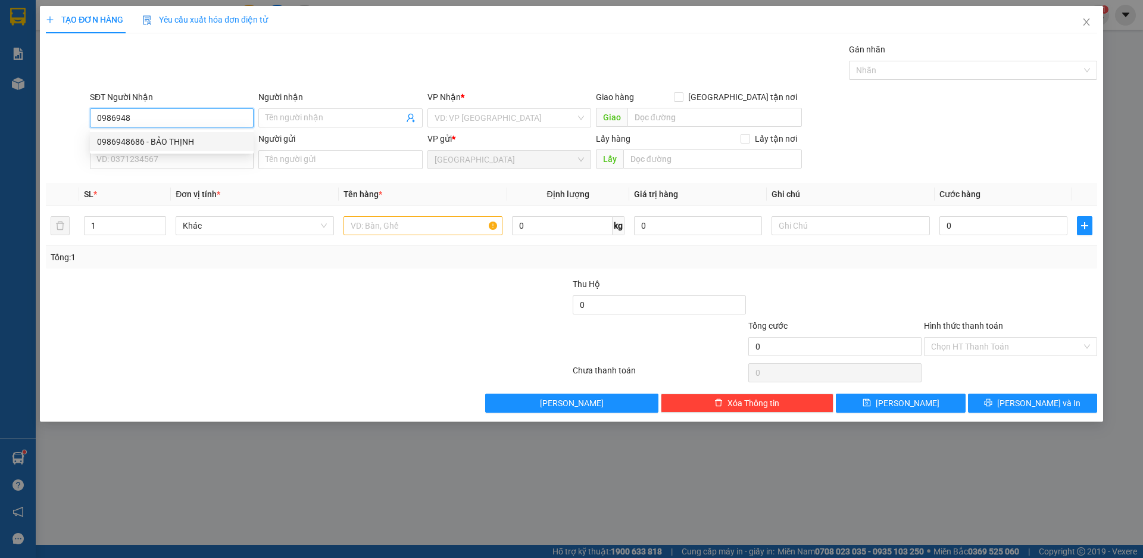
click at [104, 143] on div "0986948686 - BẢO THỊNH" at bounding box center [171, 141] width 149 height 13
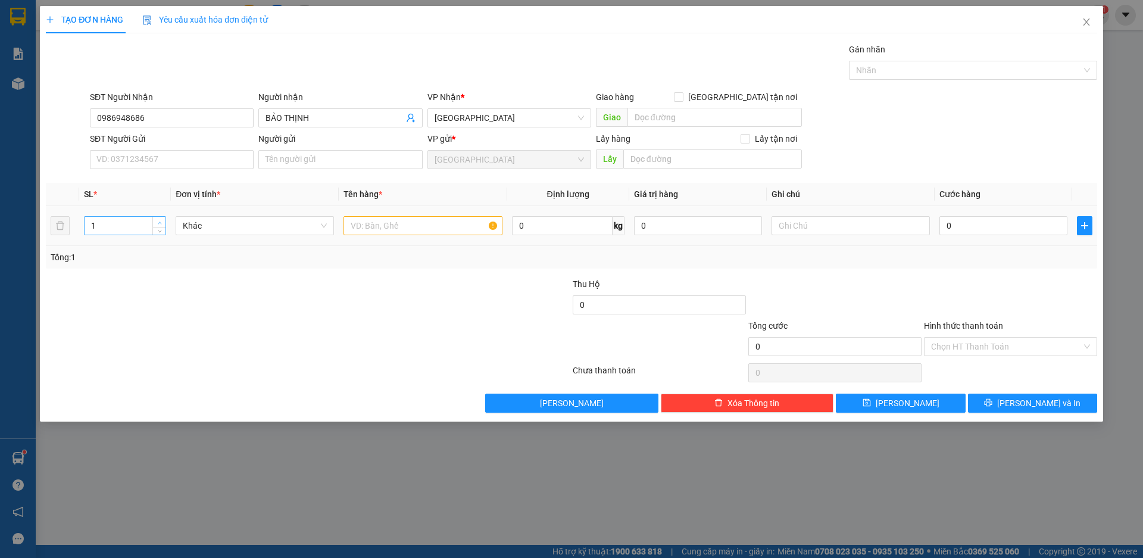
click at [161, 221] on icon "up" at bounding box center [160, 223] width 4 height 4
click at [224, 225] on span "Khác" at bounding box center [255, 226] width 144 height 18
click at [206, 414] on div "Thùng" at bounding box center [255, 420] width 144 height 13
click at [376, 232] on input "text" at bounding box center [423, 225] width 158 height 19
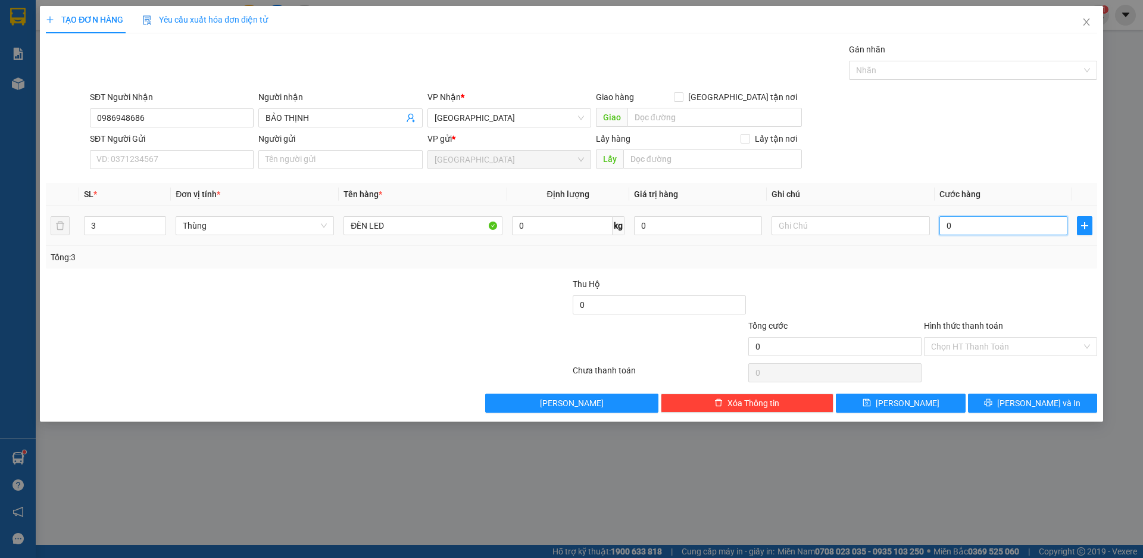
click at [963, 226] on input "0" at bounding box center [1004, 225] width 128 height 19
click at [1035, 405] on span "[PERSON_NAME] và In" at bounding box center [1038, 403] width 83 height 13
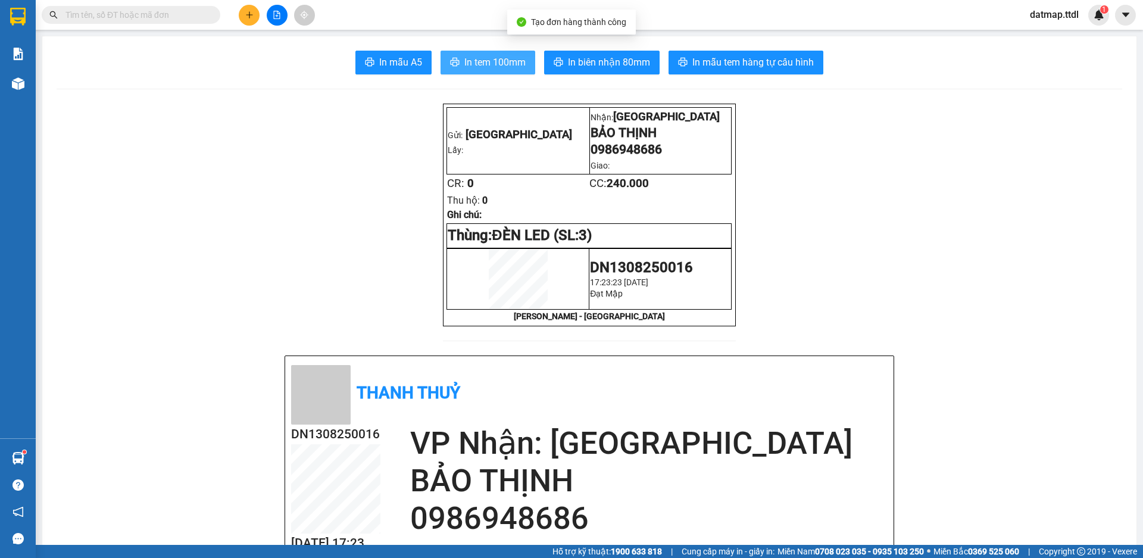
click at [494, 63] on span "In tem 100mm" at bounding box center [494, 62] width 61 height 15
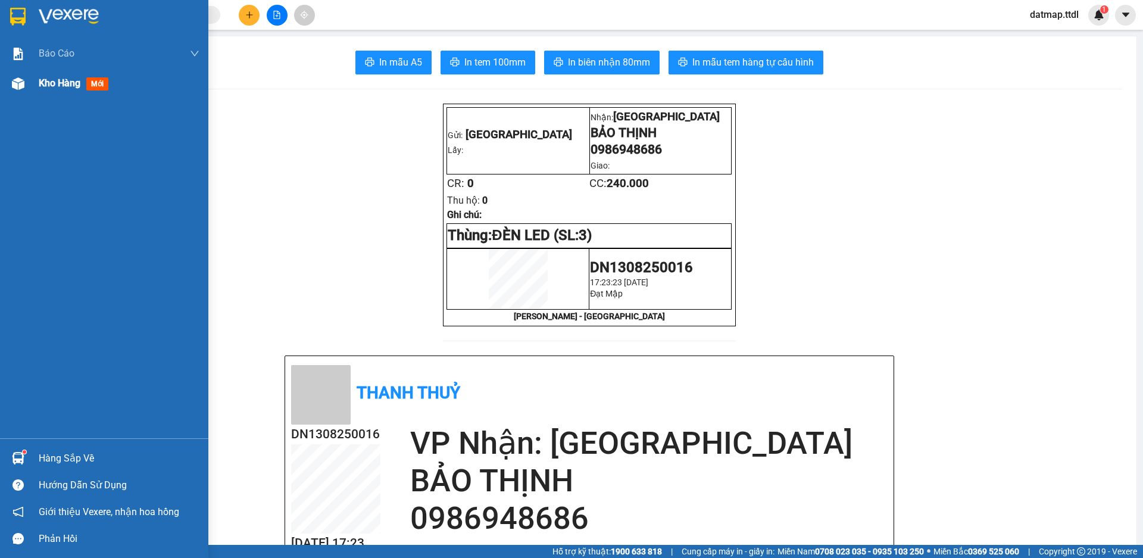
click at [55, 91] on div "Kho hàng mới" at bounding box center [76, 83] width 74 height 15
